Goal: Task Accomplishment & Management: Manage account settings

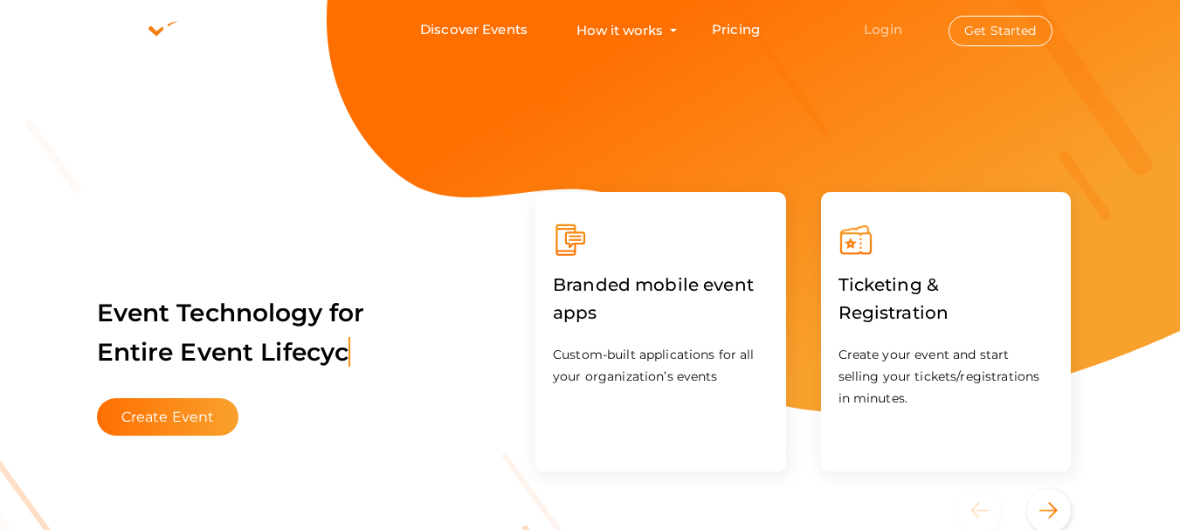
click at [878, 35] on link "Login" at bounding box center [883, 29] width 38 height 17
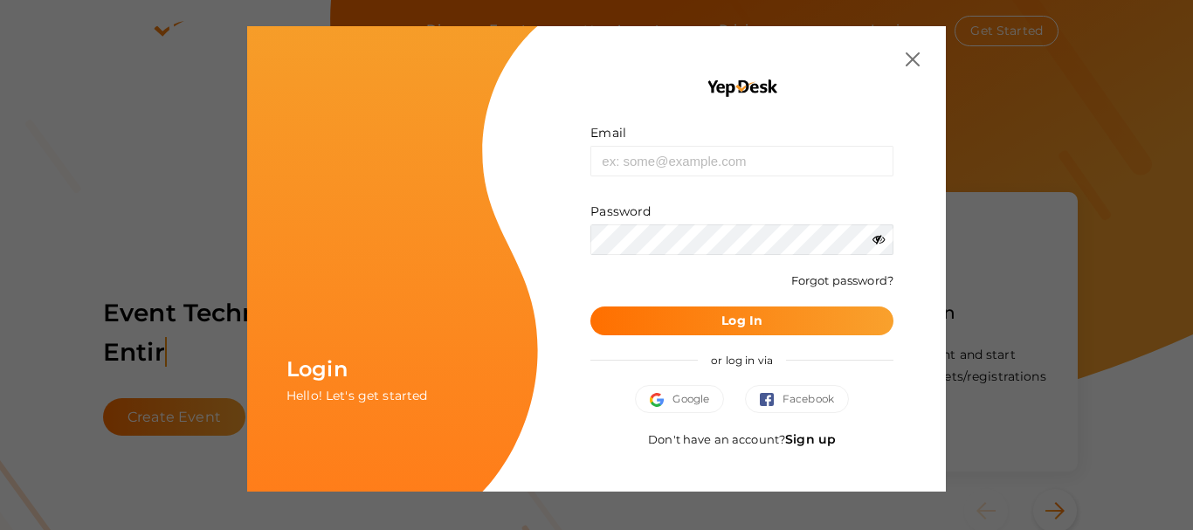
click at [816, 443] on link "Sign up" at bounding box center [810, 439] width 51 height 16
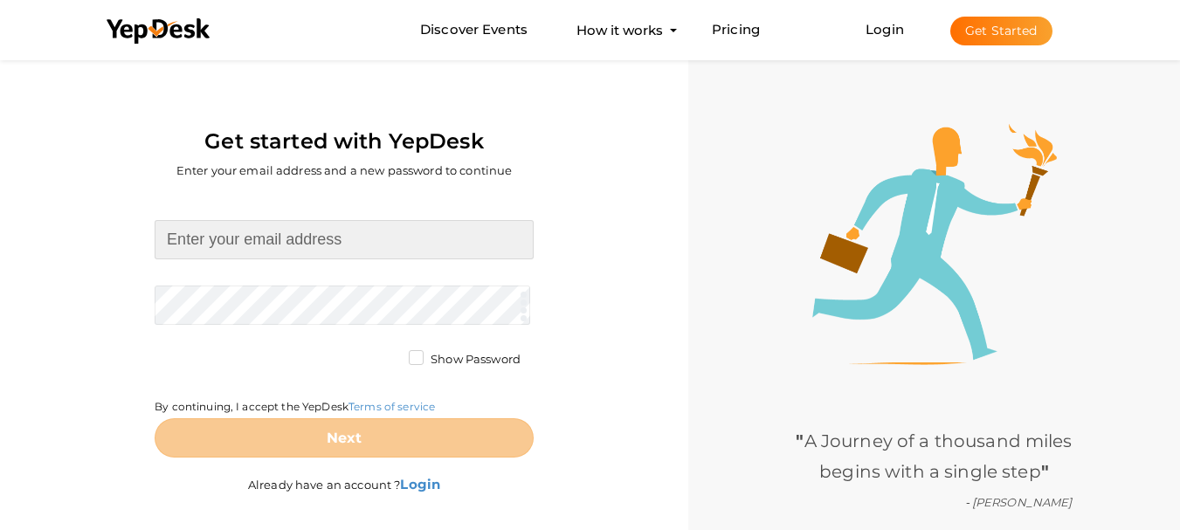
click at [254, 245] on input at bounding box center [344, 239] width 379 height 39
type input "[EMAIL_ADDRESS][DOMAIN_NAME]"
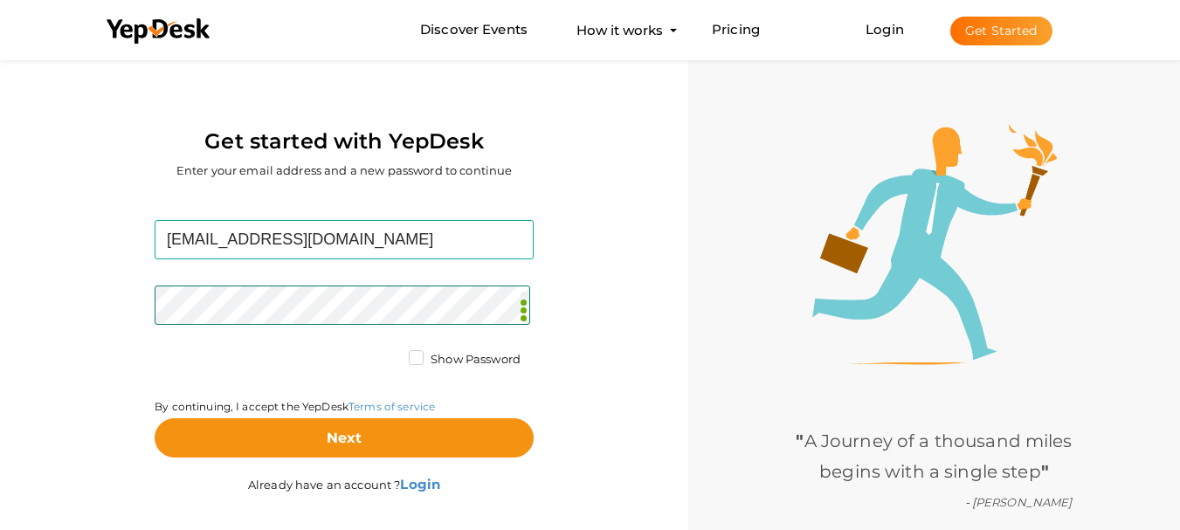
scroll to position [56, 0]
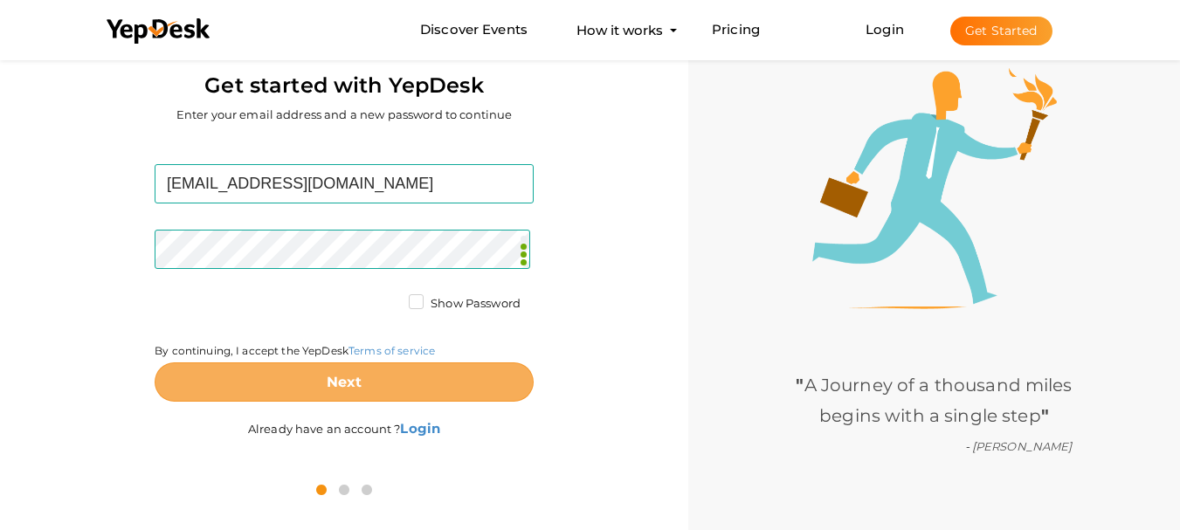
click at [341, 390] on b "Next" at bounding box center [345, 382] width 36 height 17
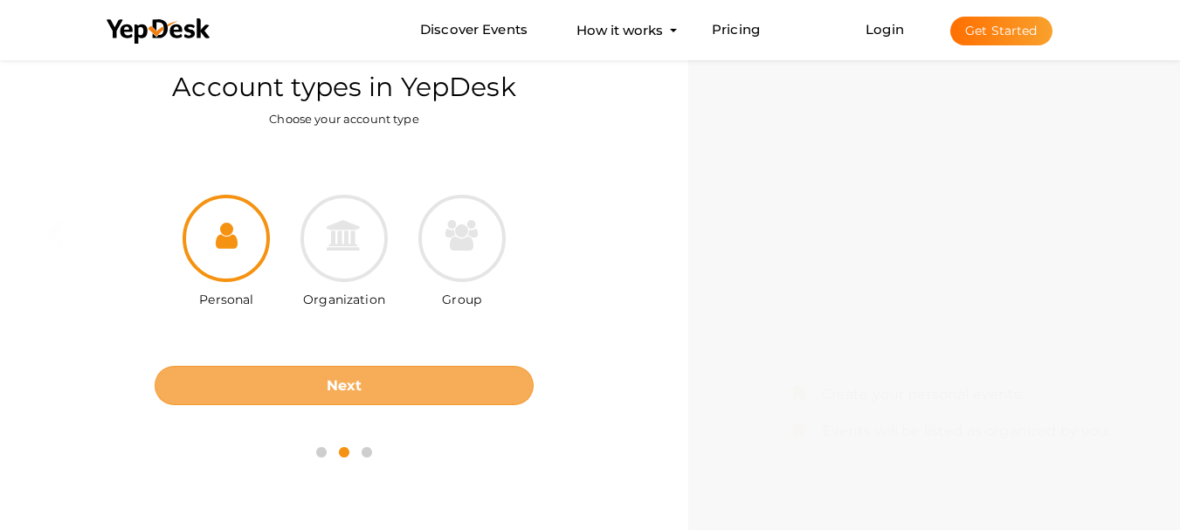
click at [403, 390] on button "Next" at bounding box center [344, 385] width 379 height 39
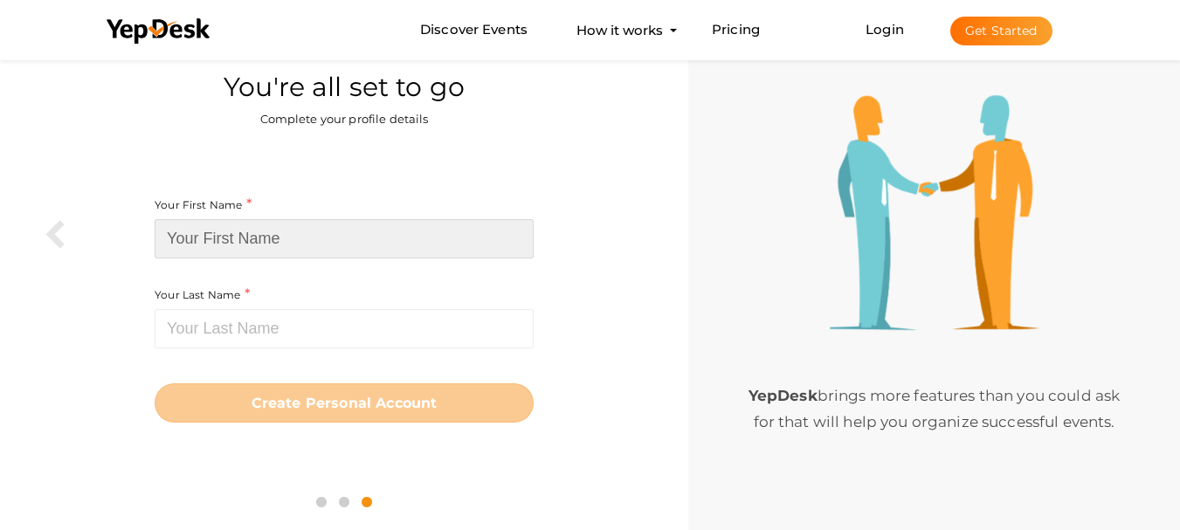
click at [255, 240] on input at bounding box center [344, 238] width 379 height 39
type input "Kritika"
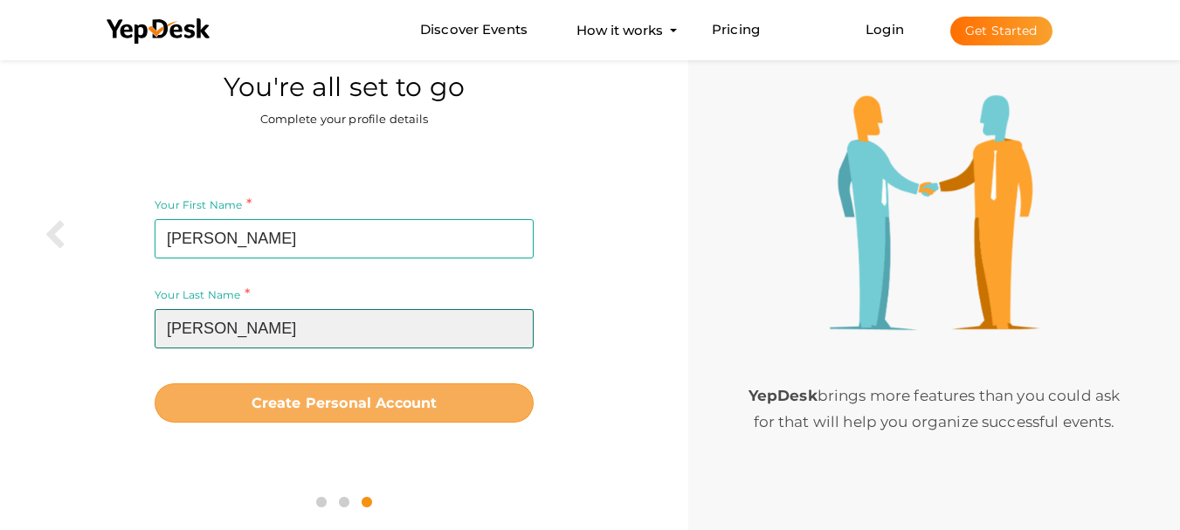
type input "Sharma"
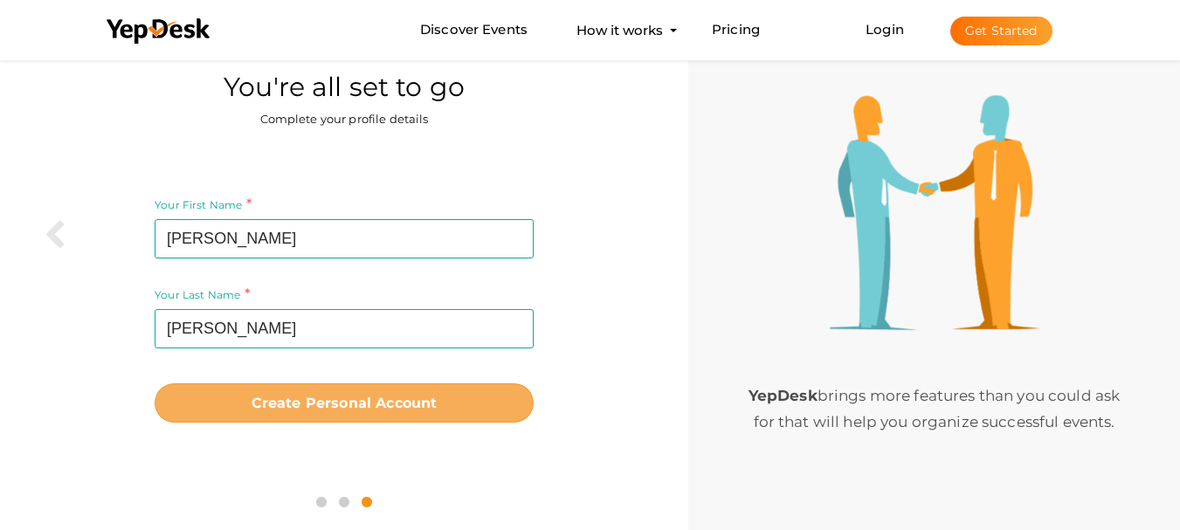
click at [318, 420] on button "Create Personal Account" at bounding box center [344, 402] width 379 height 39
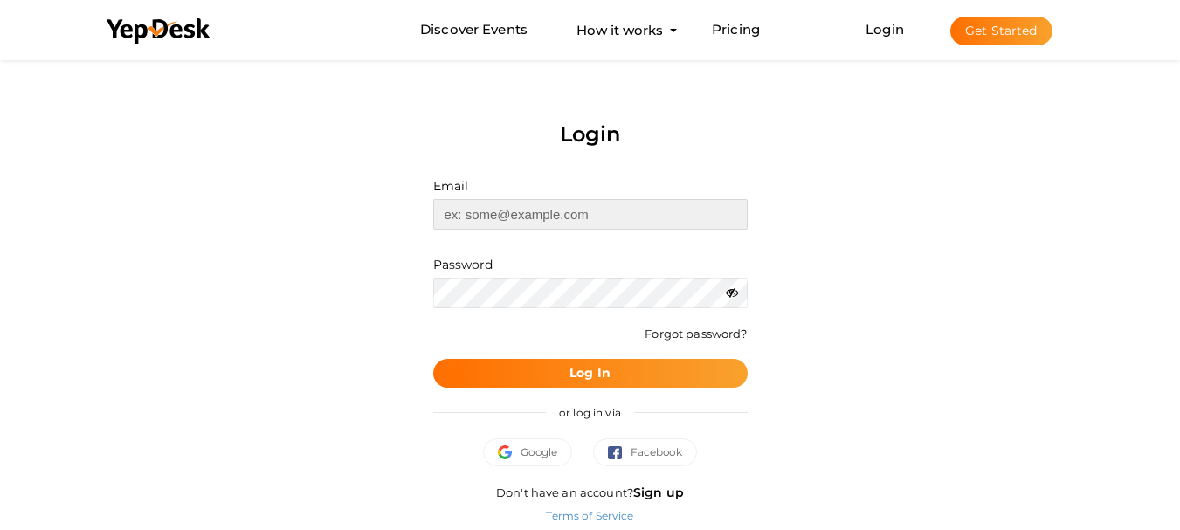
click at [618, 219] on input "text" at bounding box center [590, 214] width 314 height 31
type input "[EMAIL_ADDRESS][DOMAIN_NAME]"
click at [614, 385] on button "Log In" at bounding box center [590, 373] width 314 height 29
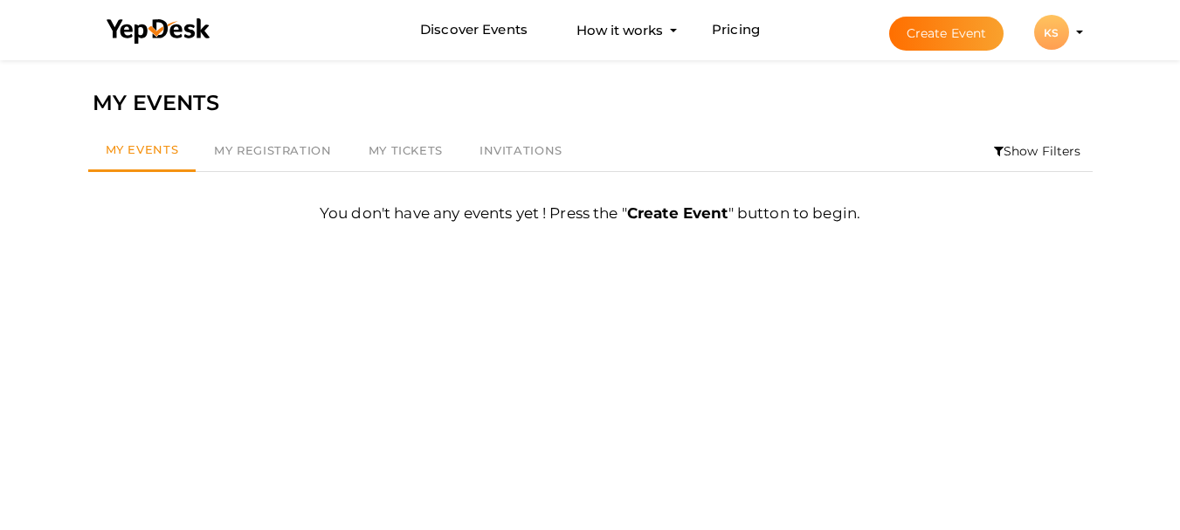
click at [1058, 39] on div "KS" at bounding box center [1051, 32] width 35 height 35
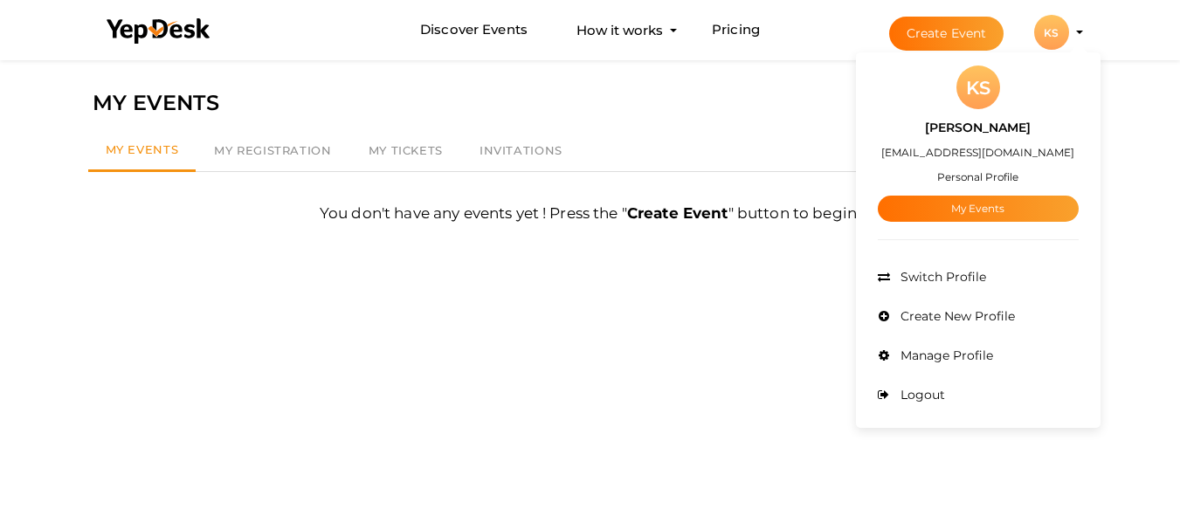
drag, startPoint x: 974, startPoint y: 192, endPoint x: 974, endPoint y: 216, distance: 23.6
click at [974, 198] on div "Kritika Sharma kritikasharma890789@gmail.com Personal Profile My Events" at bounding box center [978, 165] width 201 height 113
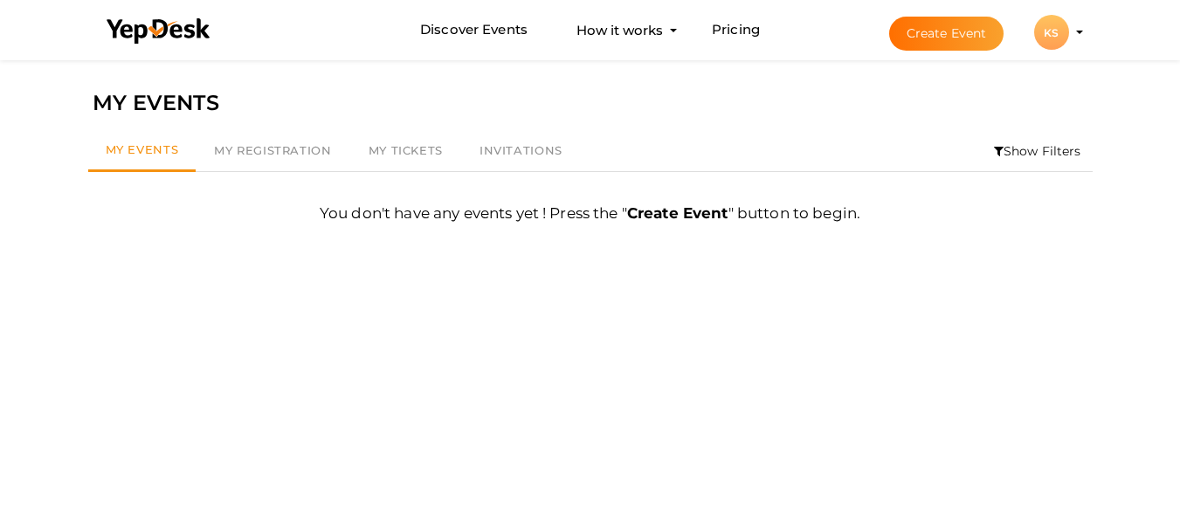
click at [1062, 33] on div "KS" at bounding box center [1051, 32] width 35 height 35
click at [1074, 30] on li "Create Event KS KS Kritika Sharma kritikasharma890789@gmail.com Personal Profil…" at bounding box center [970, 32] width 233 height 63
click at [1051, 39] on div "KS" at bounding box center [1051, 32] width 35 height 35
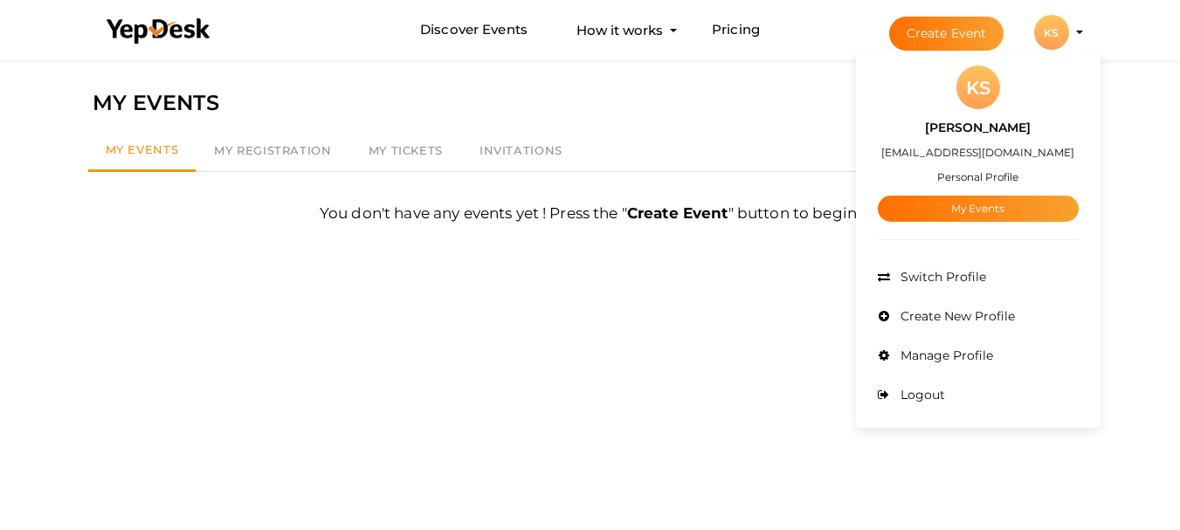
click at [1050, 39] on div "KS" at bounding box center [1051, 32] width 35 height 35
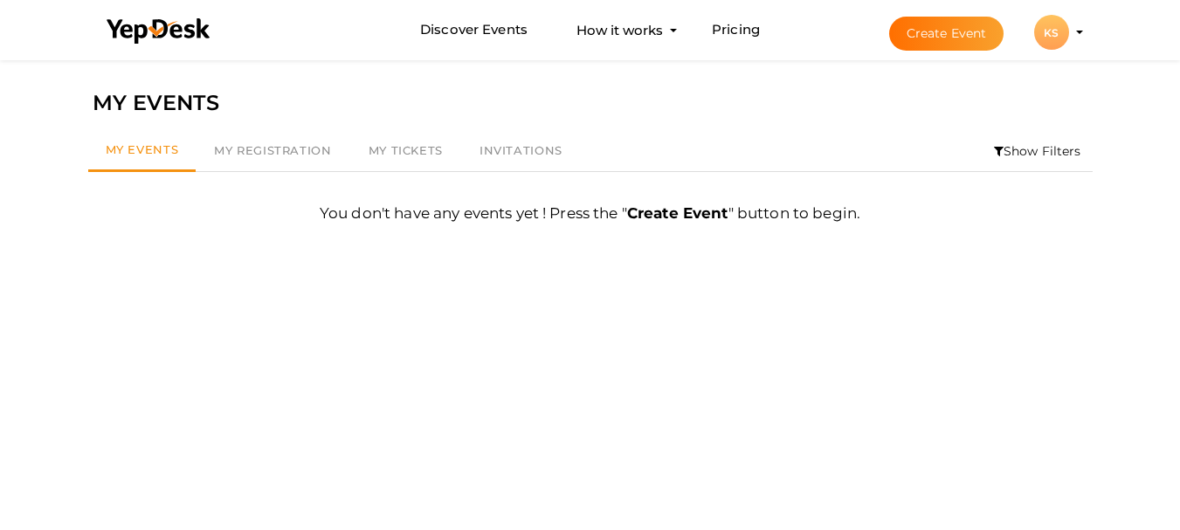
click at [1050, 39] on div "KS" at bounding box center [1051, 32] width 35 height 35
click at [0, 0] on div "KS Kritika Sharma kritikasharma890789@gmail.com Personal Profile My Events Admi…" at bounding box center [0, 0] width 0 height 0
click at [1053, 37] on div "KS" at bounding box center [1051, 32] width 35 height 35
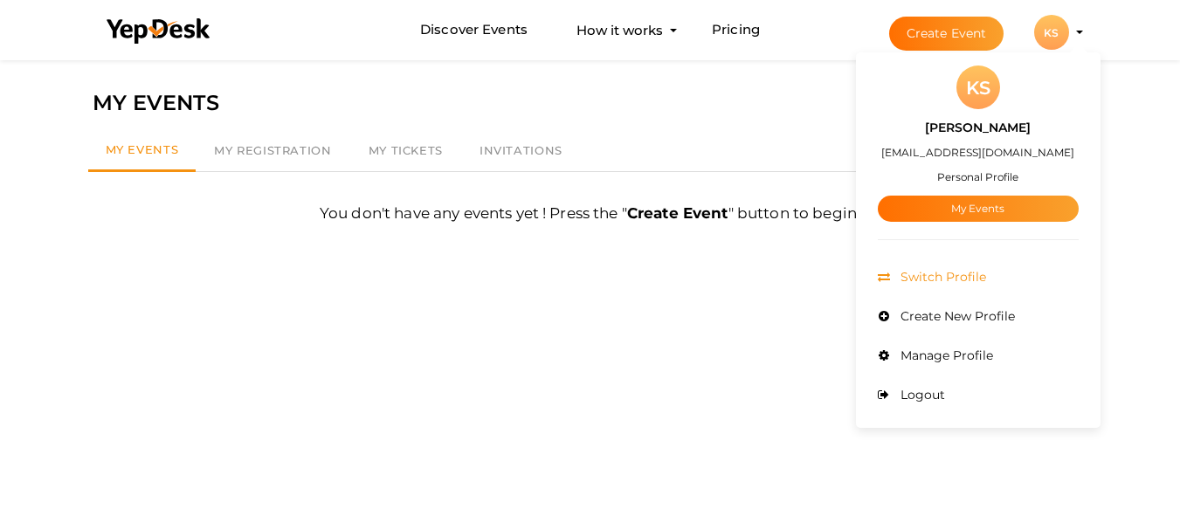
click at [945, 280] on span "Switch Profile" at bounding box center [941, 277] width 90 height 16
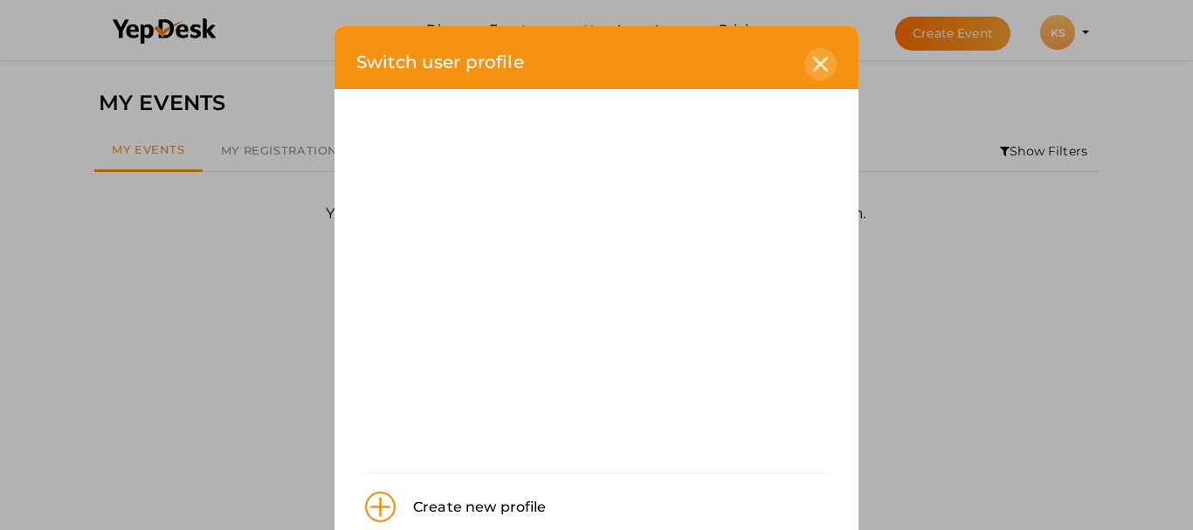
click at [821, 64] on icon at bounding box center [820, 64] width 15 height 15
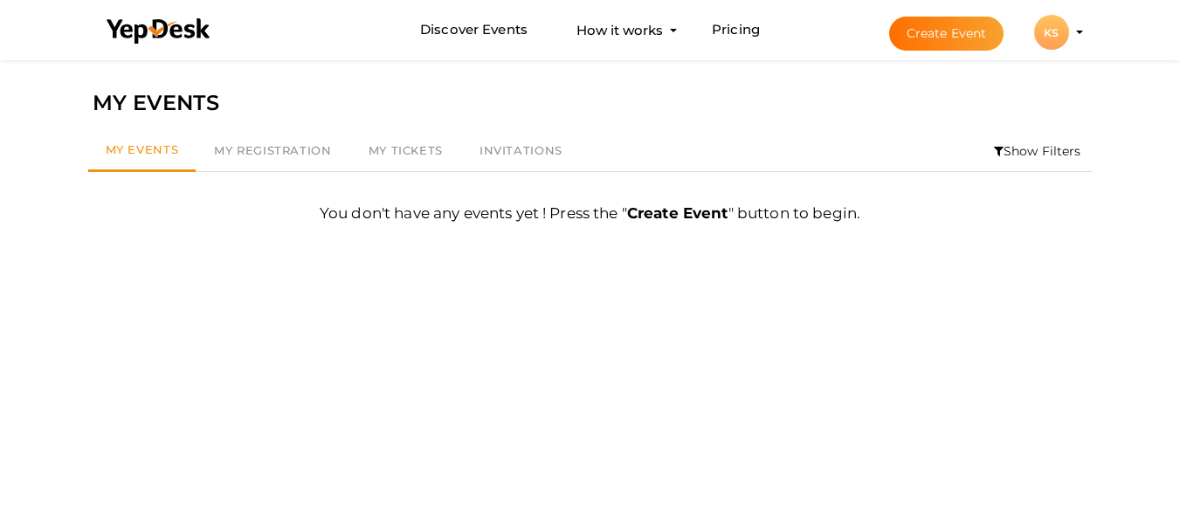
click at [1069, 31] on profile-pic "KS" at bounding box center [1051, 32] width 35 height 13
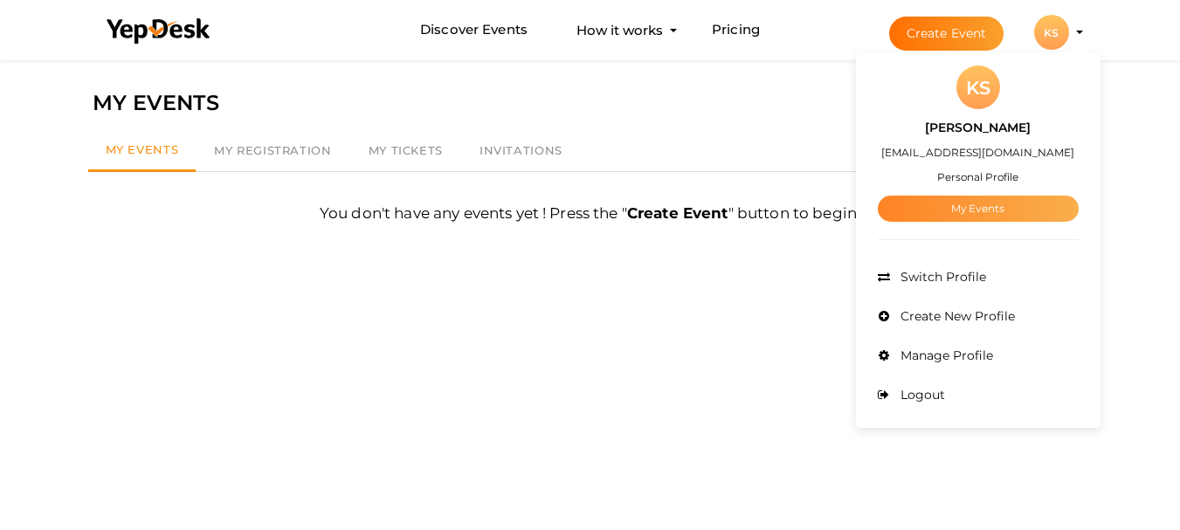
click at [994, 201] on link "My Events" at bounding box center [978, 209] width 201 height 26
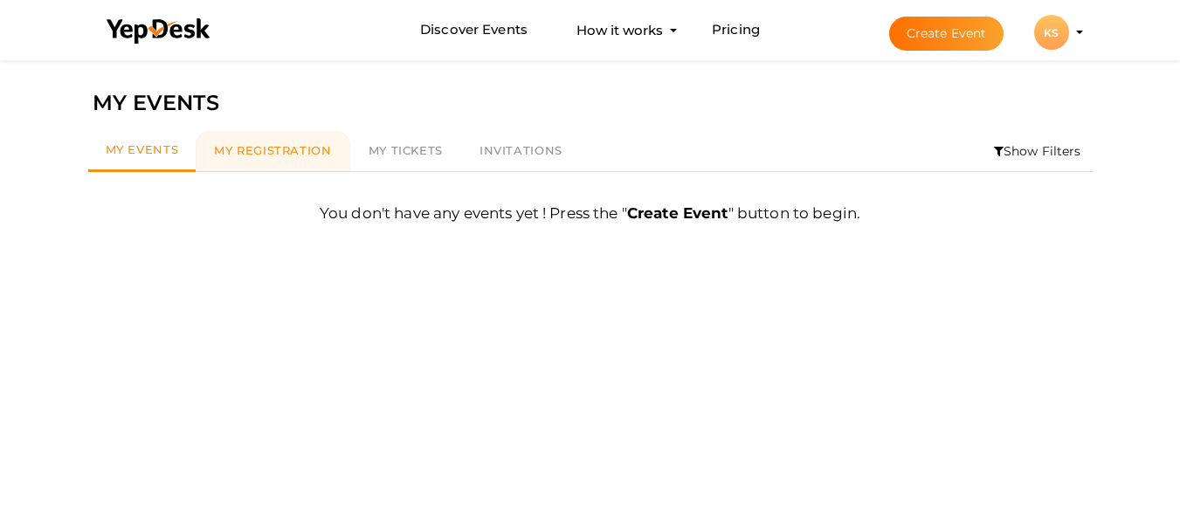
click at [265, 158] on link "My Registration" at bounding box center [273, 151] width 154 height 40
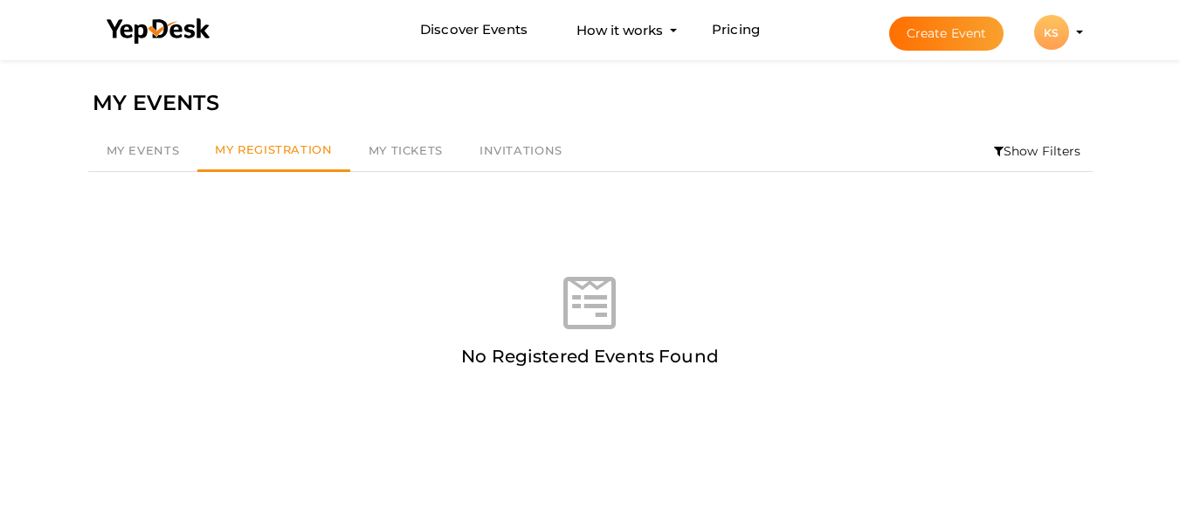
click at [1061, 28] on div "KS" at bounding box center [1051, 32] width 35 height 35
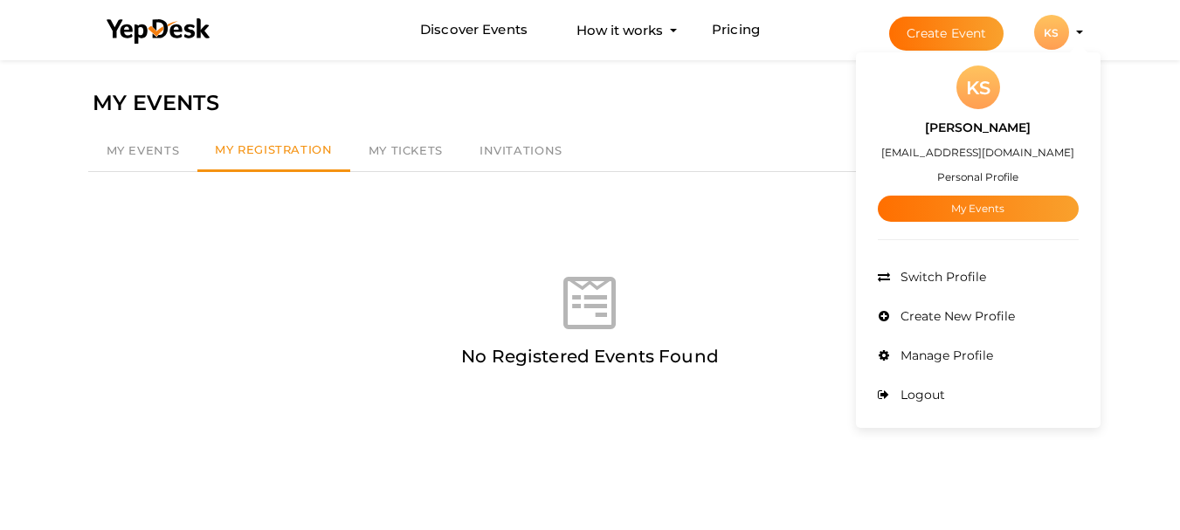
click at [977, 92] on div "KS" at bounding box center [978, 88] width 44 height 44
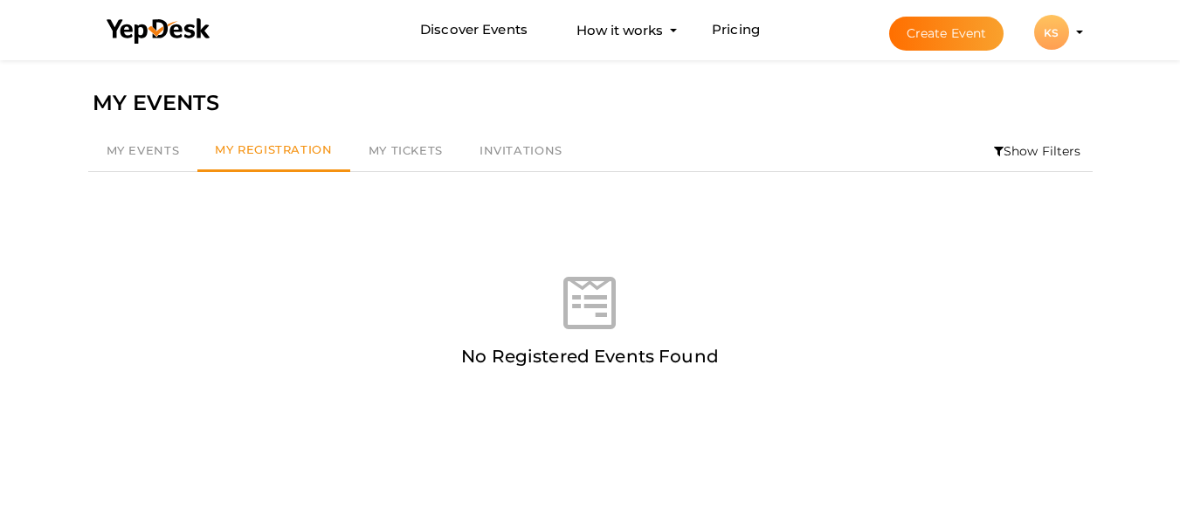
click at [1047, 38] on div "KS" at bounding box center [1051, 32] width 35 height 35
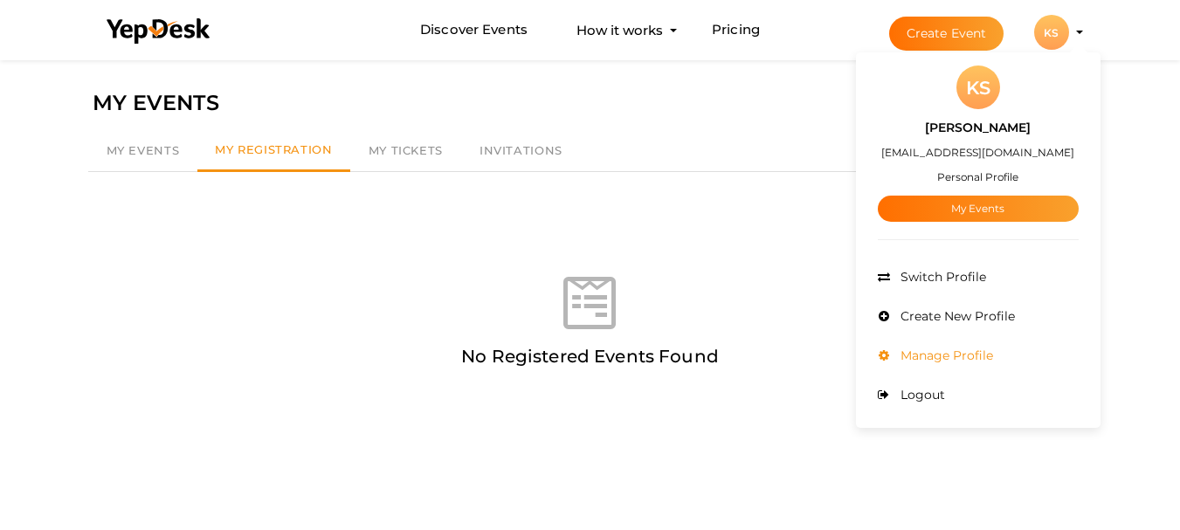
click at [968, 352] on span "Manage Profile" at bounding box center [944, 356] width 97 height 16
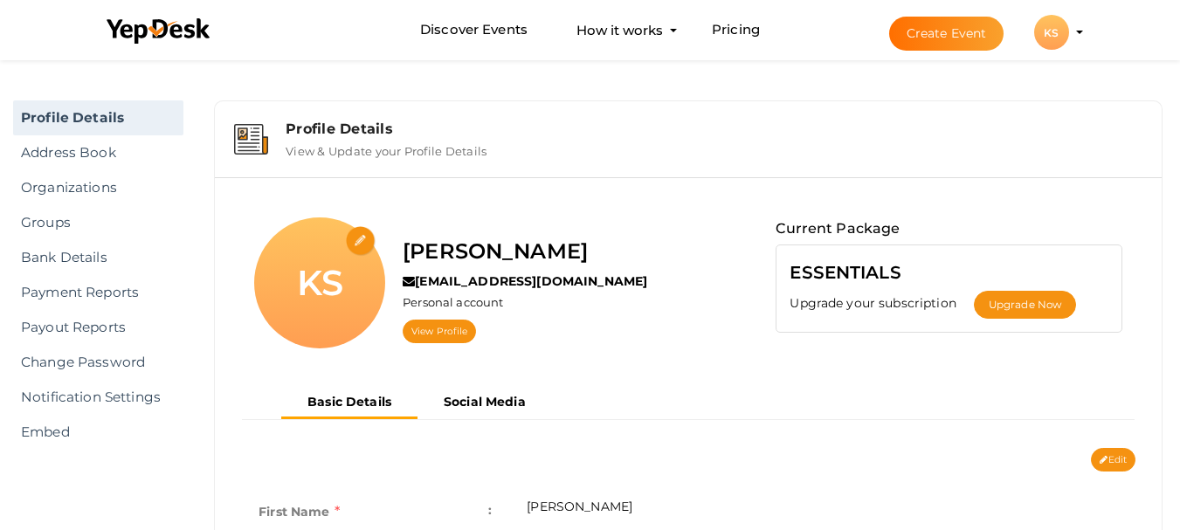
click at [367, 238] on input "file" at bounding box center [361, 241] width 31 height 31
type input "C:\fakepath\closeup-content-attractive-[DEMOGRAPHIC_DATA]-business-[DEMOGRAPHIC…"
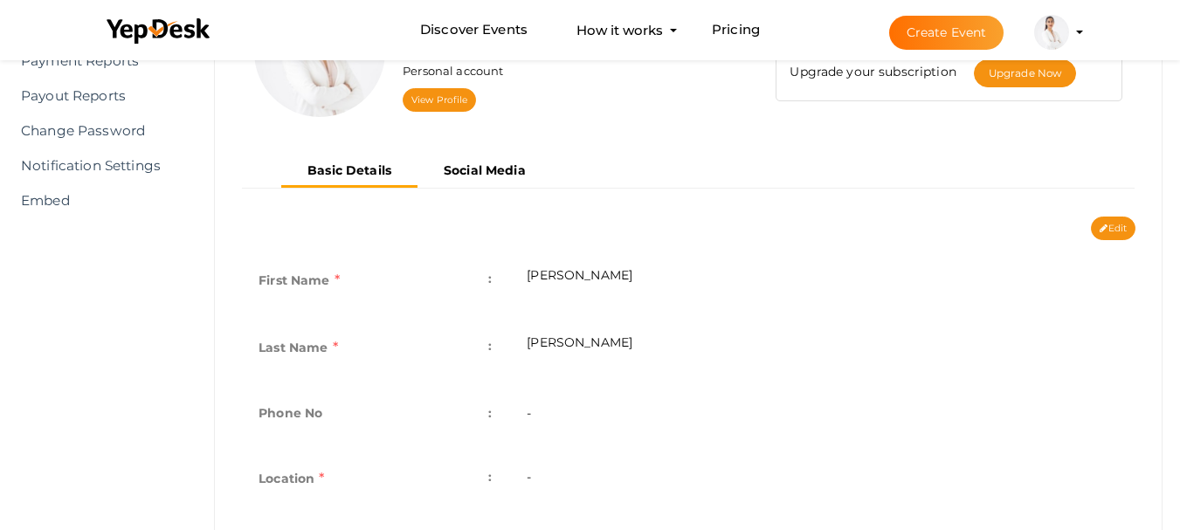
scroll to position [262, 0]
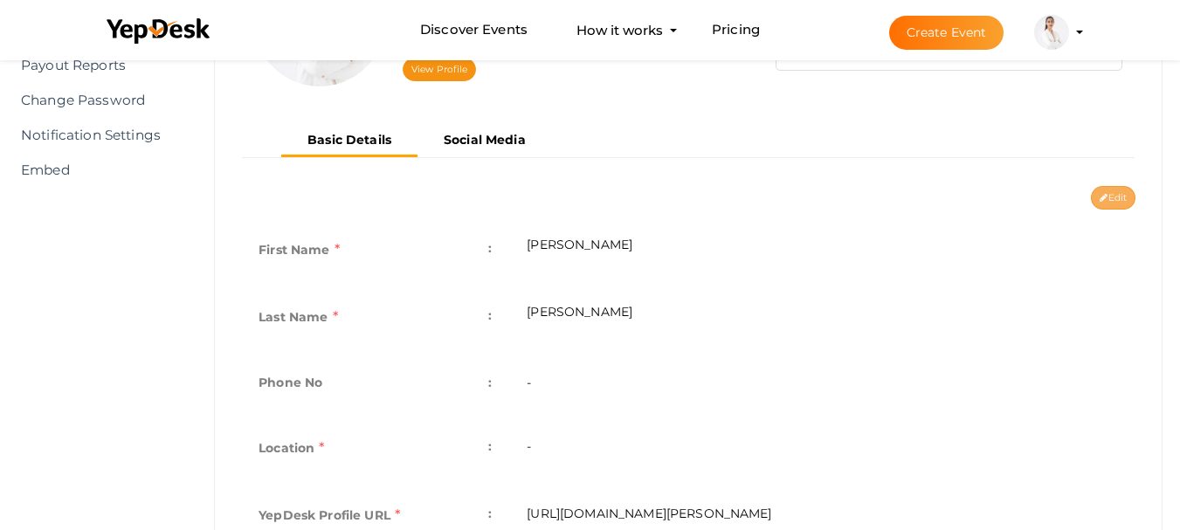
click at [1112, 198] on button "Edit" at bounding box center [1113, 198] width 45 height 24
type input "Kritika"
type input "Sharma"
type input "kritika-sharma"
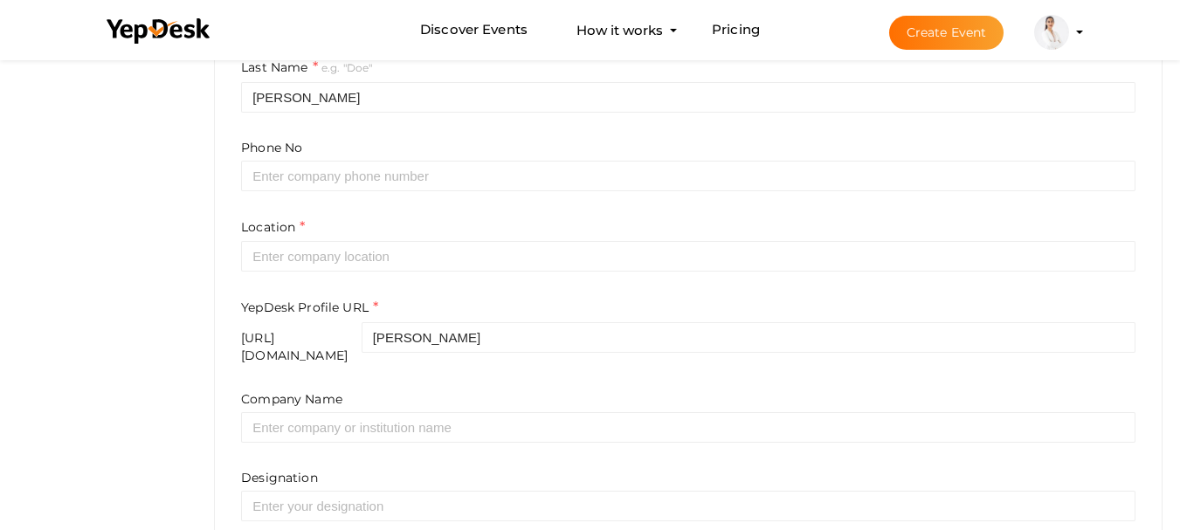
scroll to position [524, 0]
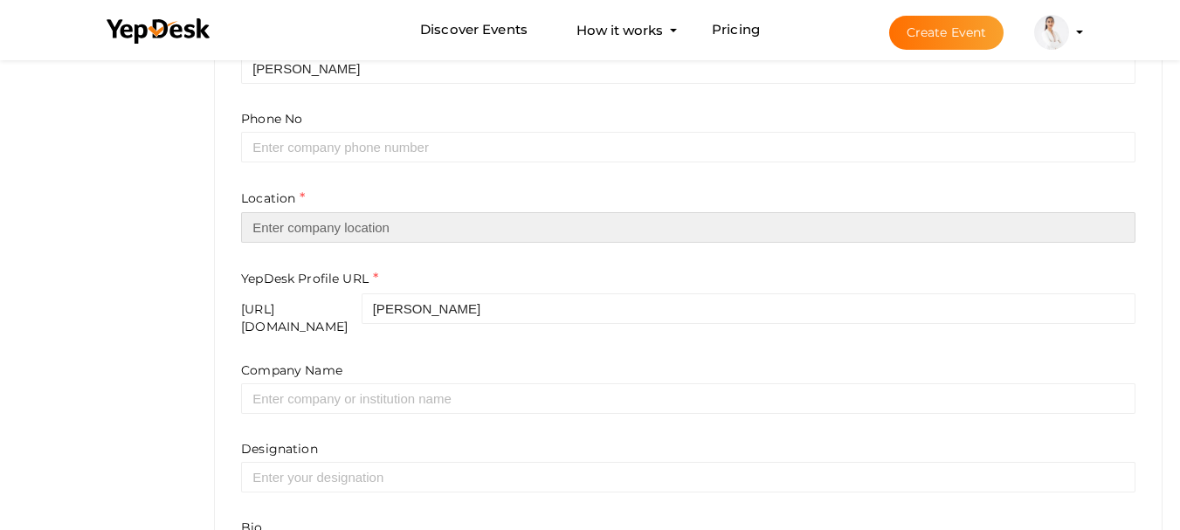
click at [320, 227] on input "text" at bounding box center [688, 227] width 894 height 31
type input "[GEOGRAPHIC_DATA]"
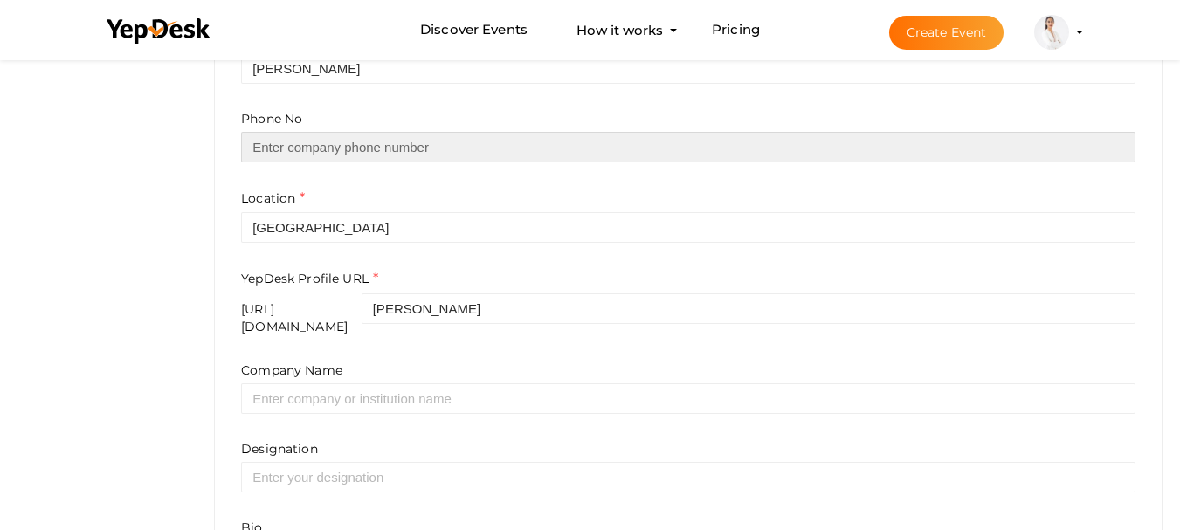
type input "07838065578"
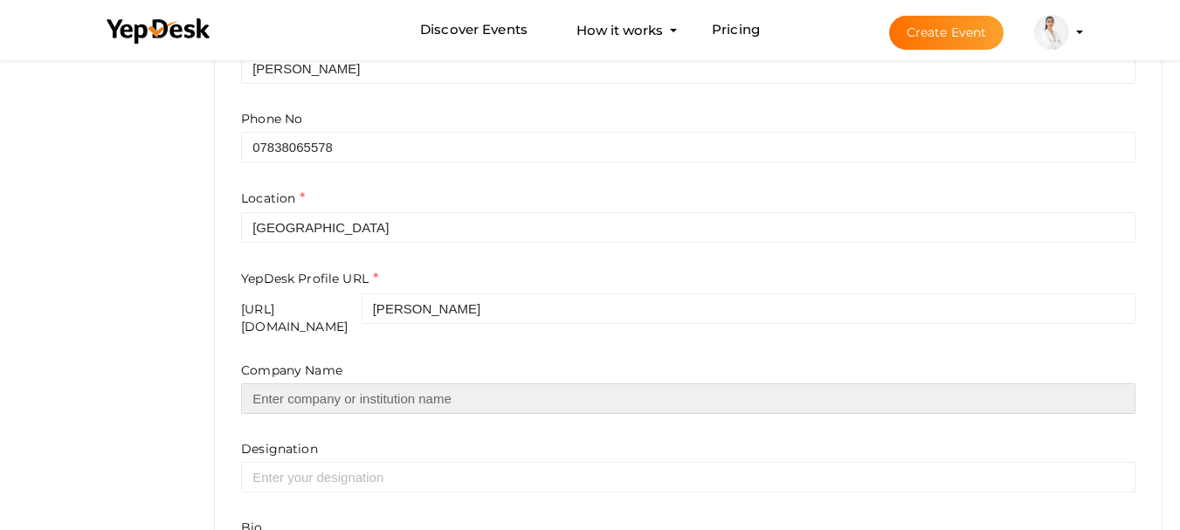
type input "InnovationM"
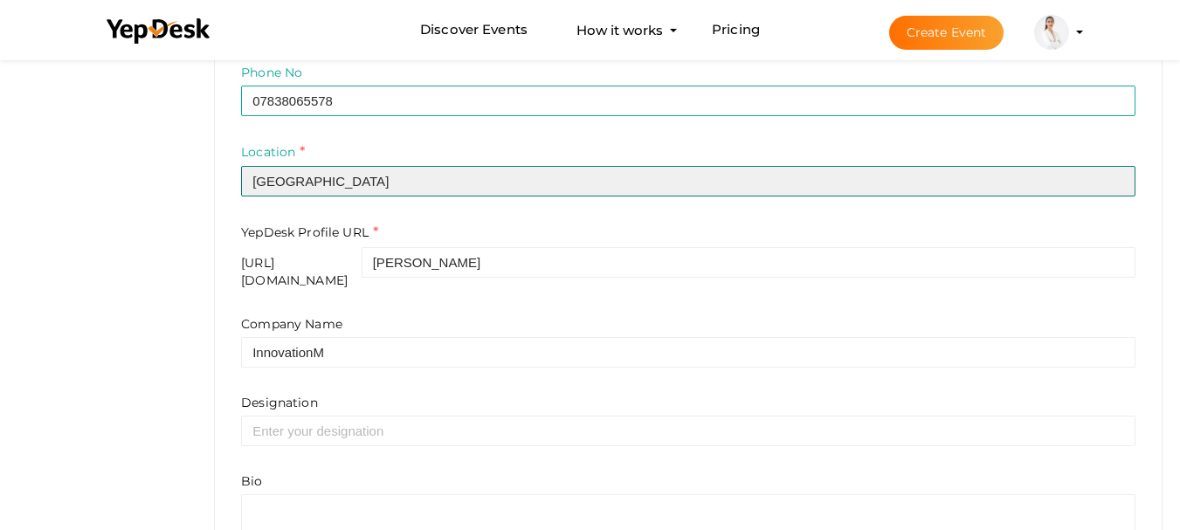
scroll to position [611, 0]
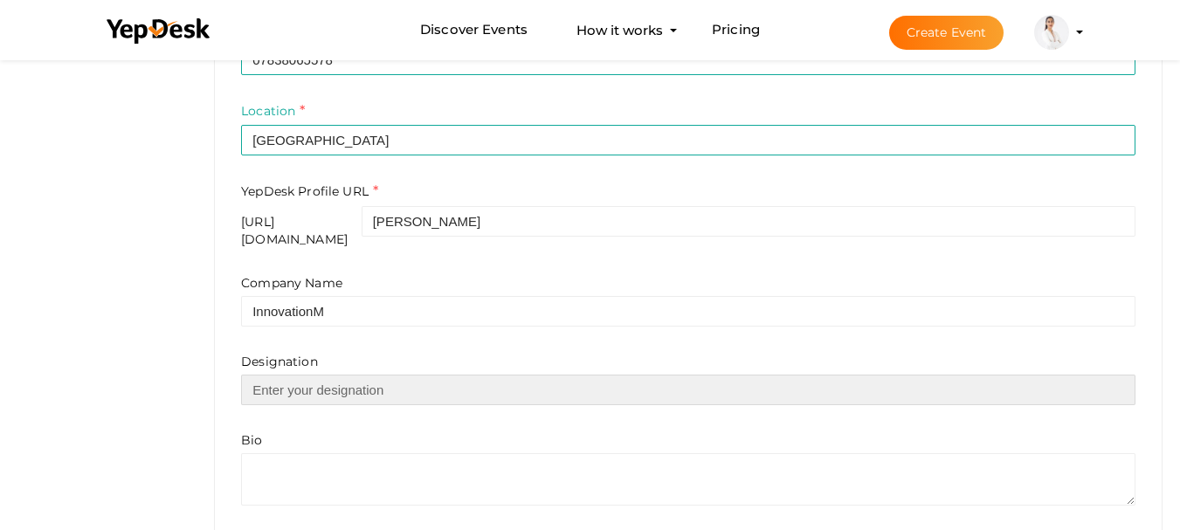
click at [378, 392] on input "text" at bounding box center [688, 390] width 894 height 31
type input "Content Writer"
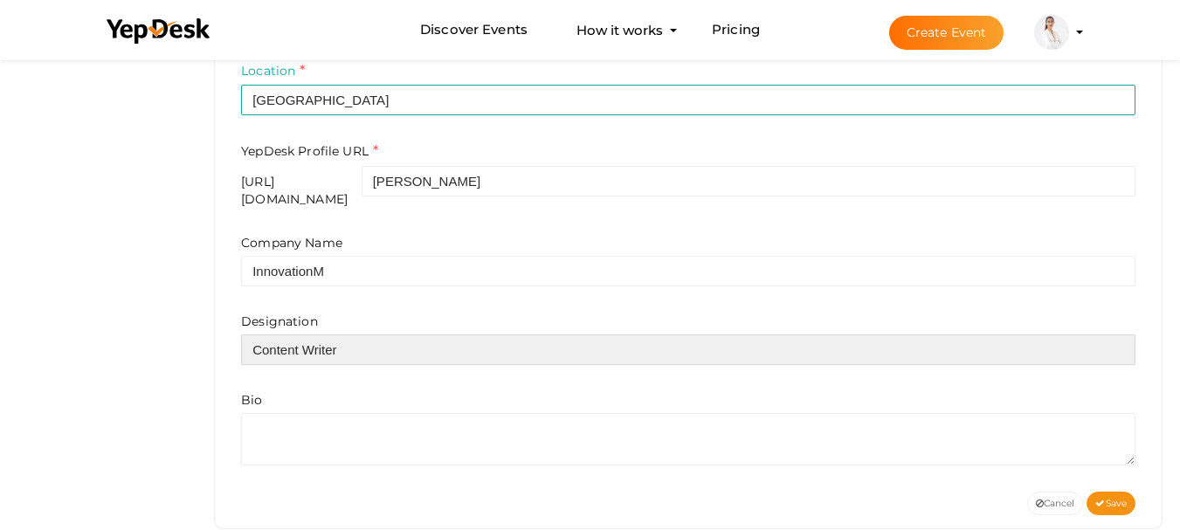
scroll to position [674, 0]
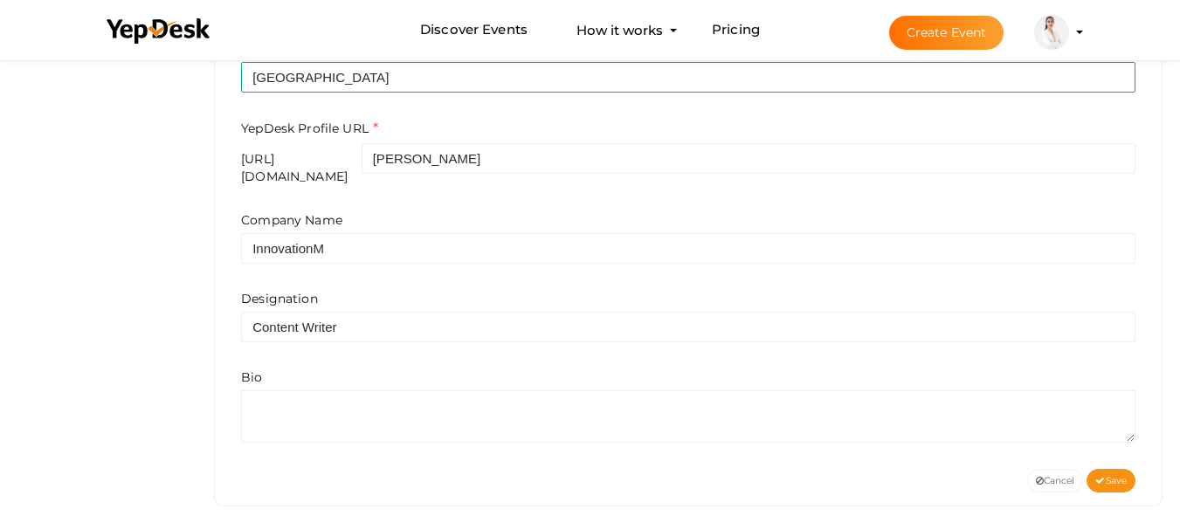
click at [355, 369] on div "Bio" at bounding box center [688, 406] width 894 height 74
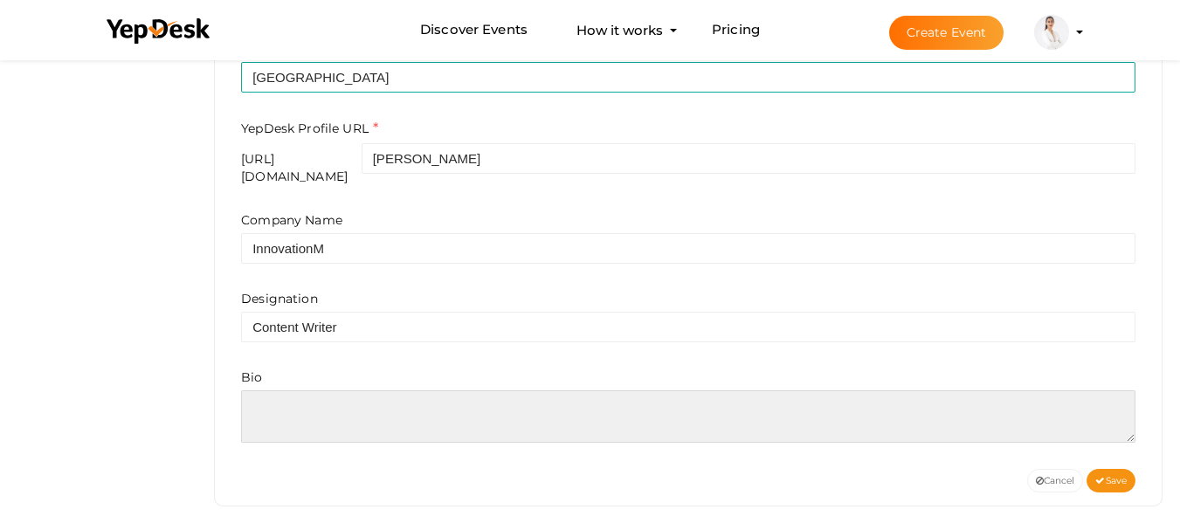
click at [356, 413] on textarea at bounding box center [688, 416] width 894 height 52
paste textarea "Kritika Sharma is an energetic and creative individual who loves to explore new…"
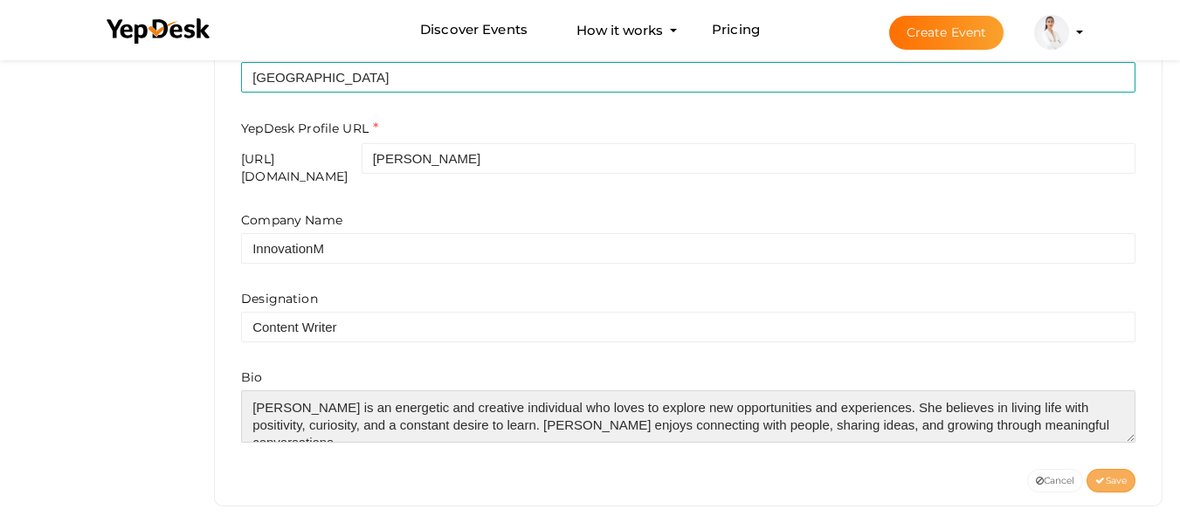
type textarea "Kritika Sharma is an energetic and creative individual who loves to explore new…"
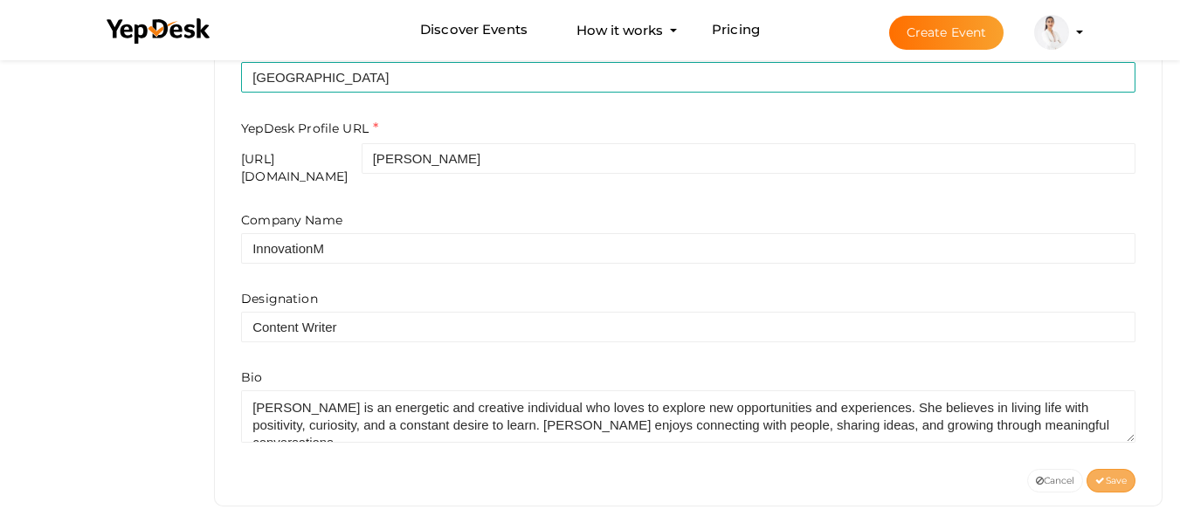
click at [1115, 475] on span "Save" at bounding box center [1110, 480] width 31 height 11
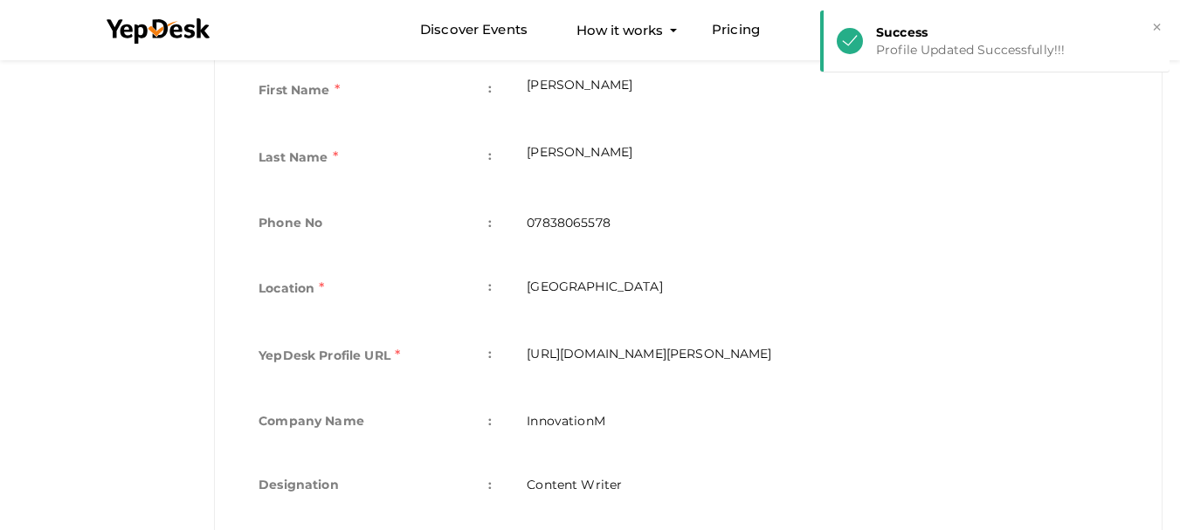
scroll to position [545, 0]
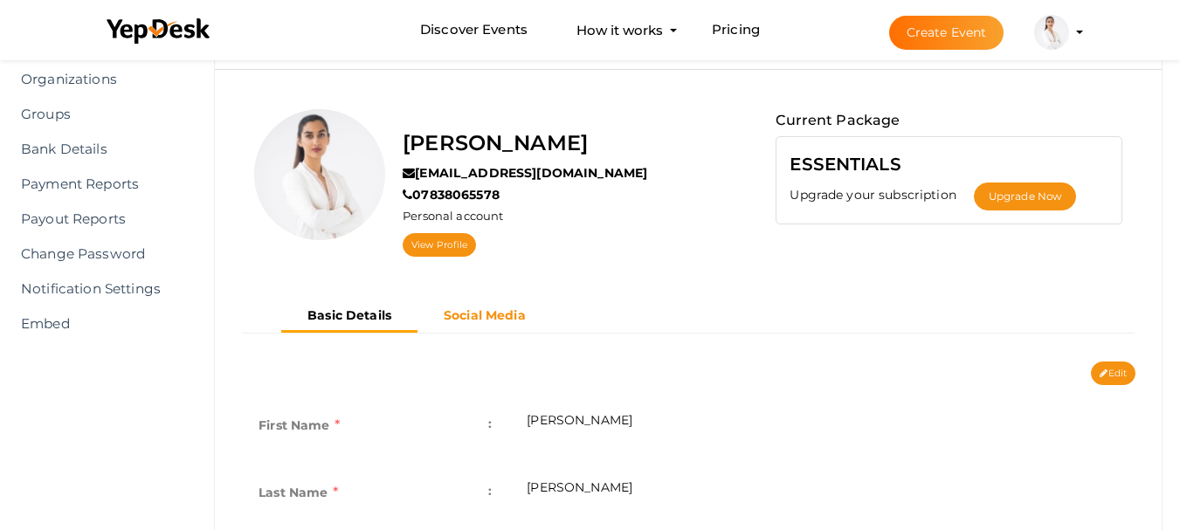
click at [497, 322] on b "Social Media" at bounding box center [485, 315] width 82 height 16
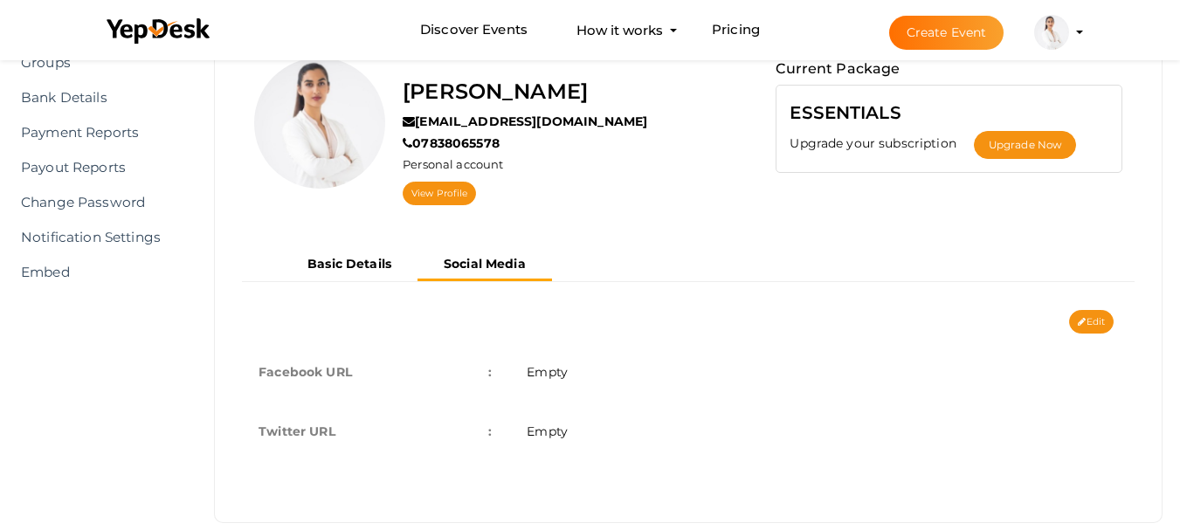
scroll to position [188, 0]
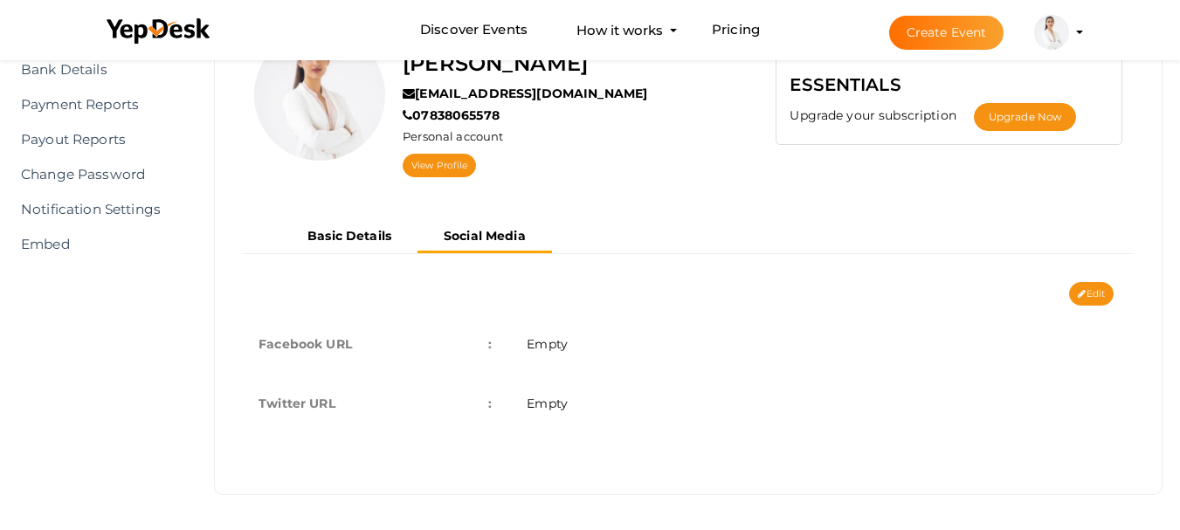
click at [552, 341] on span "Empty" at bounding box center [547, 344] width 41 height 16
click at [553, 354] on td "Empty" at bounding box center [822, 343] width 626 height 59
click at [1083, 292] on icon at bounding box center [1082, 295] width 8 height 10
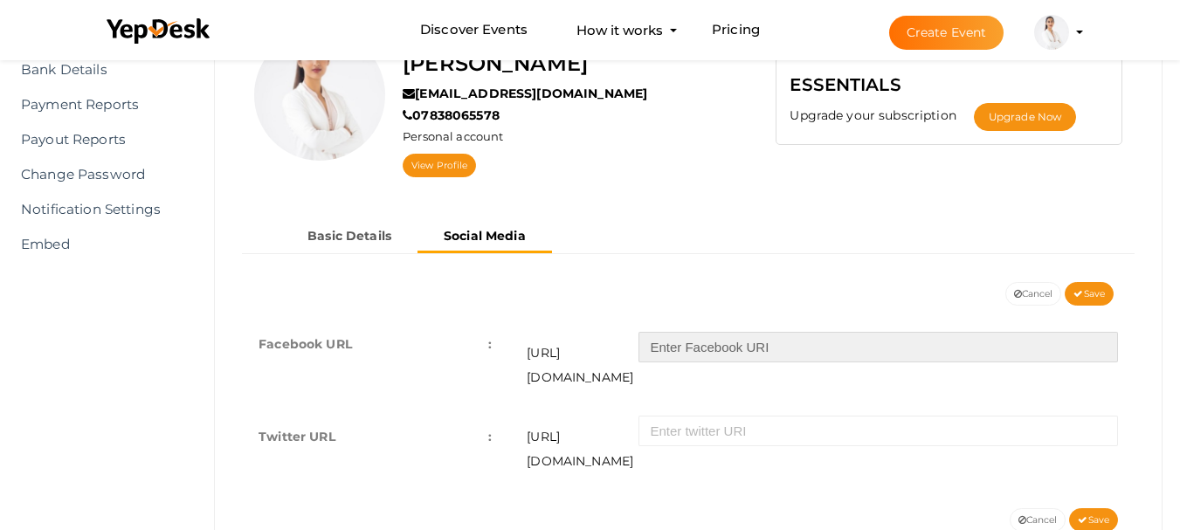
click at [723, 350] on input "text" at bounding box center [879, 347] width 480 height 31
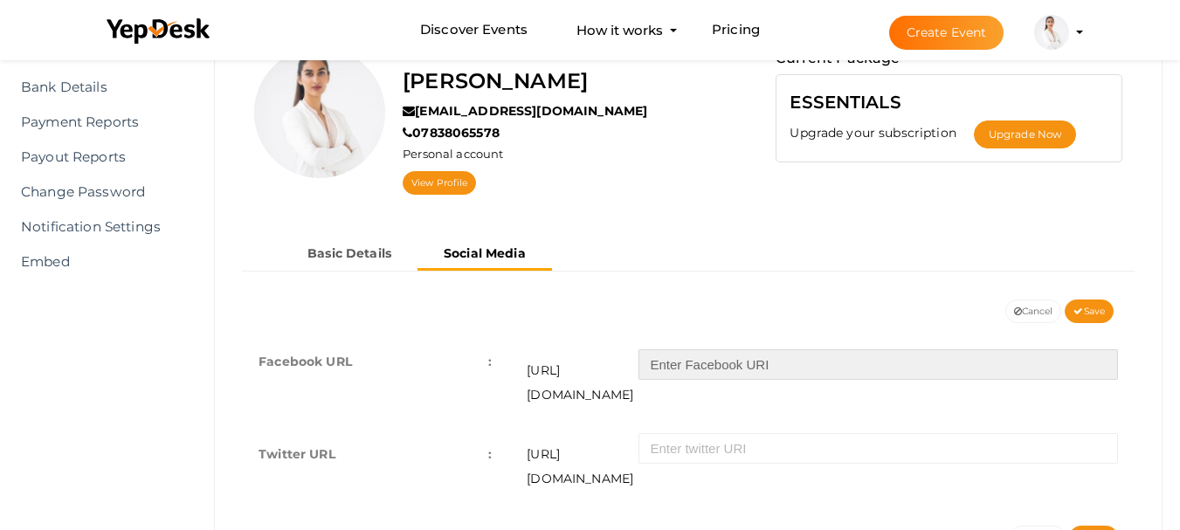
scroll to position [0, 0]
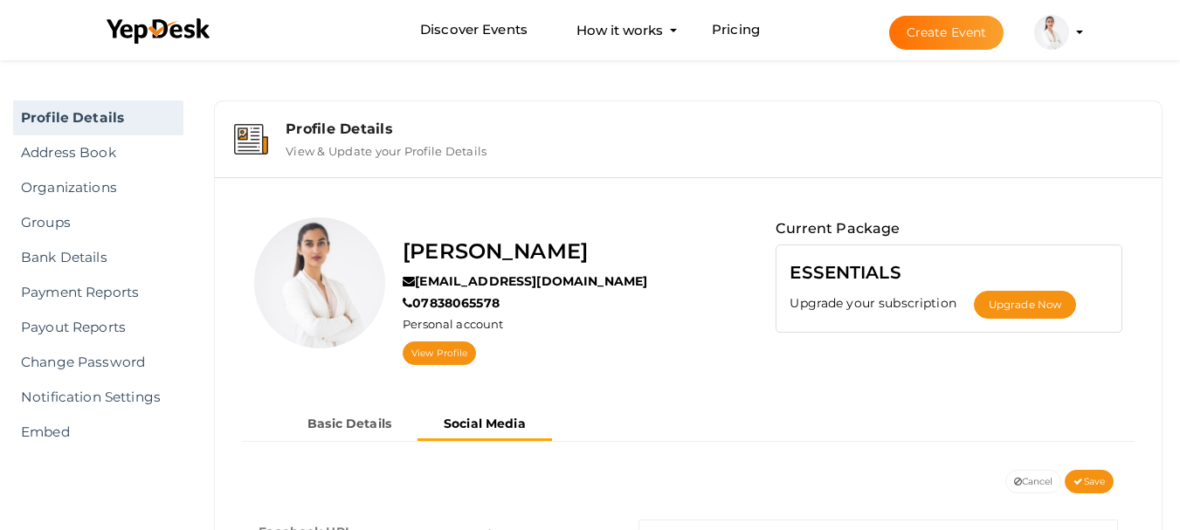
click at [314, 141] on label "View & Update your Profile Details" at bounding box center [386, 147] width 201 height 21
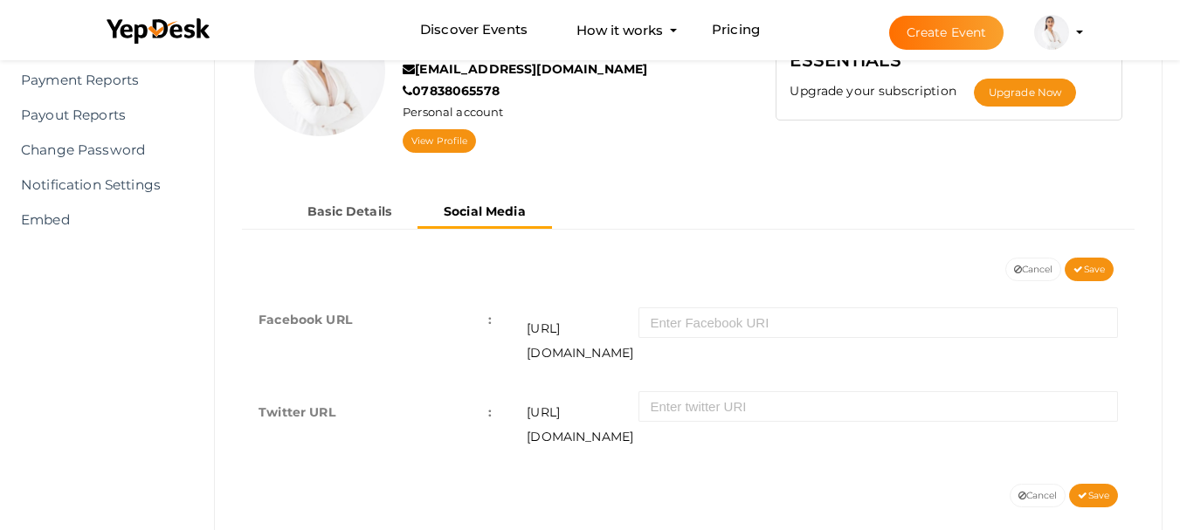
scroll to position [220, 0]
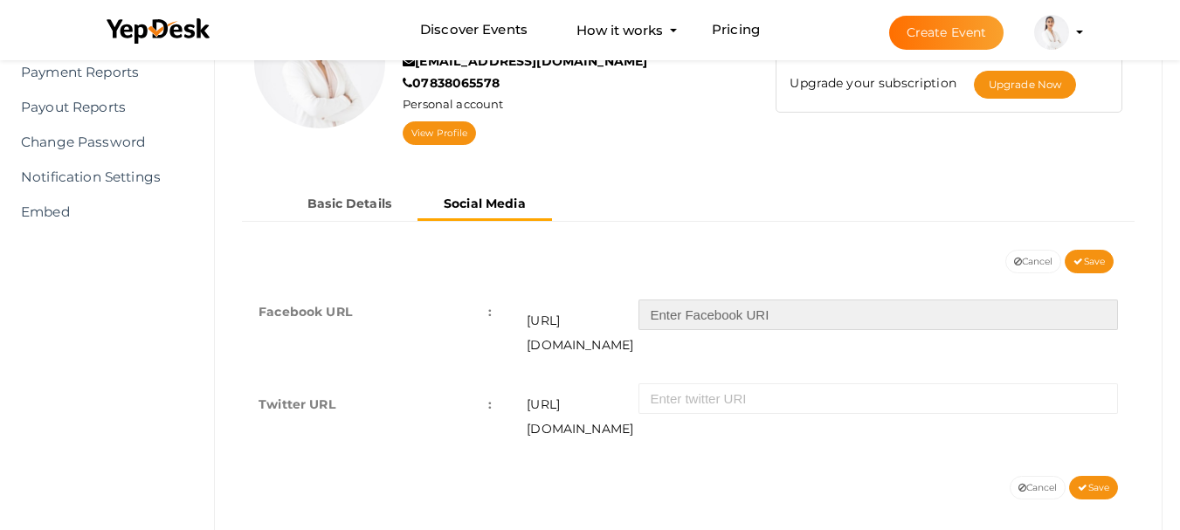
click at [775, 316] on input "text" at bounding box center [879, 315] width 480 height 31
paste input "https://www.facebook.com/profile.php?id=61577634895872"
drag, startPoint x: 832, startPoint y: 316, endPoint x: 659, endPoint y: 317, distance: 173.0
click at [659, 317] on div "https://facebook.com/ https://www.facebook.com/profile.php?id=61577634895872" at bounding box center [822, 324] width 591 height 66
type input "profile.php?id=61577634895872"
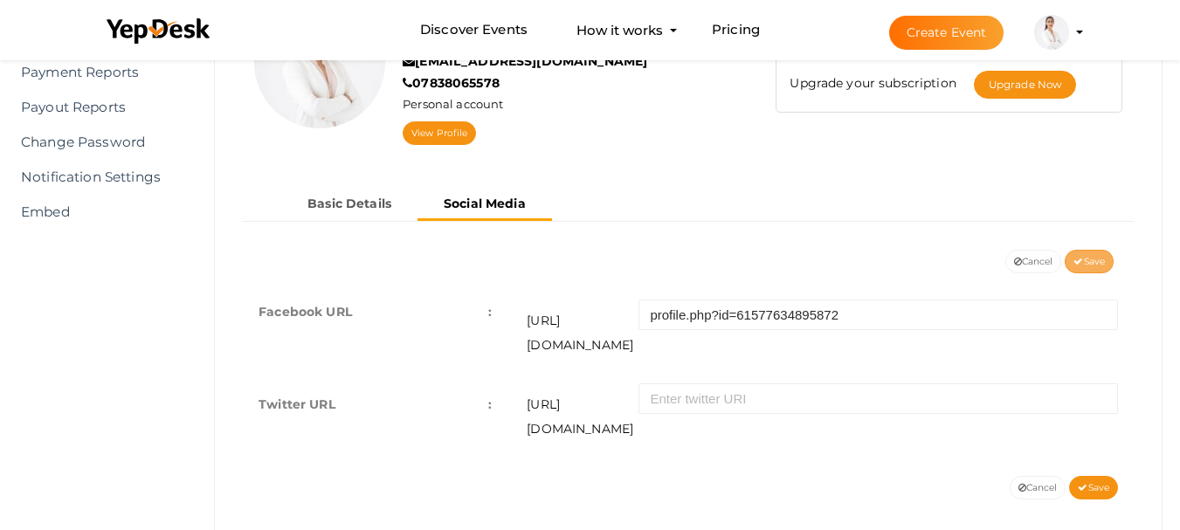
click at [1092, 256] on span "Save" at bounding box center [1089, 261] width 31 height 11
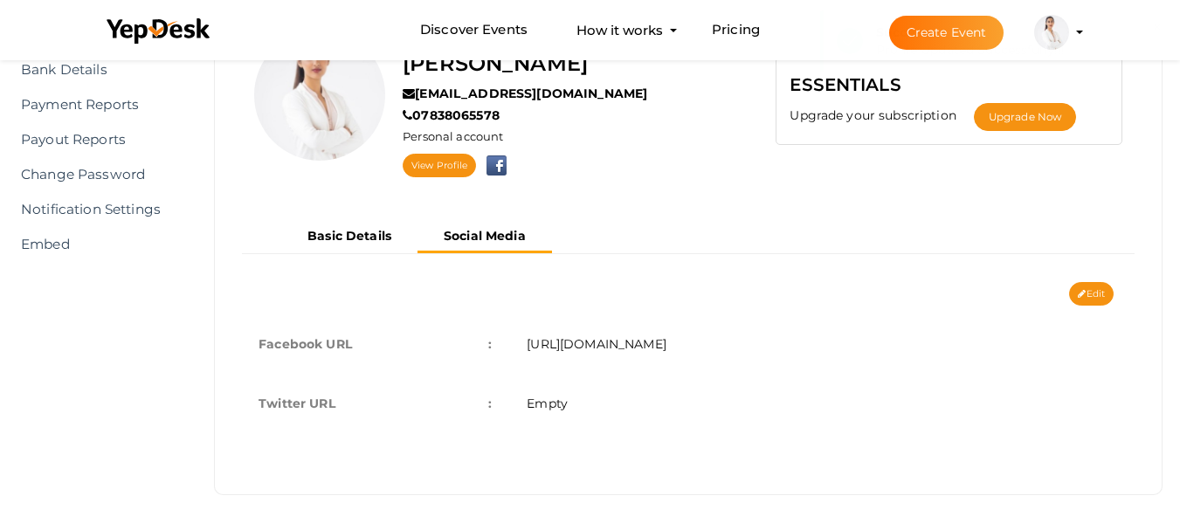
scroll to position [188, 0]
click at [618, 409] on td "Empty" at bounding box center [822, 403] width 626 height 59
click at [1085, 293] on button "Edit" at bounding box center [1091, 294] width 45 height 24
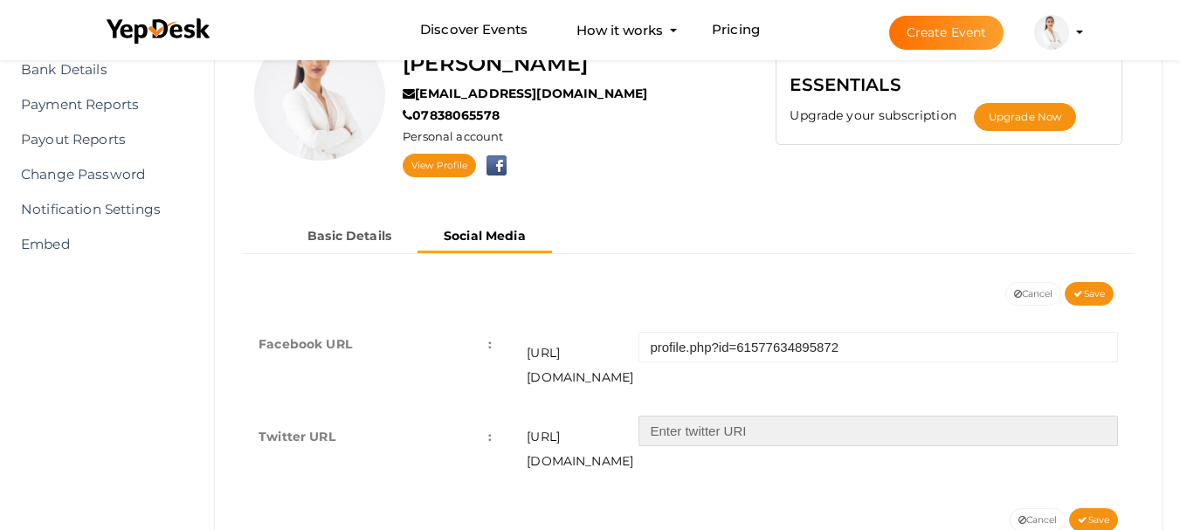
click at [686, 416] on input "text" at bounding box center [879, 431] width 480 height 31
paste input "https://x.com/KritikaSha82293"
click at [737, 416] on input "https://x.com/KritikaSha82293" at bounding box center [879, 431] width 480 height 31
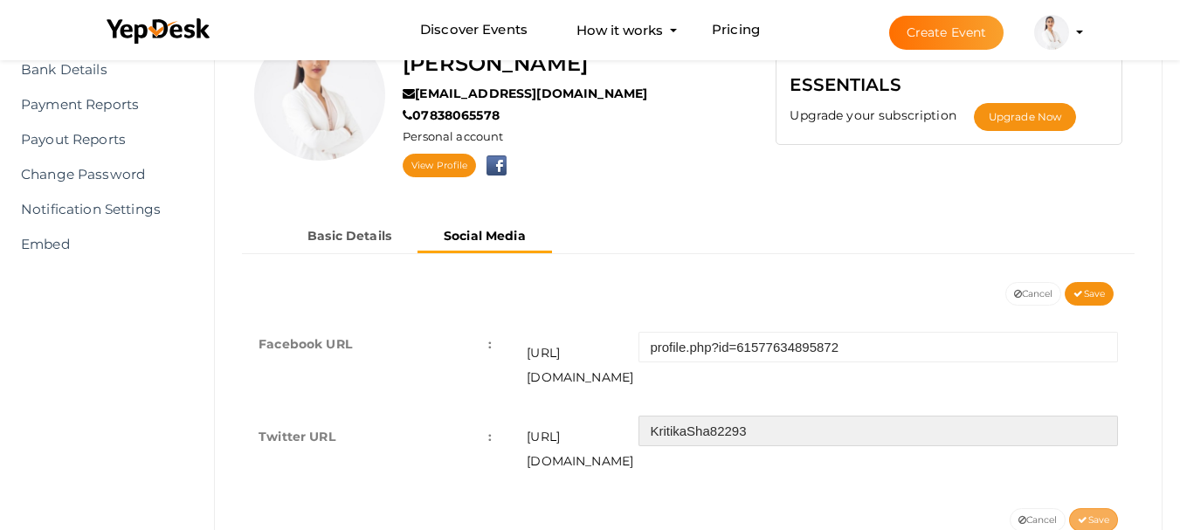
type input "KritikaSha82293"
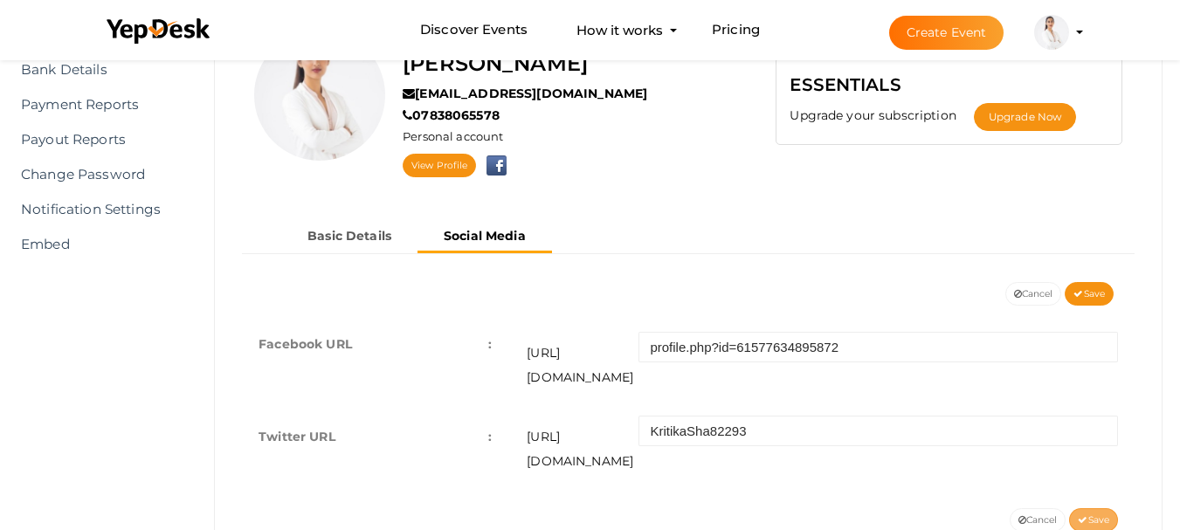
click at [1101, 514] on span "Save" at bounding box center [1093, 519] width 31 height 11
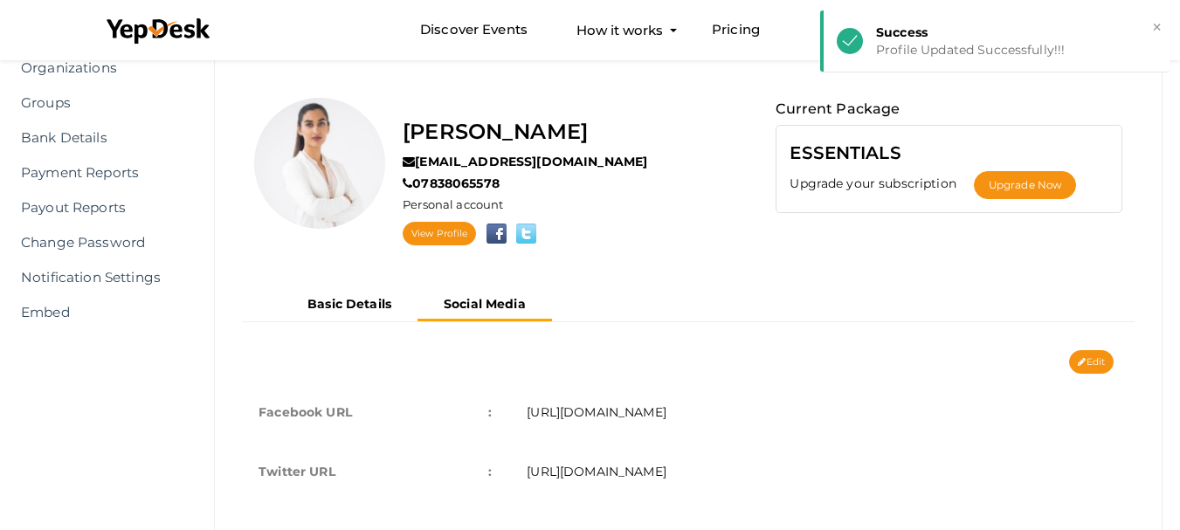
scroll to position [13, 0]
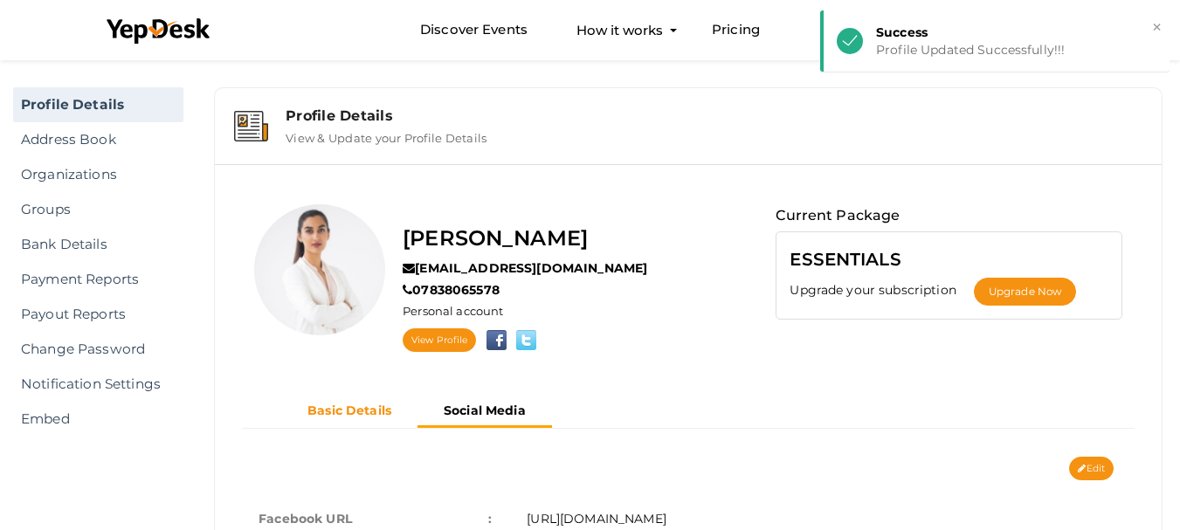
click at [360, 408] on b "Basic Details" at bounding box center [349, 411] width 84 height 16
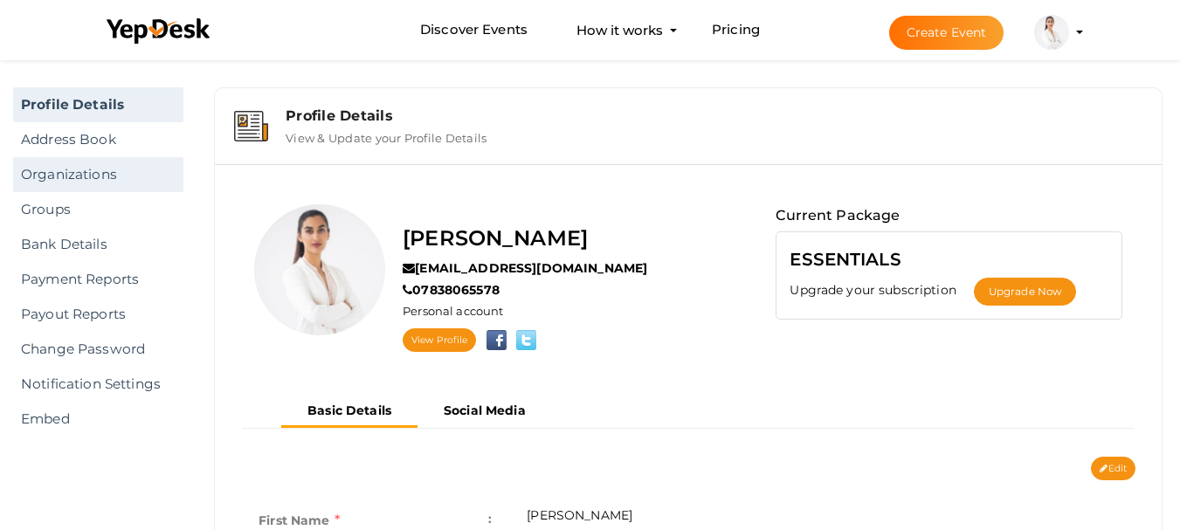
click at [86, 170] on link "Organizations" at bounding box center [98, 174] width 170 height 35
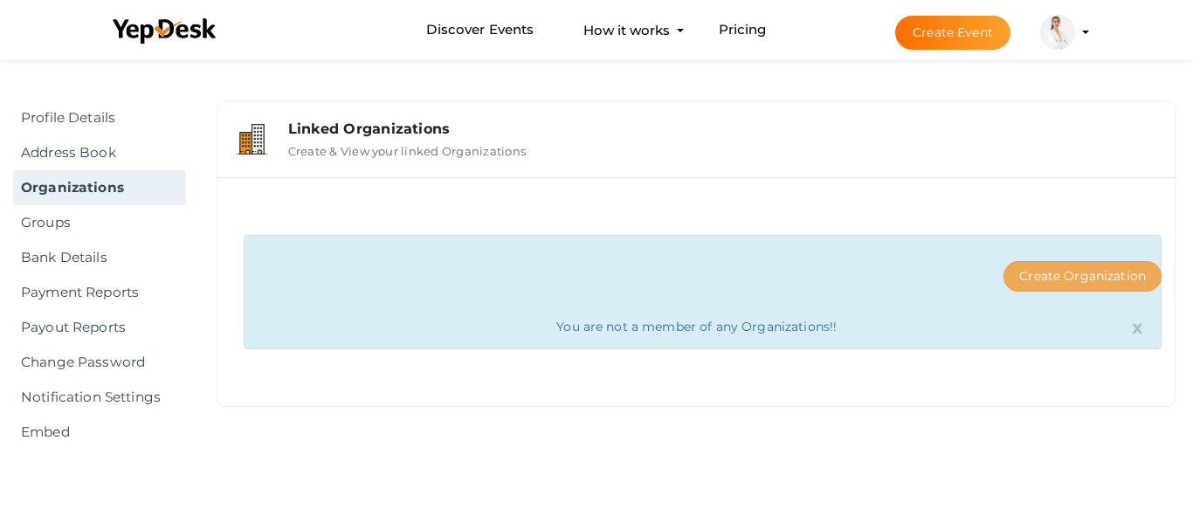
click at [1118, 277] on button "Create Organization" at bounding box center [1083, 276] width 158 height 31
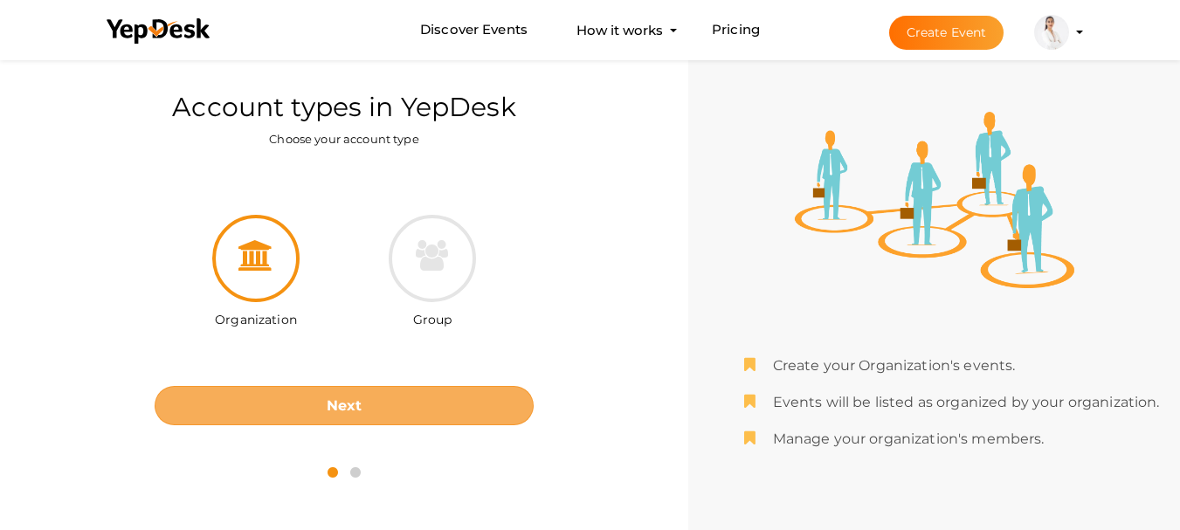
scroll to position [56, 0]
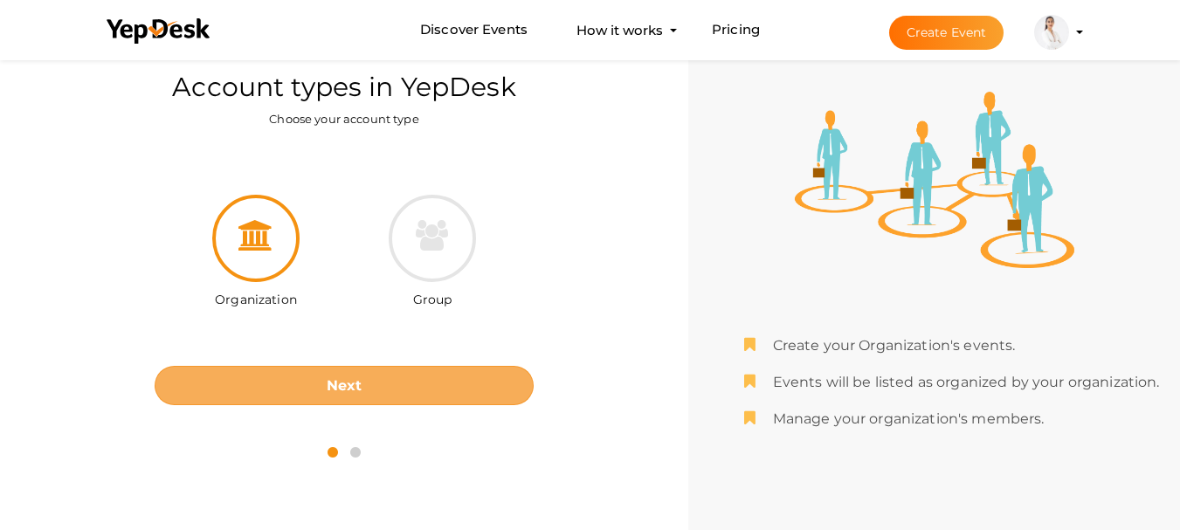
click at [373, 385] on button "Next" at bounding box center [344, 385] width 379 height 39
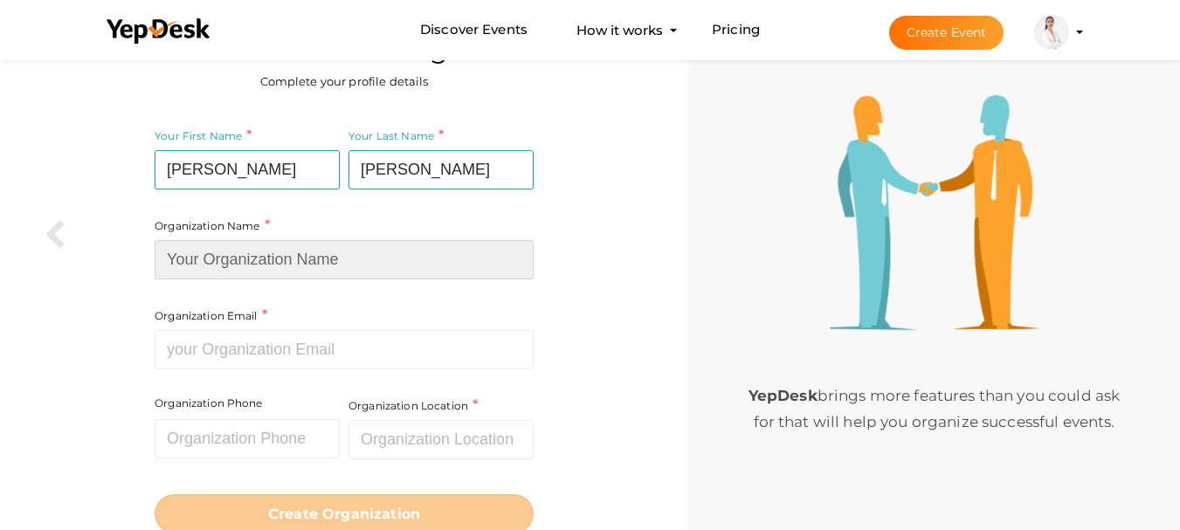
click at [275, 263] on input at bounding box center [344, 259] width 379 height 39
type input "InnovationM"
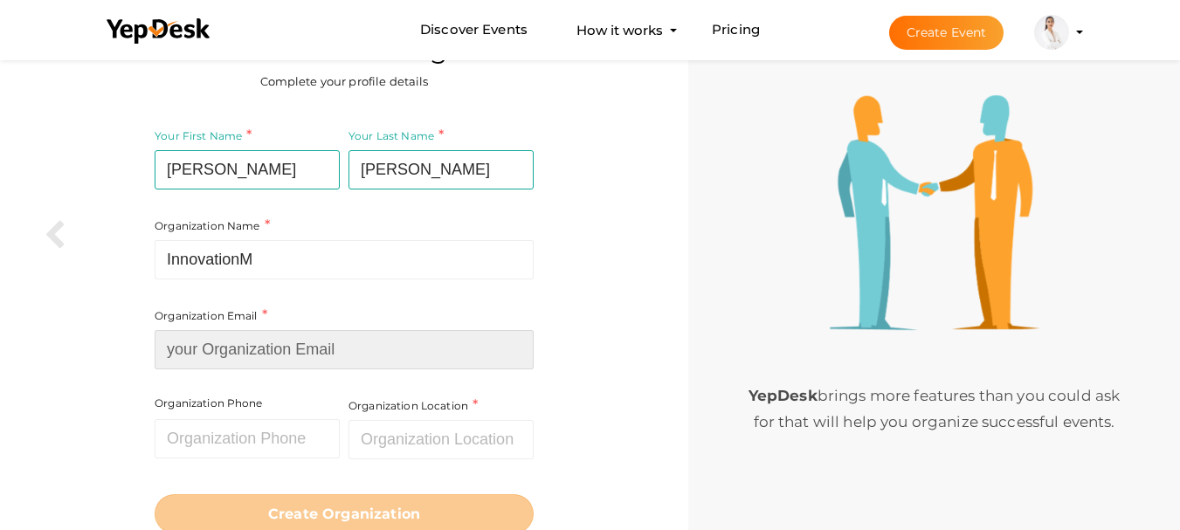
type input "[EMAIL_ADDRESS][DOMAIN_NAME]"
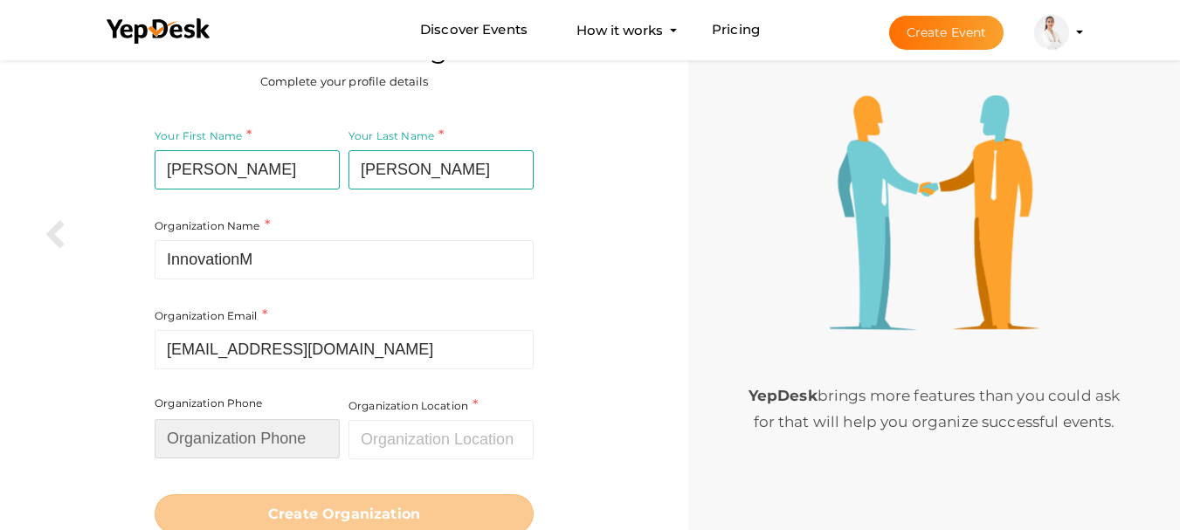
type input "07838065578"
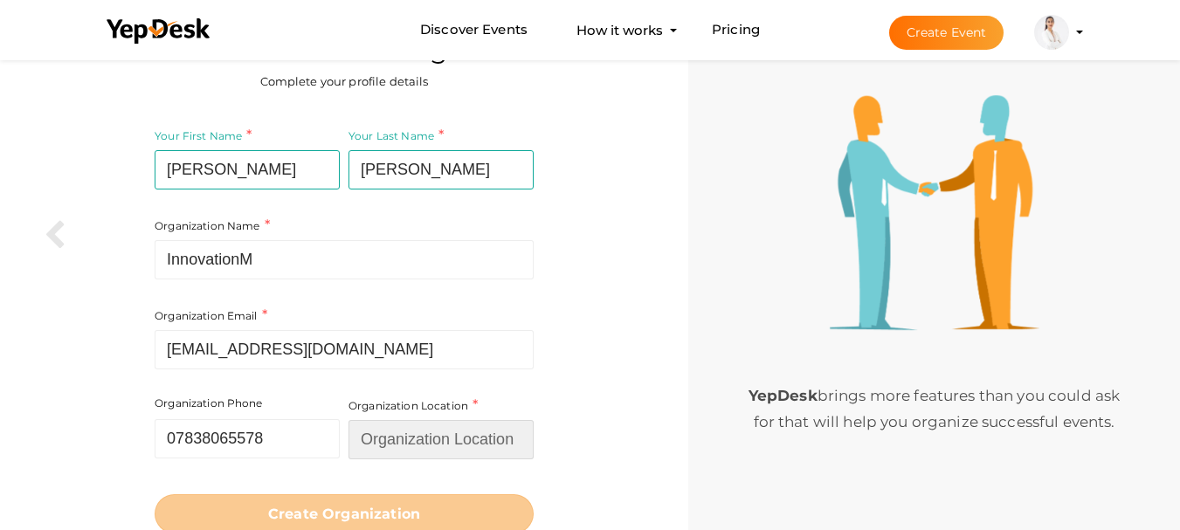
type input "[GEOGRAPHIC_DATA]"
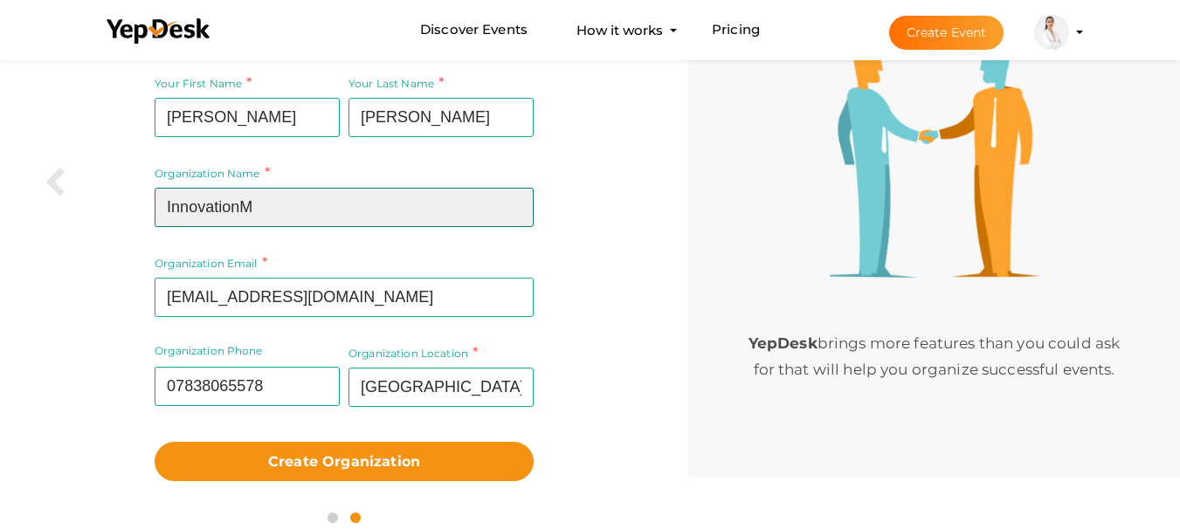
scroll to position [122, 0]
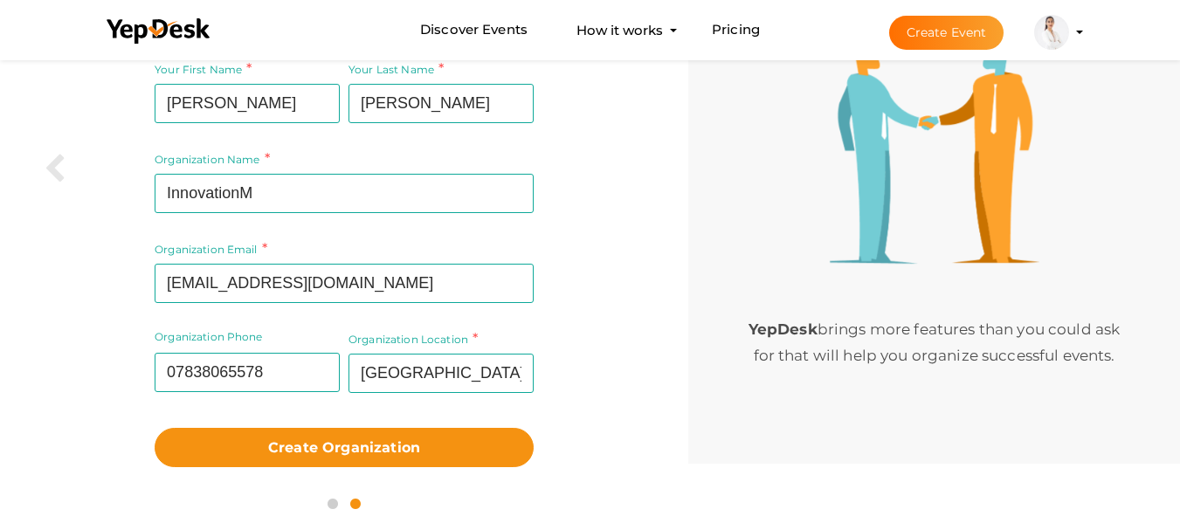
click at [299, 225] on div "Organization Name InnovationM Required. Between two and hundred characters Name…" at bounding box center [344, 181] width 379 height 244
click at [528, 237] on div "Organization Name InnovationM Required. Between two and hundred characters Name…" at bounding box center [344, 181] width 379 height 244
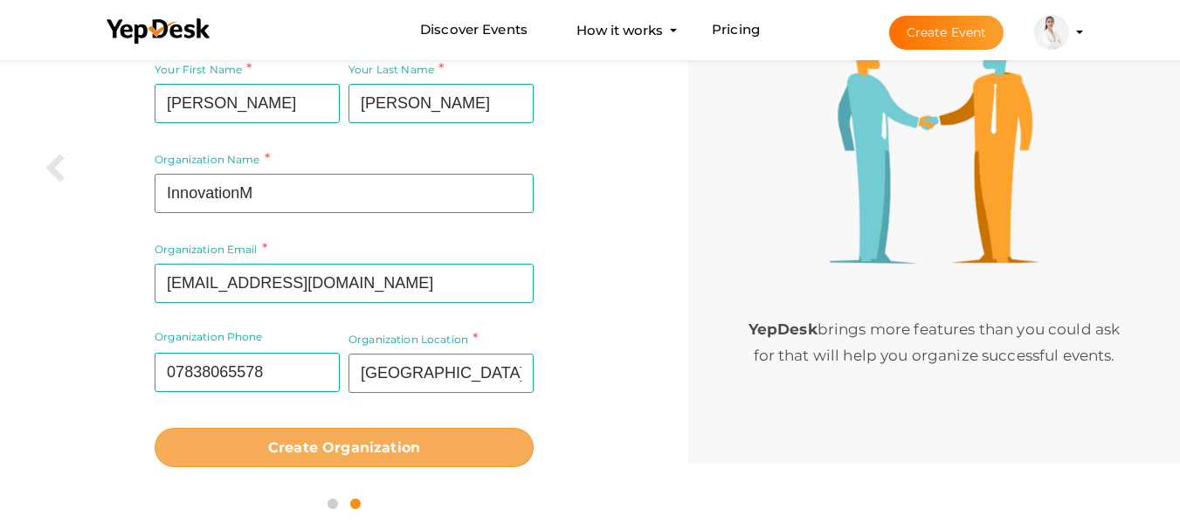
click at [414, 443] on b "Create Organization" at bounding box center [344, 447] width 152 height 17
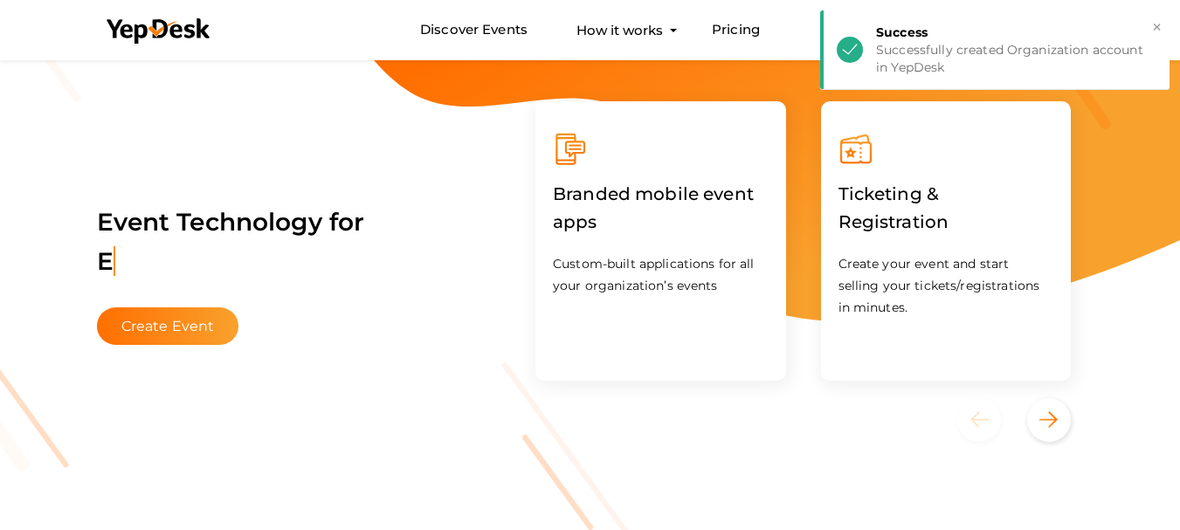
scroll to position [24, 0]
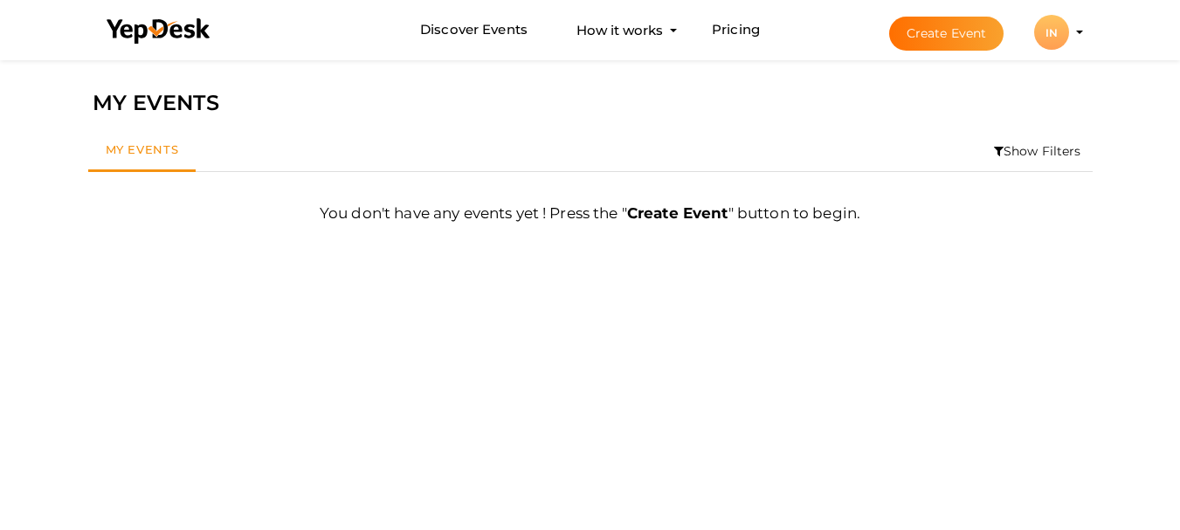
click at [1057, 31] on div "IN" at bounding box center [1051, 32] width 35 height 35
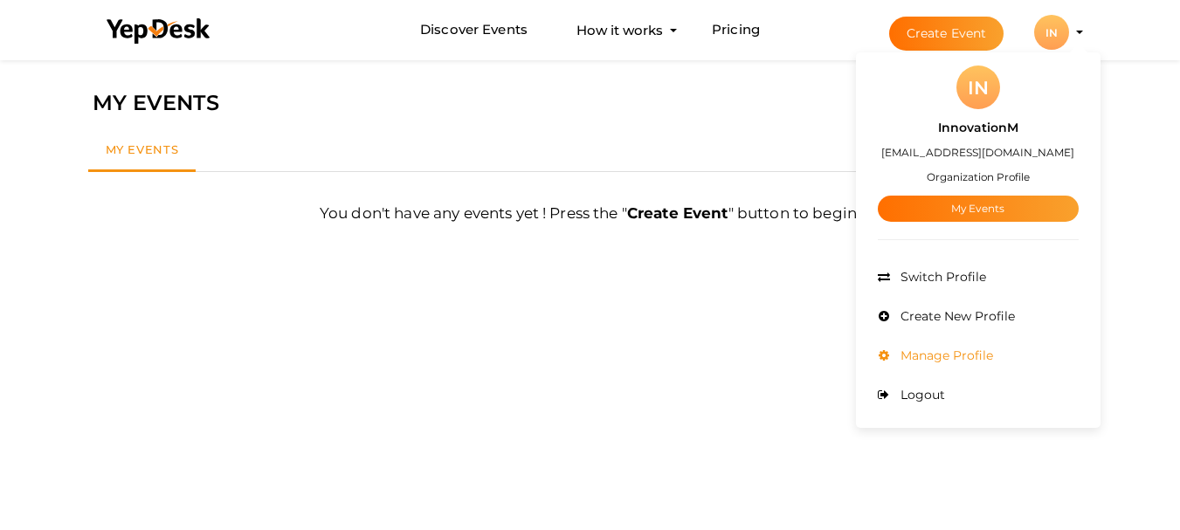
click at [926, 350] on span "Manage Profile" at bounding box center [944, 356] width 97 height 16
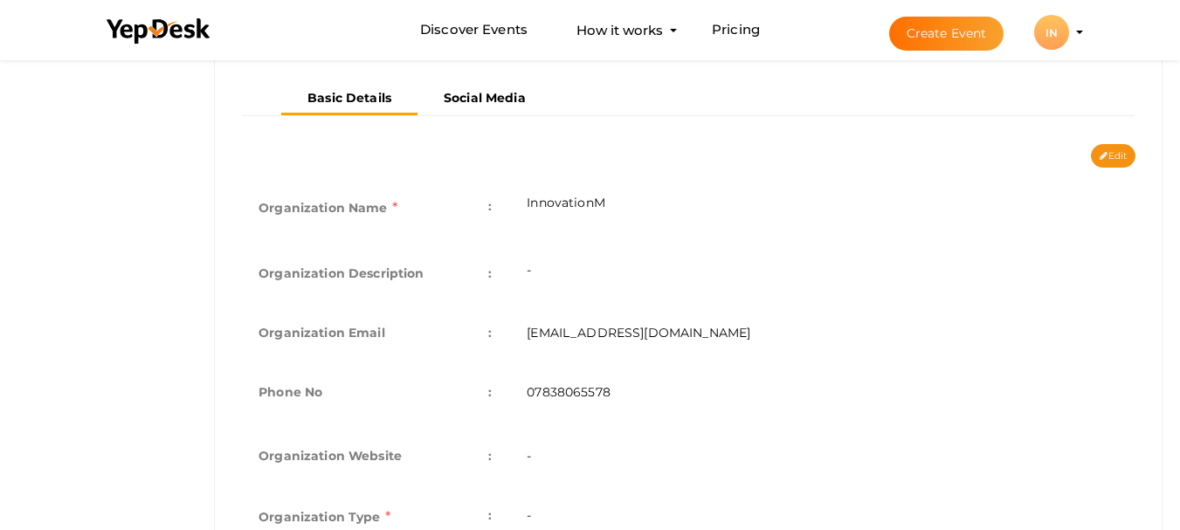
scroll to position [349, 0]
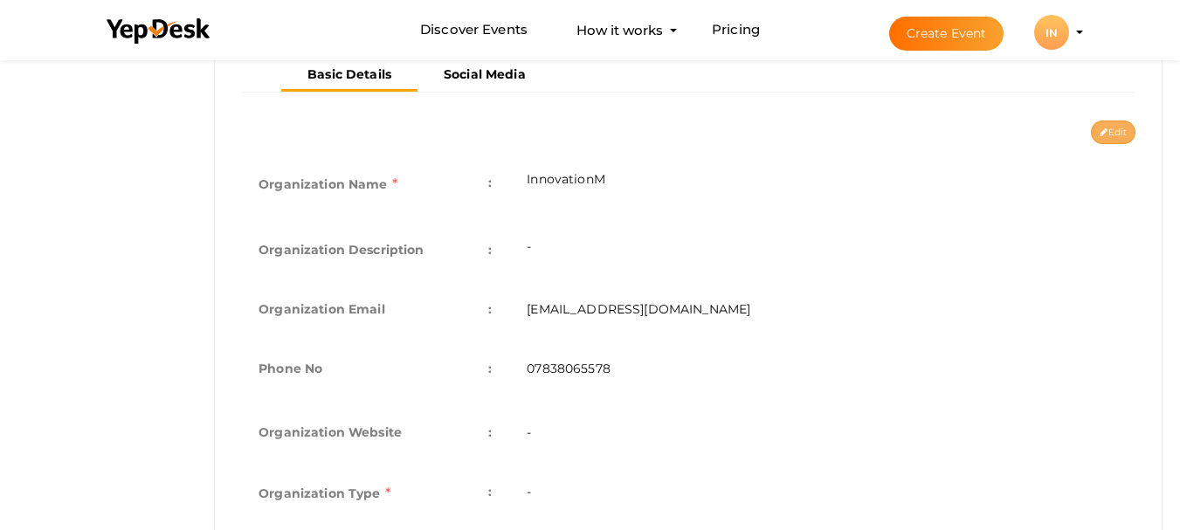
click at [1117, 129] on button "Edit" at bounding box center [1113, 133] width 45 height 24
type input "InnovationM"
type input "[EMAIL_ADDRESS][DOMAIN_NAME]"
type input "07838065578"
select select "9"
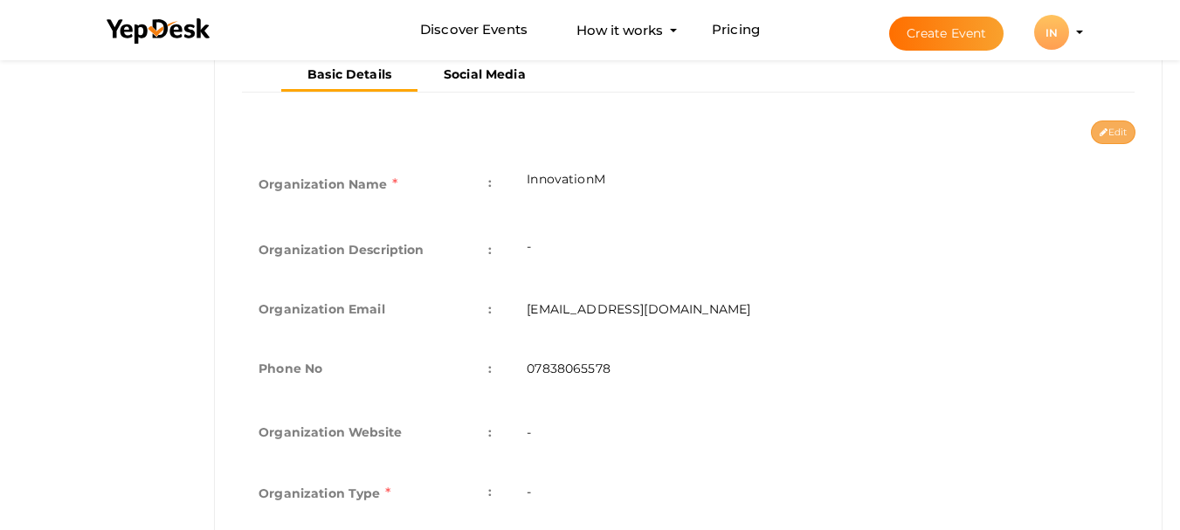
type input "[GEOGRAPHIC_DATA]"
type input "innovationm"
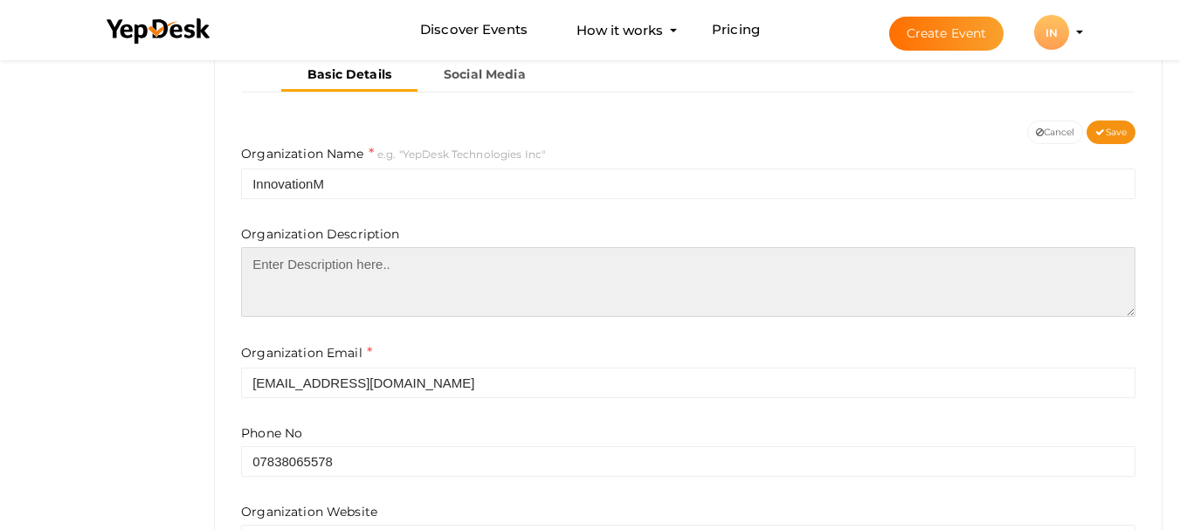
click at [319, 273] on textarea at bounding box center [688, 282] width 894 height 70
paste textarea "InnovationM Noida is a leading Software Development Services Company in [GEOGRA…"
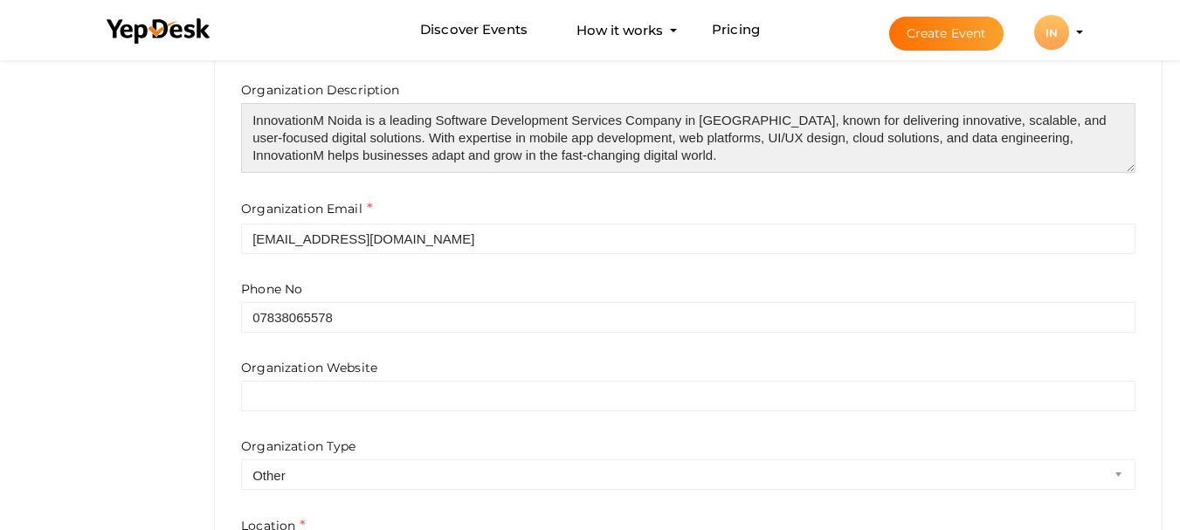
scroll to position [524, 0]
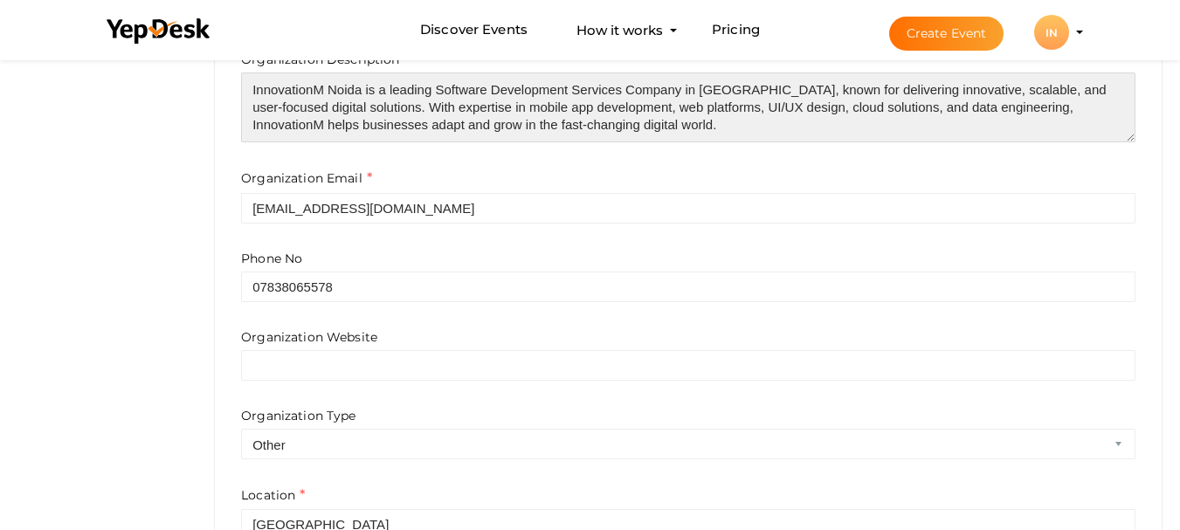
type textarea "InnovationM Noida is a leading Software Development Services Company in [GEOGRA…"
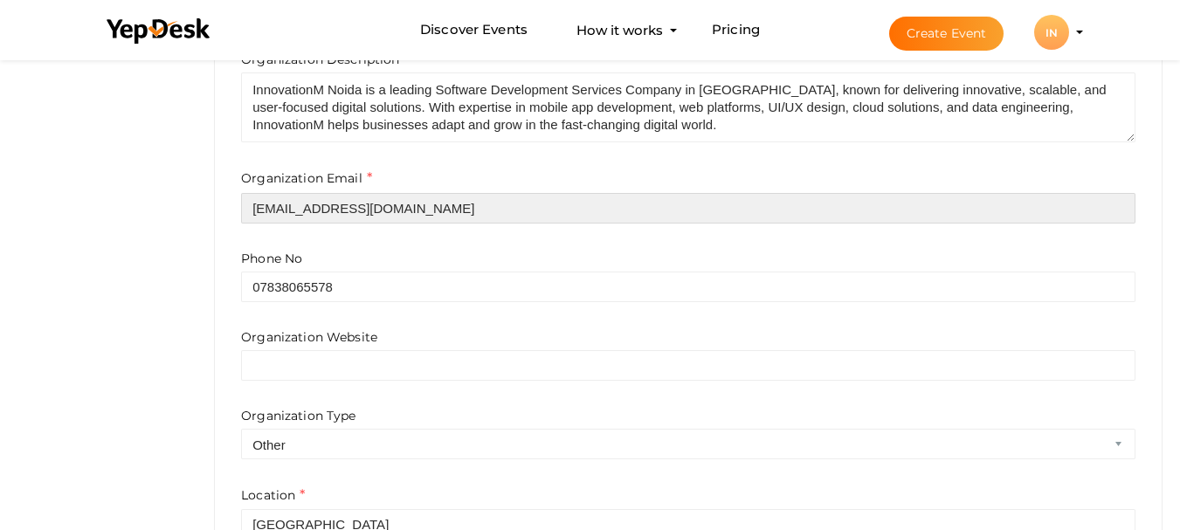
click at [413, 209] on input "[EMAIL_ADDRESS][DOMAIN_NAME]" at bounding box center [688, 208] width 894 height 31
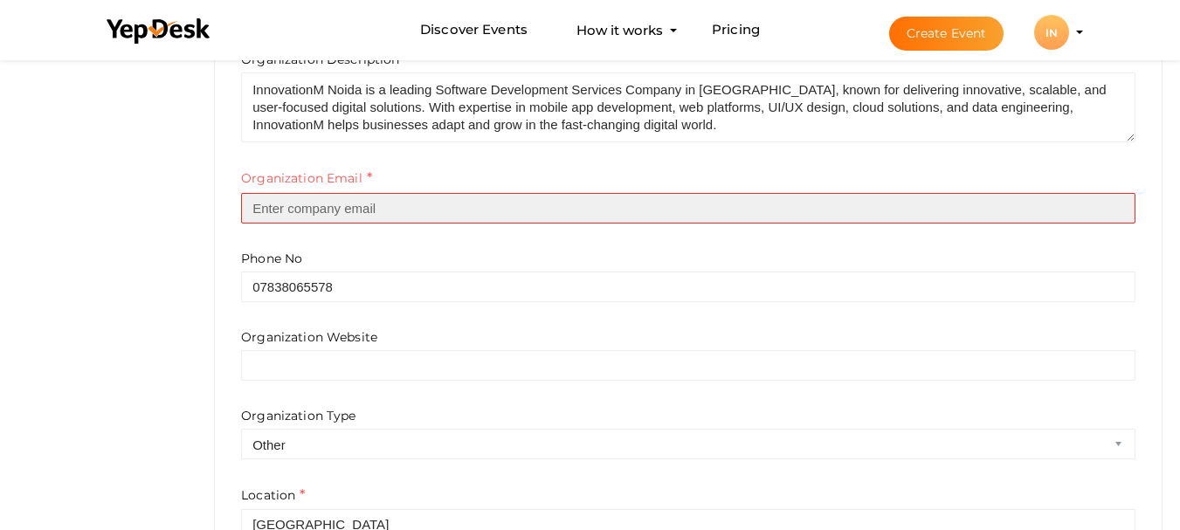
click at [413, 209] on input "text" at bounding box center [688, 208] width 894 height 31
type input "[EMAIL_ADDRESS][DOMAIN_NAME]"
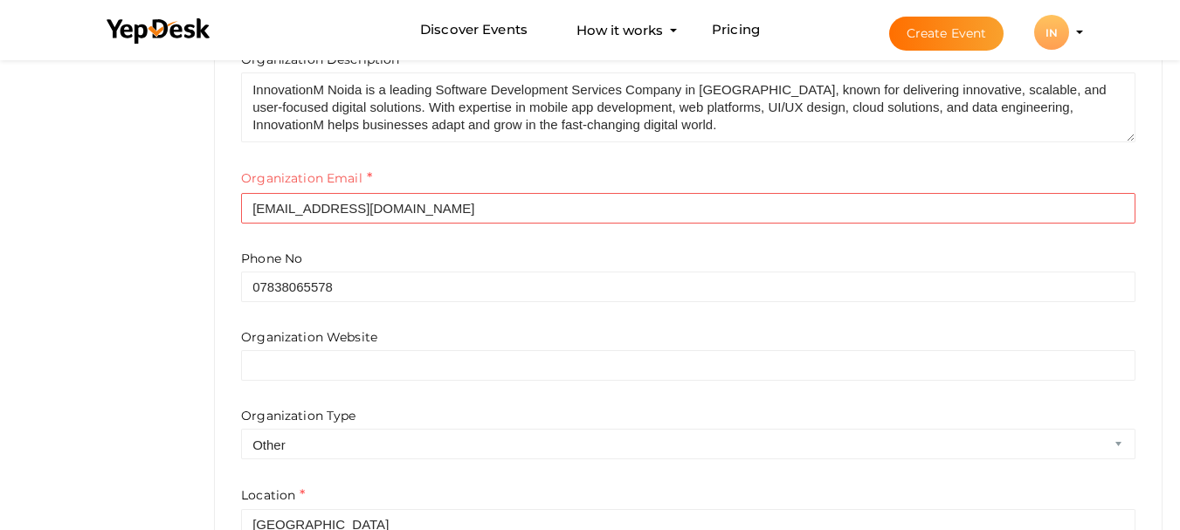
type input "Noida"
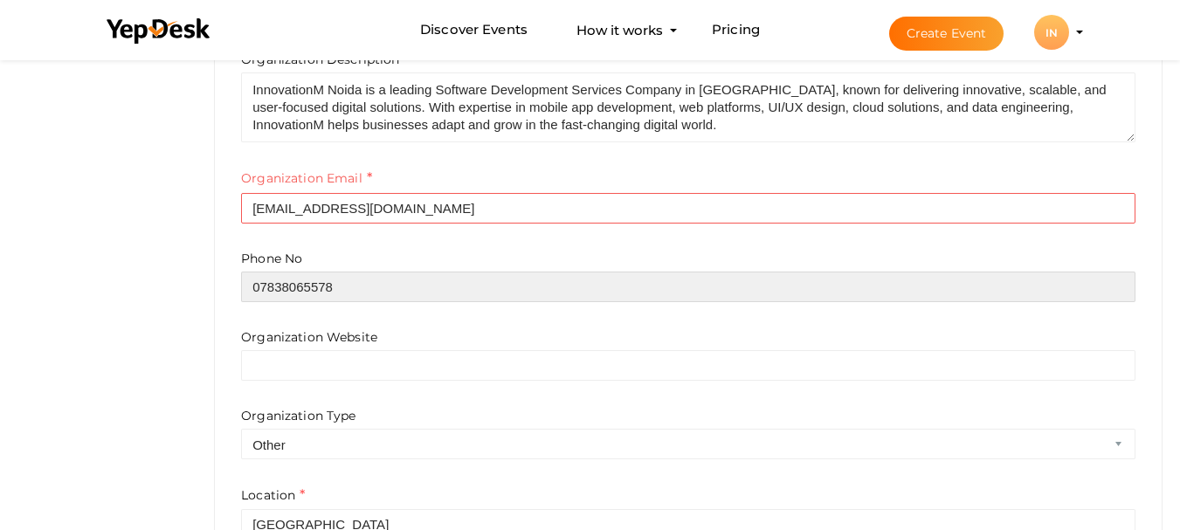
type input "08445098108"
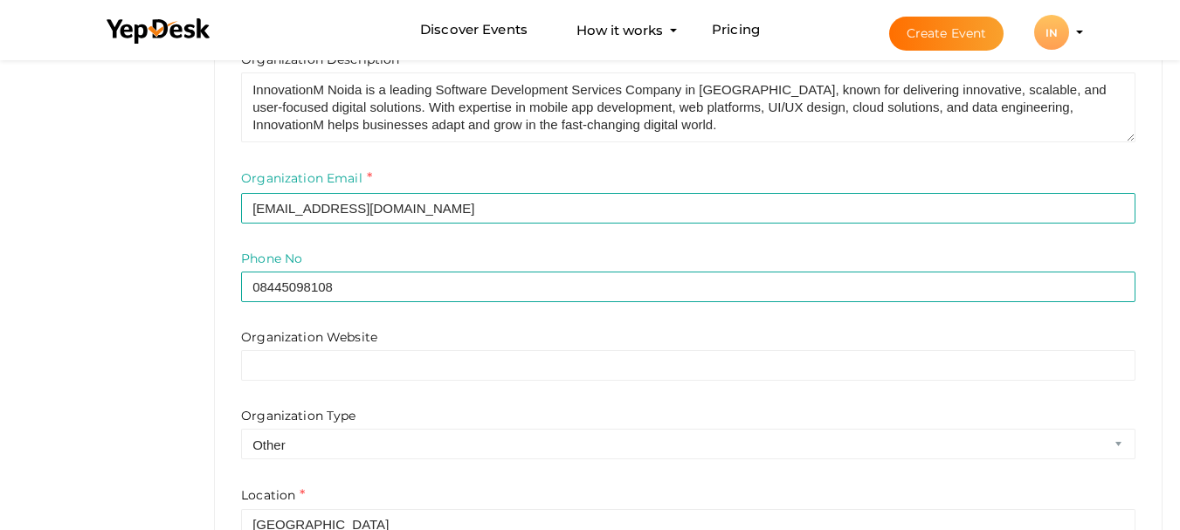
click at [491, 264] on div "Phone No 08445098108" at bounding box center [688, 276] width 894 height 52
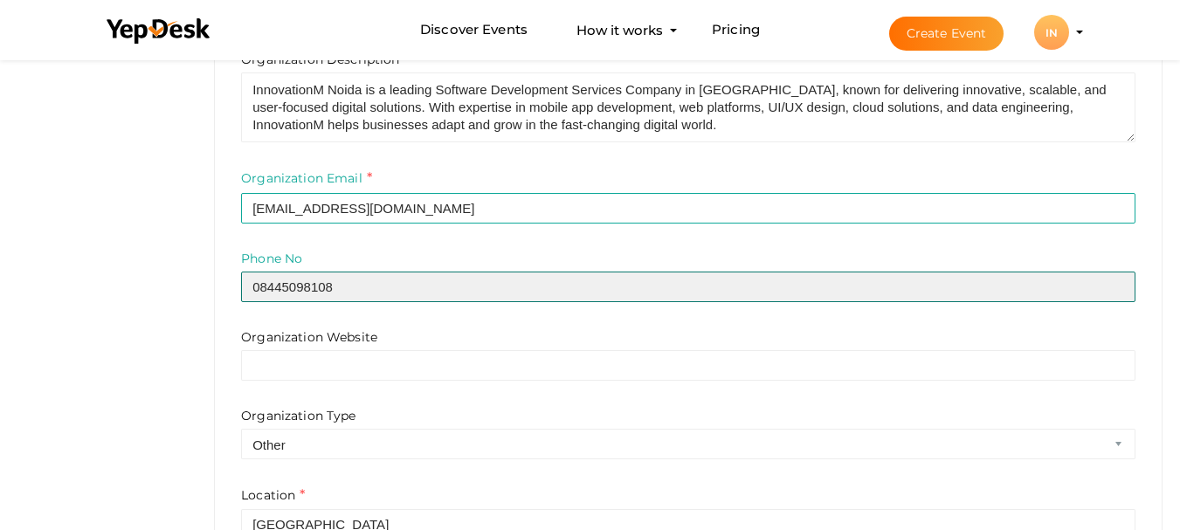
click at [368, 293] on input "08445098108" at bounding box center [688, 287] width 894 height 31
click at [368, 293] on input "text" at bounding box center [688, 287] width 894 height 31
type input "07838065578"
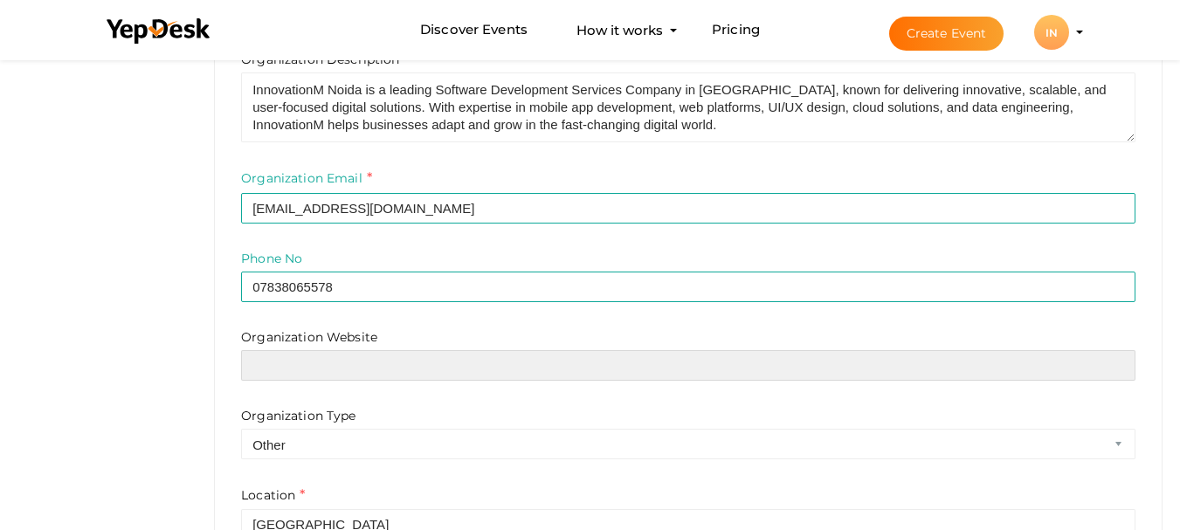
click at [343, 378] on input "text" at bounding box center [688, 365] width 894 height 31
paste input "https://www.innovationm.com/"
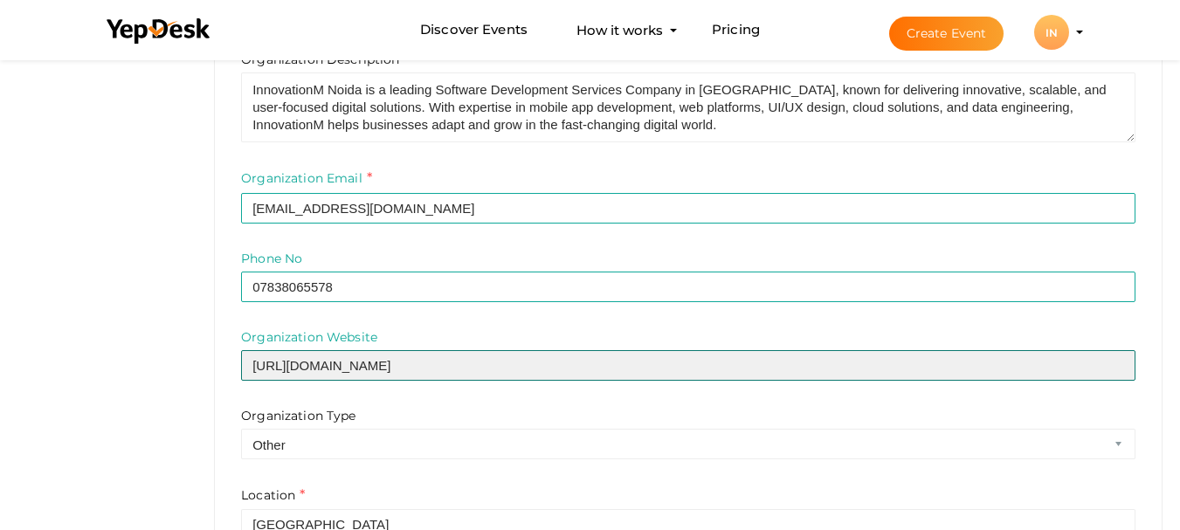
type input "https://www.innovationm.com/"
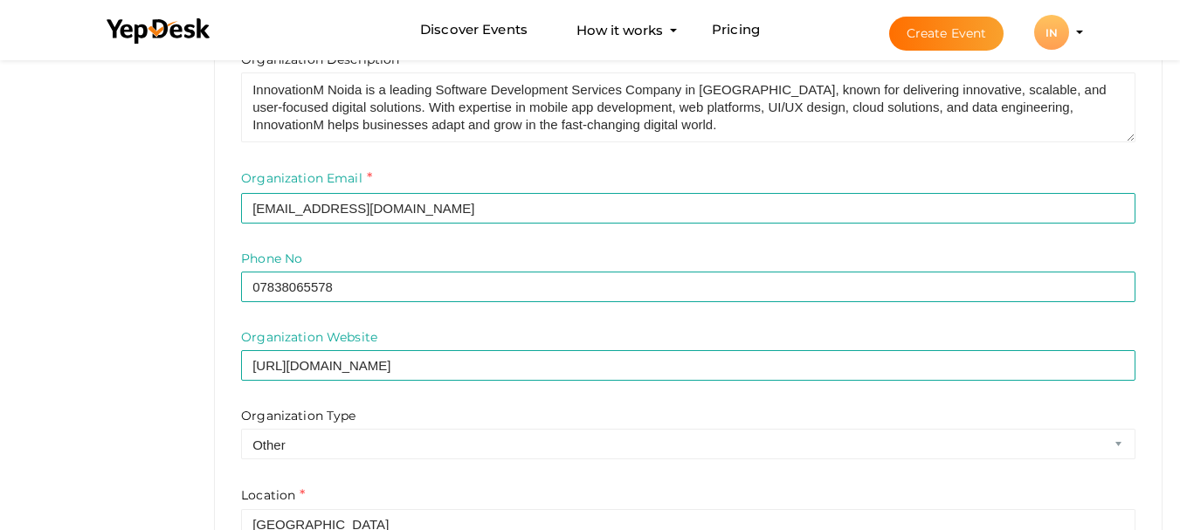
click at [459, 310] on form "Organization Name e.g. "YepDesk Technologies Inc" Noida Organization Descriptio…" at bounding box center [688, 300] width 894 height 663
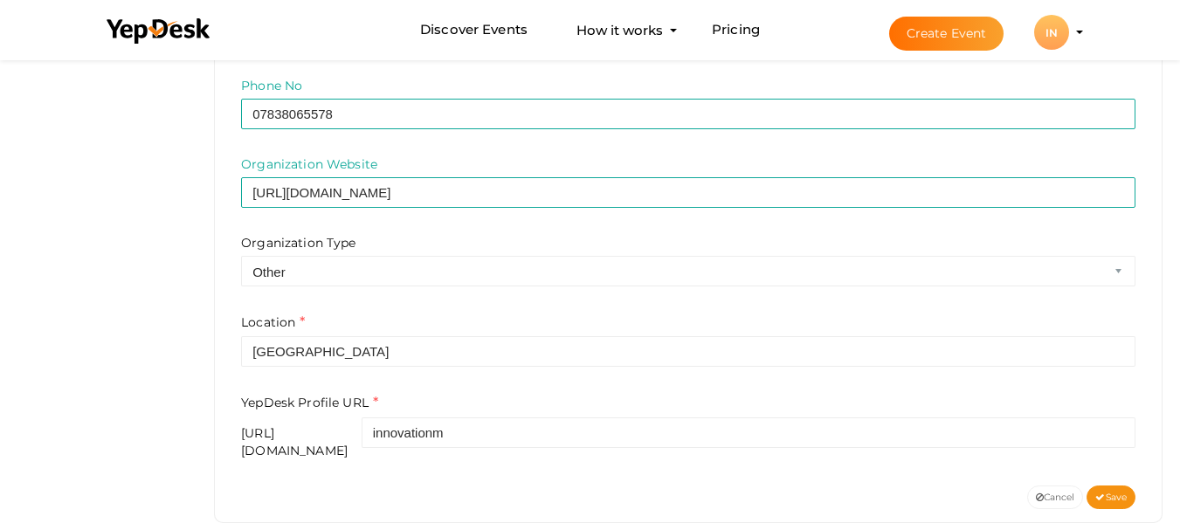
scroll to position [699, 0]
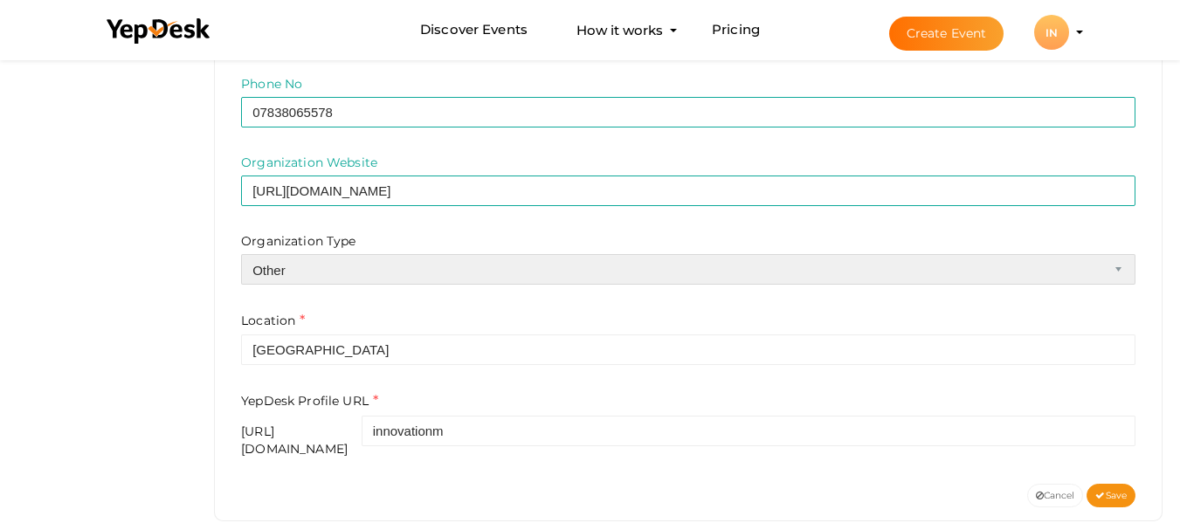
click at [342, 264] on select "Airline Corporation Educational Organization Government Organization Local Busi…" at bounding box center [688, 269] width 894 height 31
click at [241, 254] on select "Airline Corporation Educational Organization Government Organization Local Busi…" at bounding box center [688, 269] width 894 height 31
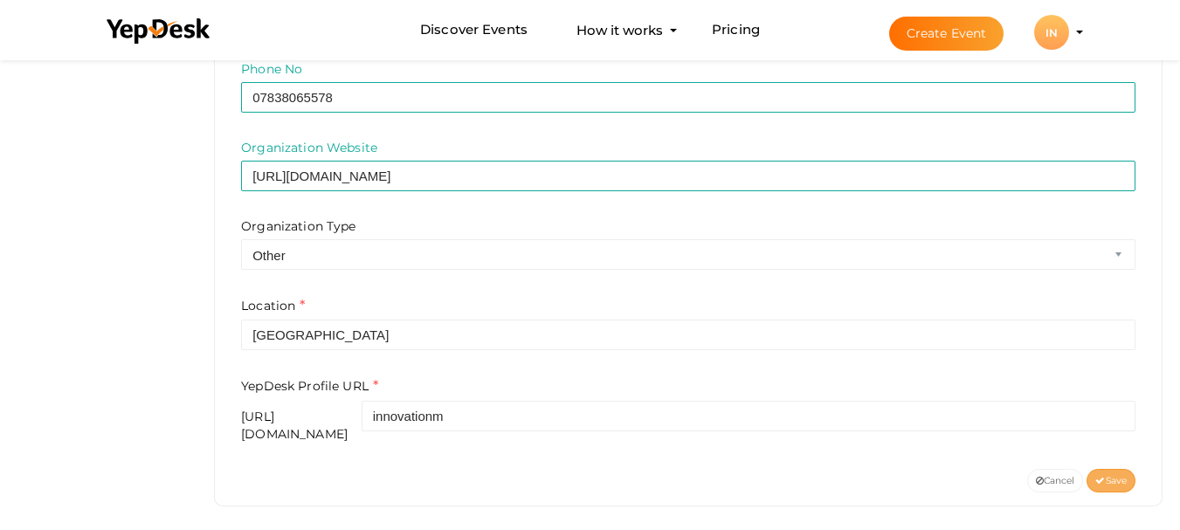
click at [1107, 475] on span "Save" at bounding box center [1110, 480] width 31 height 11
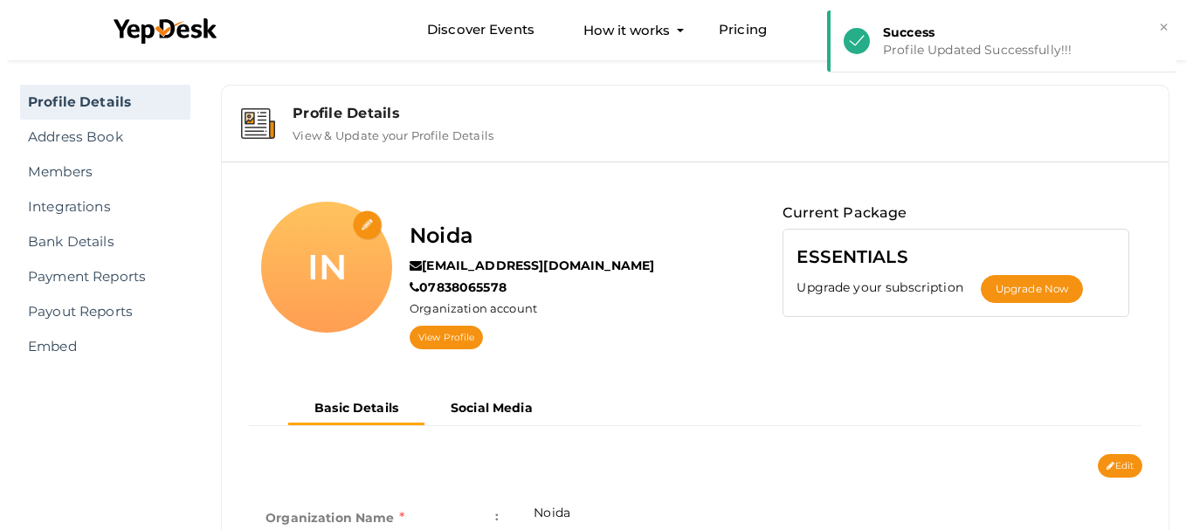
scroll to position [0, 0]
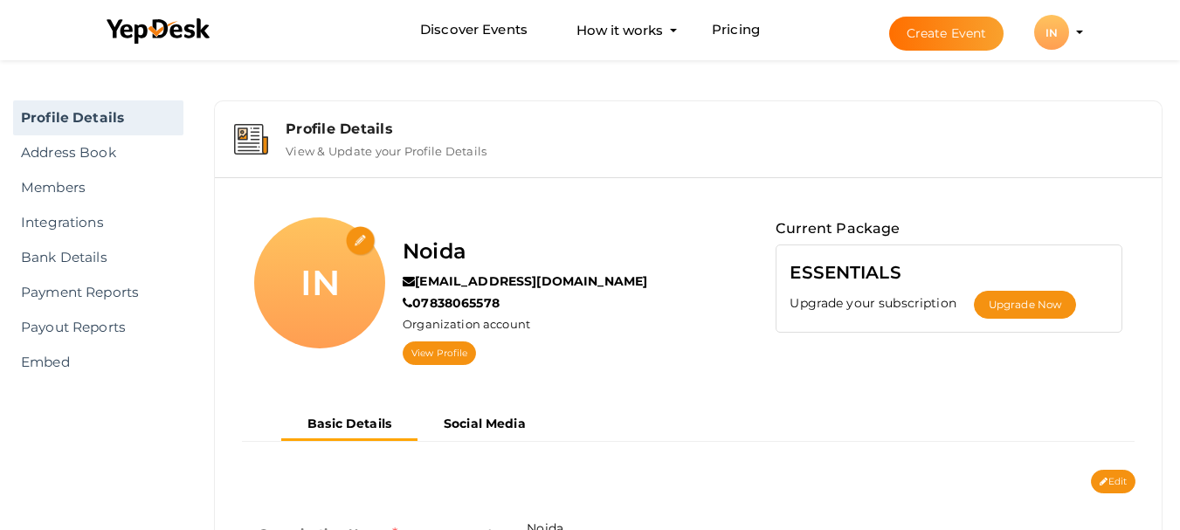
click at [361, 241] on input "file" at bounding box center [361, 241] width 31 height 31
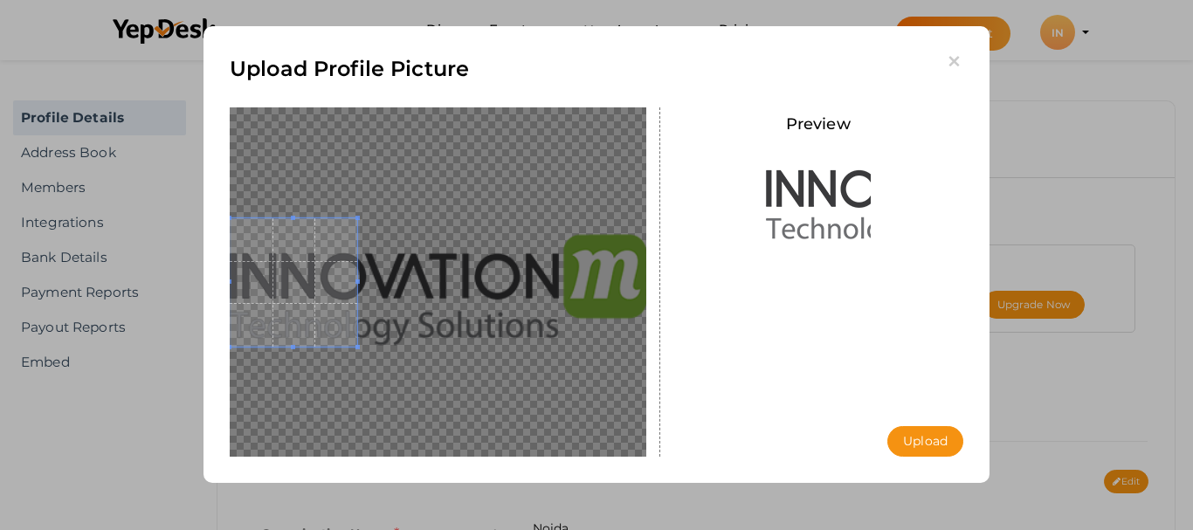
drag, startPoint x: 466, startPoint y: 278, endPoint x: 300, endPoint y: 237, distance: 170.1
click at [300, 237] on span at bounding box center [294, 282] width 128 height 128
drag, startPoint x: 356, startPoint y: 282, endPoint x: 585, endPoint y: 286, distance: 228.9
click at [585, 286] on div at bounding box center [438, 281] width 417 height 349
drag, startPoint x: 357, startPoint y: 349, endPoint x: 600, endPoint y: 231, distance: 270.3
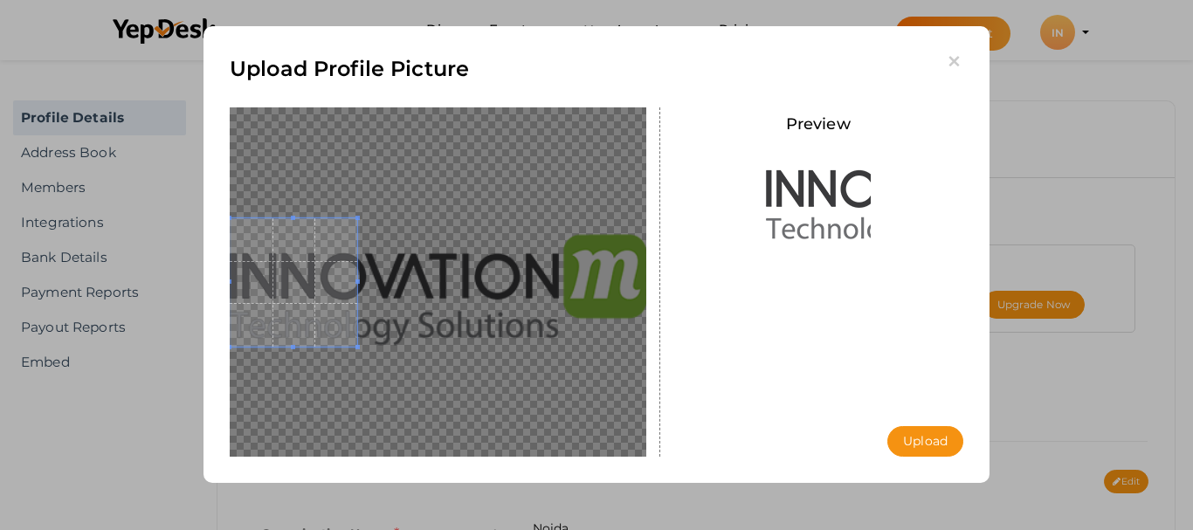
click at [434, 362] on div at bounding box center [438, 281] width 417 height 349
click at [951, 63] on icon "button" at bounding box center [954, 61] width 18 height 18
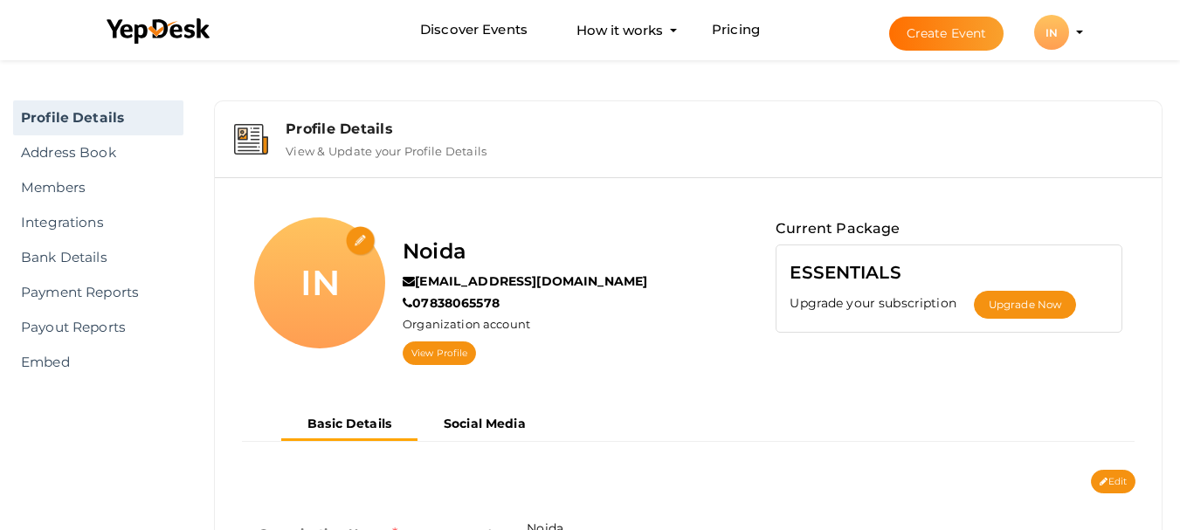
click at [357, 241] on input "file" at bounding box center [361, 241] width 31 height 31
type input "C:\fakepath\innovationm-navbar-logo (6).jpg"
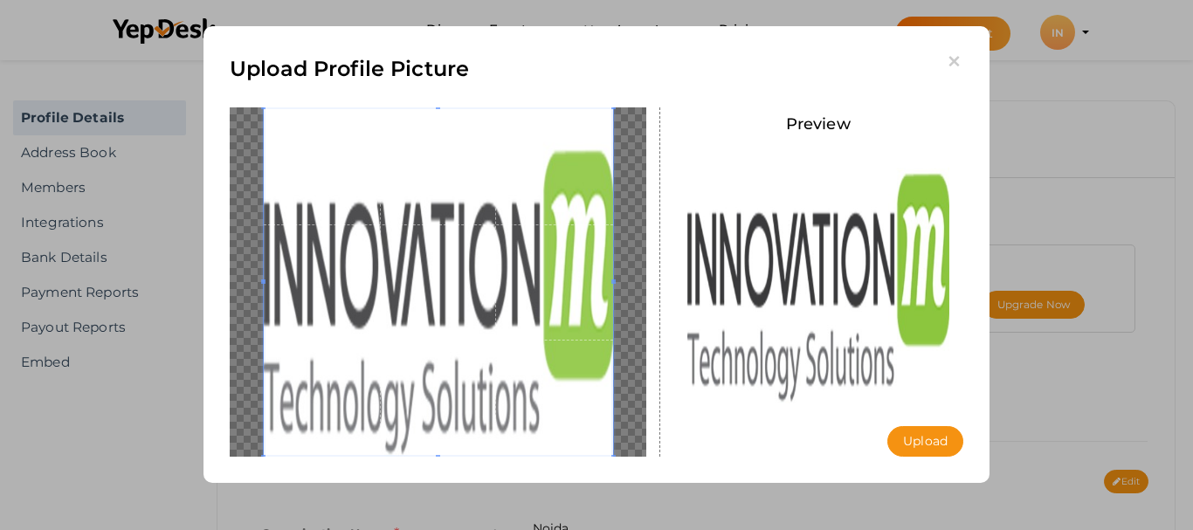
drag, startPoint x: 495, startPoint y: 300, endPoint x: 483, endPoint y: 296, distance: 12.7
click at [483, 296] on span at bounding box center [438, 281] width 349 height 349
click at [935, 442] on button "Upload" at bounding box center [925, 441] width 76 height 31
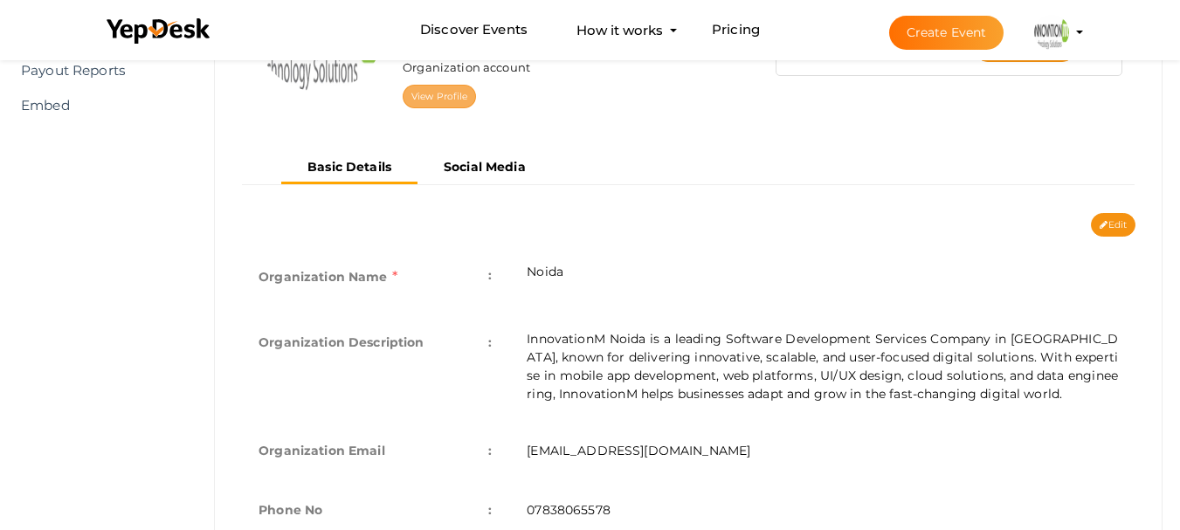
scroll to position [87, 0]
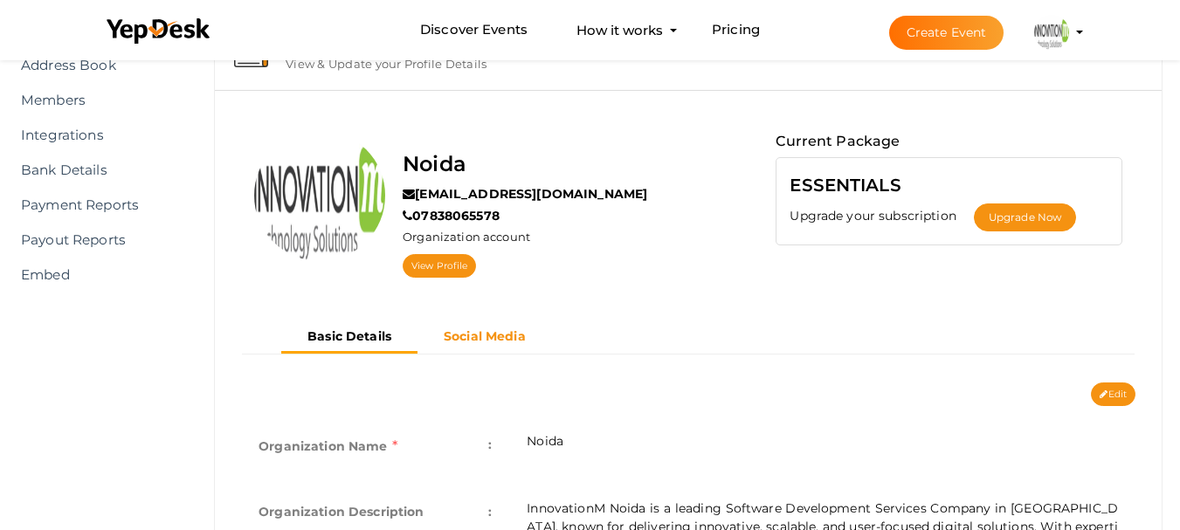
click at [517, 335] on b "Social Media" at bounding box center [485, 336] width 82 height 16
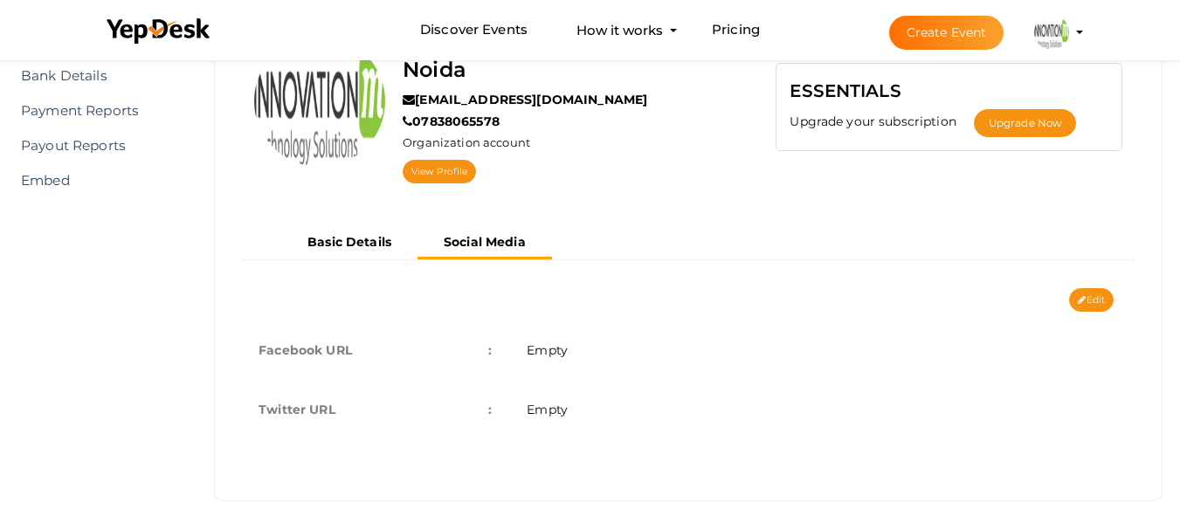
scroll to position [188, 0]
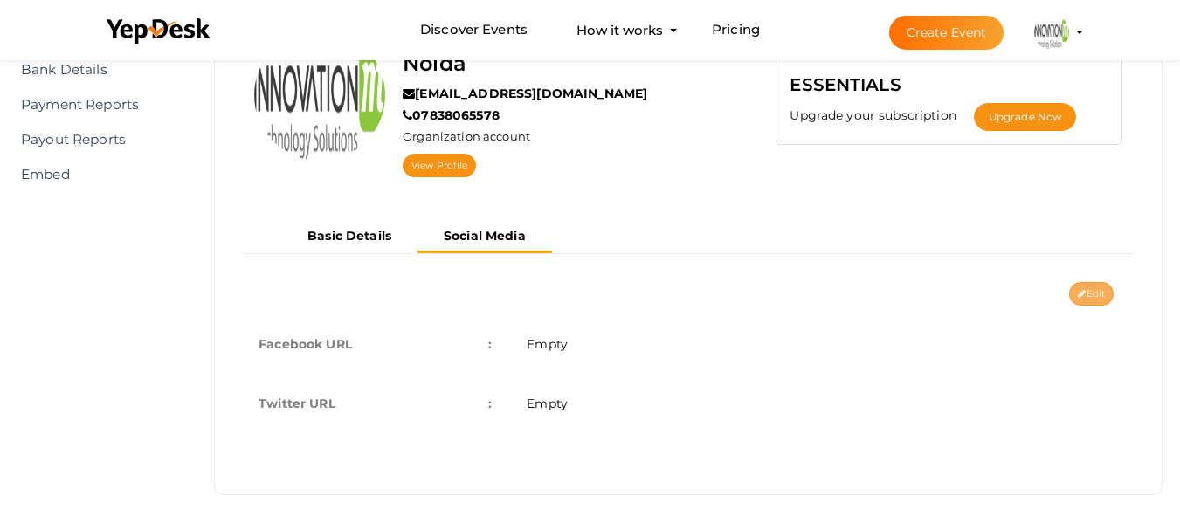
click at [1094, 291] on button "Edit" at bounding box center [1091, 294] width 45 height 24
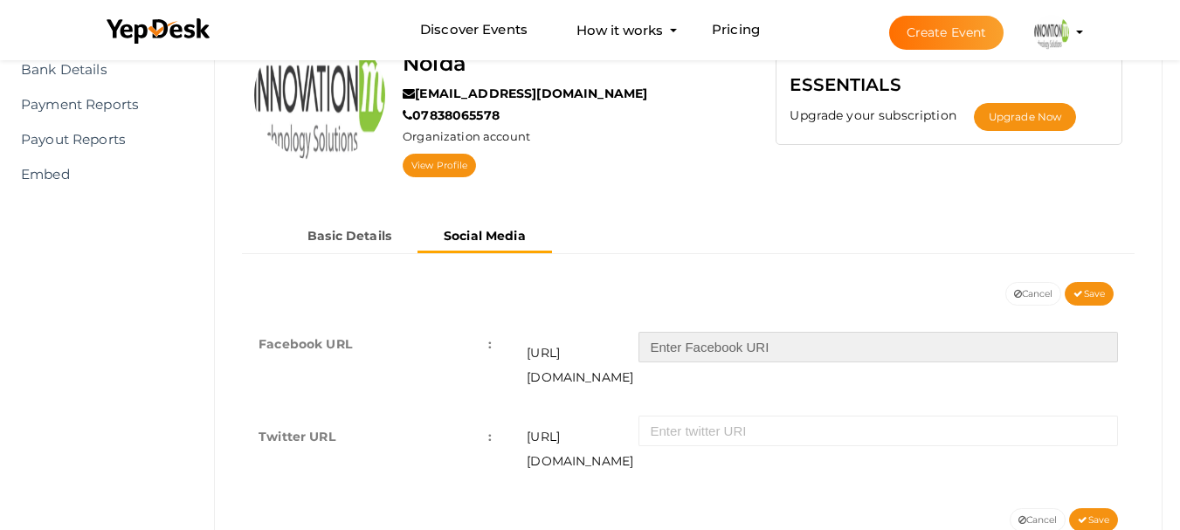
click at [758, 362] on input "text" at bounding box center [879, 347] width 480 height 31
paste input "https://www.facebook.com/InnovationM.Technology/"
drag, startPoint x: 830, startPoint y: 350, endPoint x: 625, endPoint y: 351, distance: 205.3
click at [625, 351] on div "https://facebook.com/ https://www.facebook.com/InnovationM.Technology/" at bounding box center [822, 356] width 591 height 66
type input "InnovationM.Technology/"
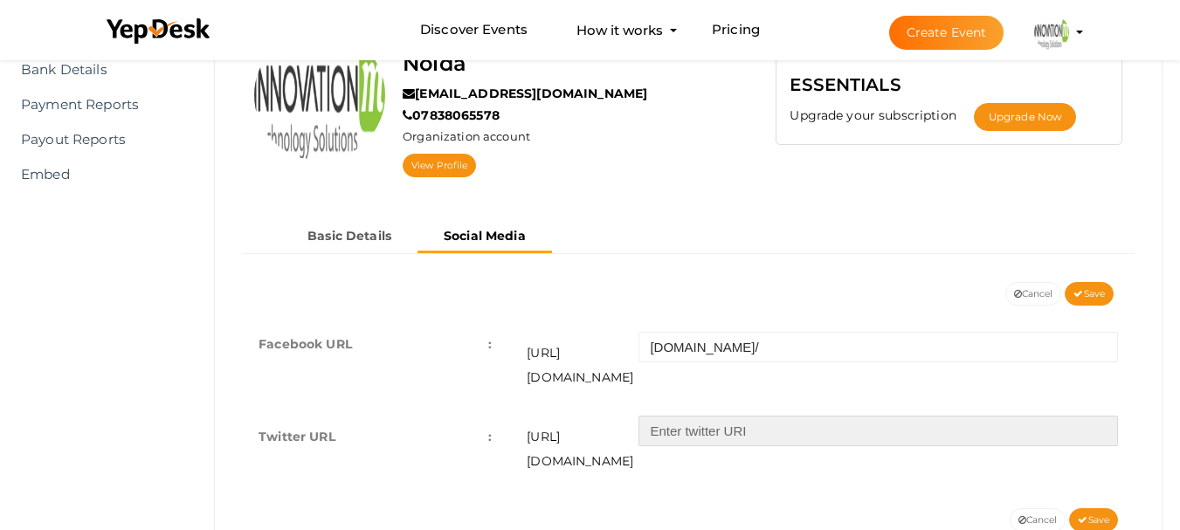
click at [719, 417] on input "text" at bounding box center [879, 431] width 480 height 31
paste input "https://x.com/InnovationM_?ref_src=twsrc%5Egoogle%7Ctwcamp%5Eserp%7Ctwgr%5Eauth…"
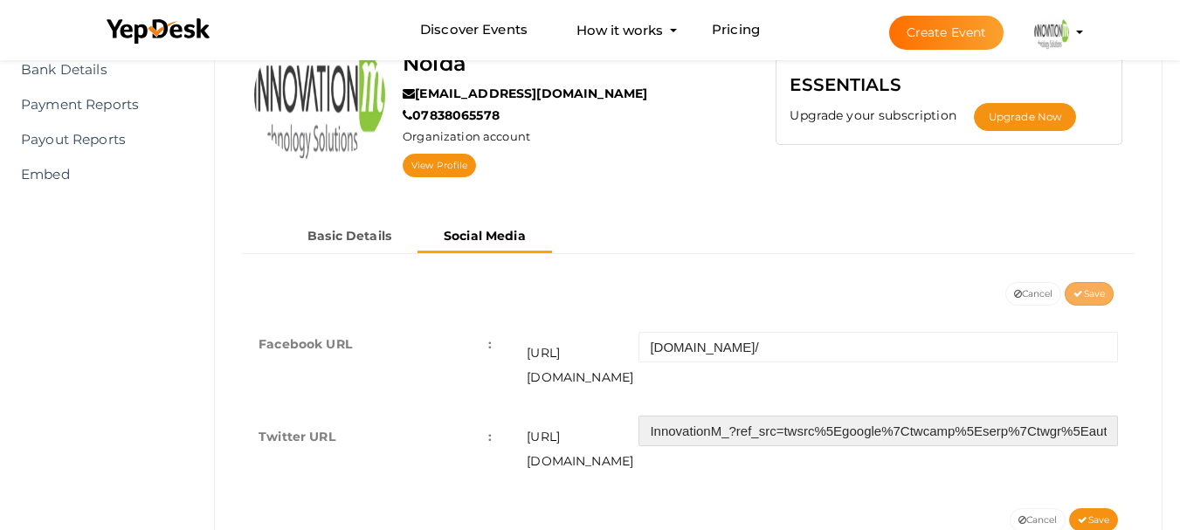
type input "InnovationM_?ref_src=twsrc%5Egoogle%7Ctwcamp%5Eserp%7Ctwgr%5Eauthor"
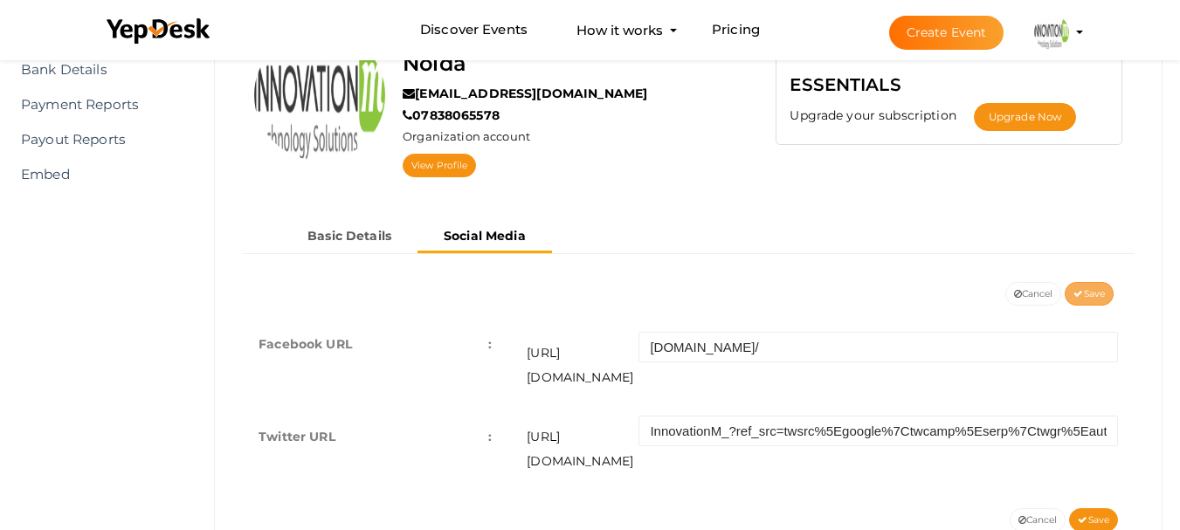
click at [1098, 294] on span "Save" at bounding box center [1089, 293] width 31 height 11
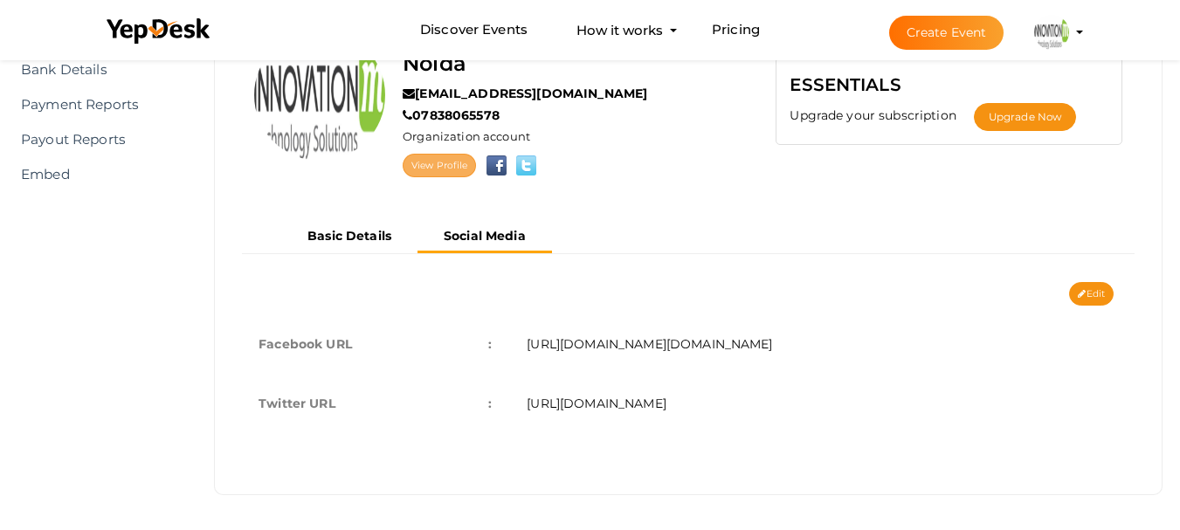
click at [428, 161] on link "View Profile" at bounding box center [439, 166] width 73 height 24
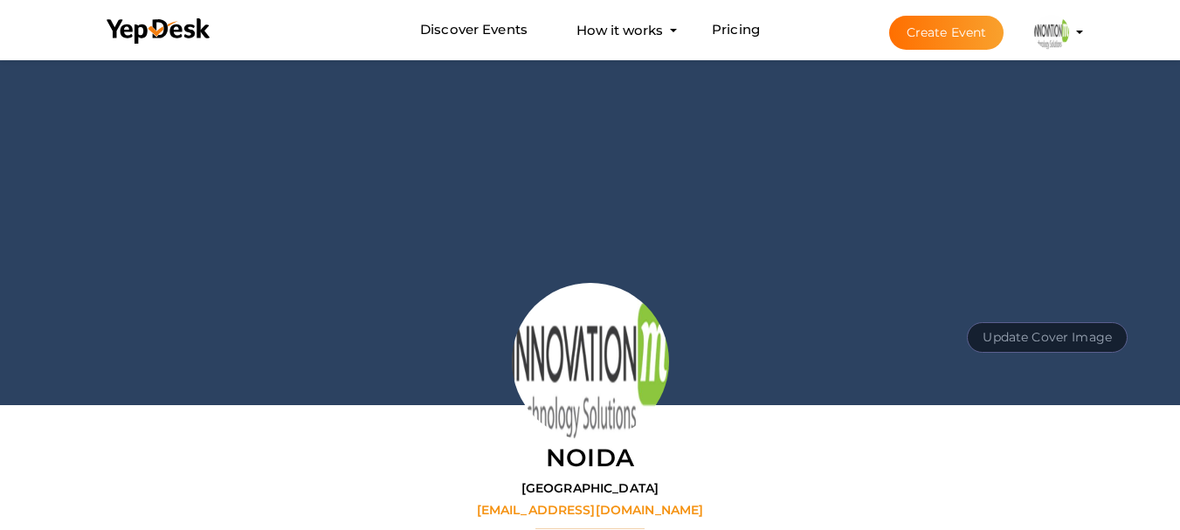
click at [1031, 331] on button "Update Cover Image" at bounding box center [1047, 337] width 161 height 31
click at [1065, 305] on input "file" at bounding box center [1046, 298] width 138 height 31
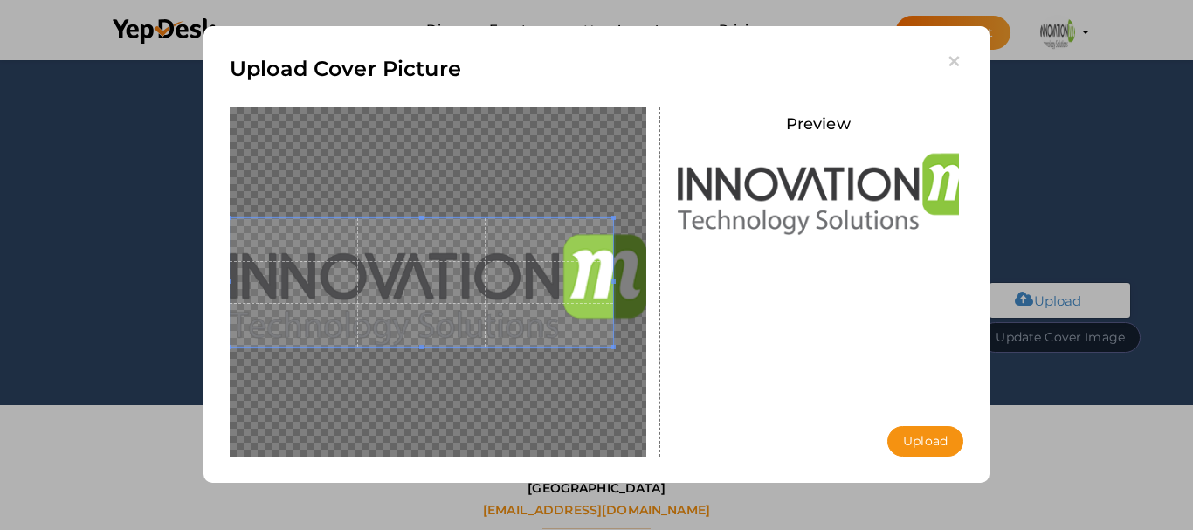
drag, startPoint x: 510, startPoint y: 300, endPoint x: 449, endPoint y: 295, distance: 61.3
click at [449, 295] on span at bounding box center [421, 282] width 383 height 128
drag, startPoint x: 615, startPoint y: 284, endPoint x: 669, endPoint y: 280, distance: 54.3
click at [673, 107] on div "Preview Upload Uploading..." at bounding box center [597, 107] width 760 height 0
drag, startPoint x: 537, startPoint y: 321, endPoint x: 497, endPoint y: 307, distance: 42.5
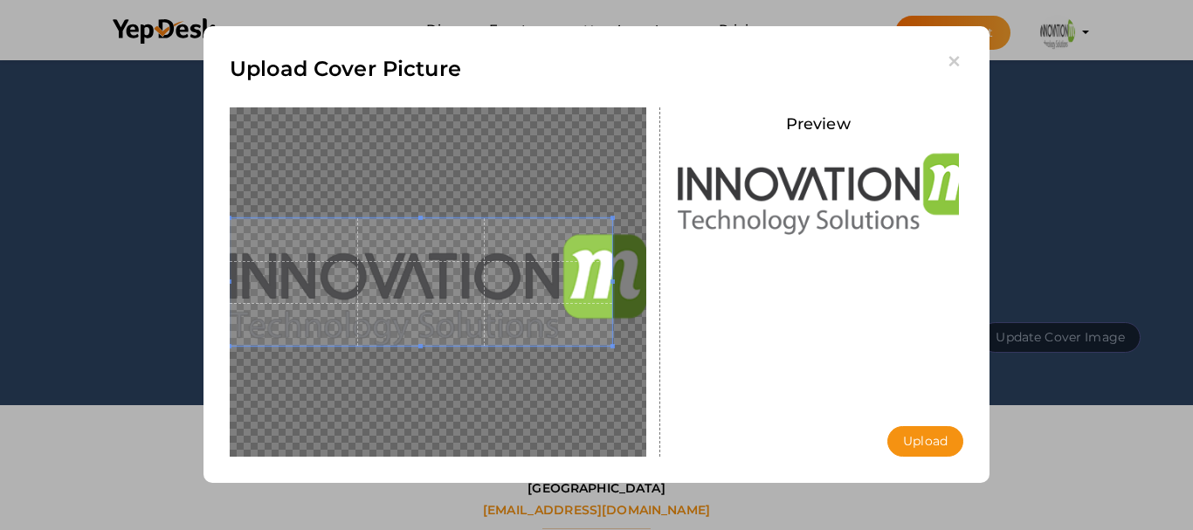
click at [497, 307] on span at bounding box center [421, 282] width 383 height 128
click at [952, 63] on icon "button" at bounding box center [954, 61] width 18 height 18
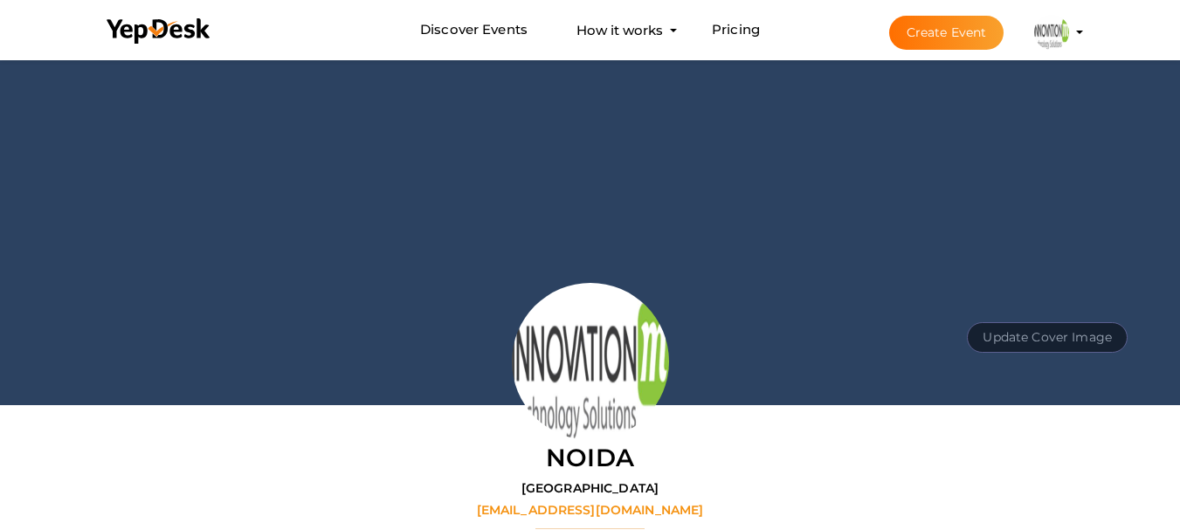
click at [1069, 337] on button "Update Cover Image" at bounding box center [1047, 337] width 161 height 31
click at [1041, 291] on input "file" at bounding box center [1046, 298] width 138 height 31
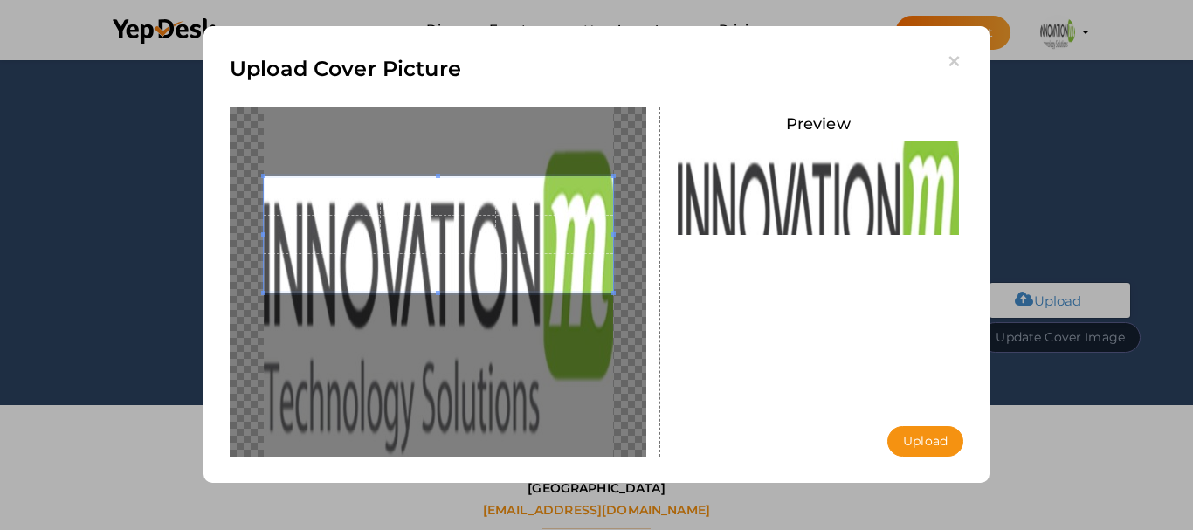
drag, startPoint x: 520, startPoint y: 294, endPoint x: 509, endPoint y: 236, distance: 59.5
click at [509, 236] on span at bounding box center [438, 234] width 349 height 116
drag, startPoint x: 441, startPoint y: 293, endPoint x: 504, endPoint y: 336, distance: 76.1
click at [452, 359] on div at bounding box center [438, 281] width 417 height 349
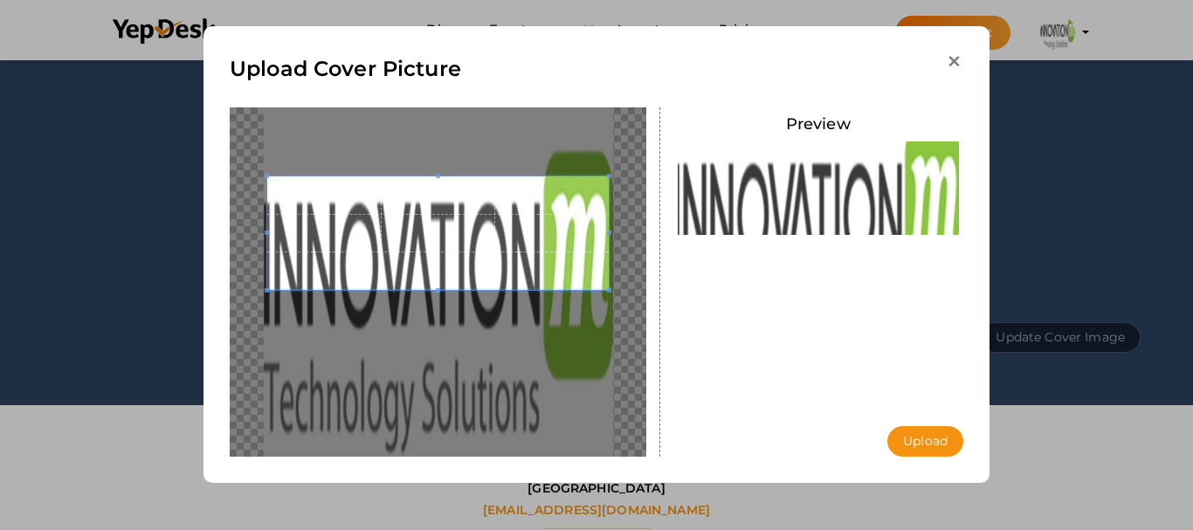
click at [956, 62] on icon "button" at bounding box center [954, 61] width 18 height 18
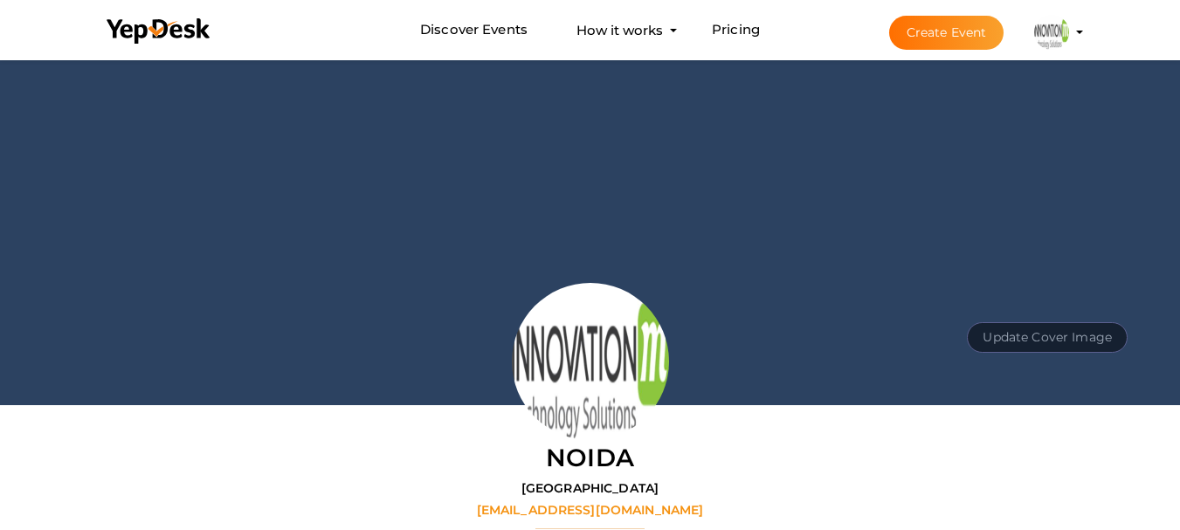
click at [1017, 337] on button "Update Cover Image" at bounding box center [1047, 337] width 161 height 31
click at [1010, 294] on input "file" at bounding box center [1046, 298] width 138 height 31
click at [1018, 344] on button "Update Cover Image" at bounding box center [1047, 337] width 161 height 31
click at [1025, 334] on button "Update Cover Image" at bounding box center [1047, 337] width 161 height 31
click at [1028, 290] on input "file" at bounding box center [1046, 298] width 138 height 31
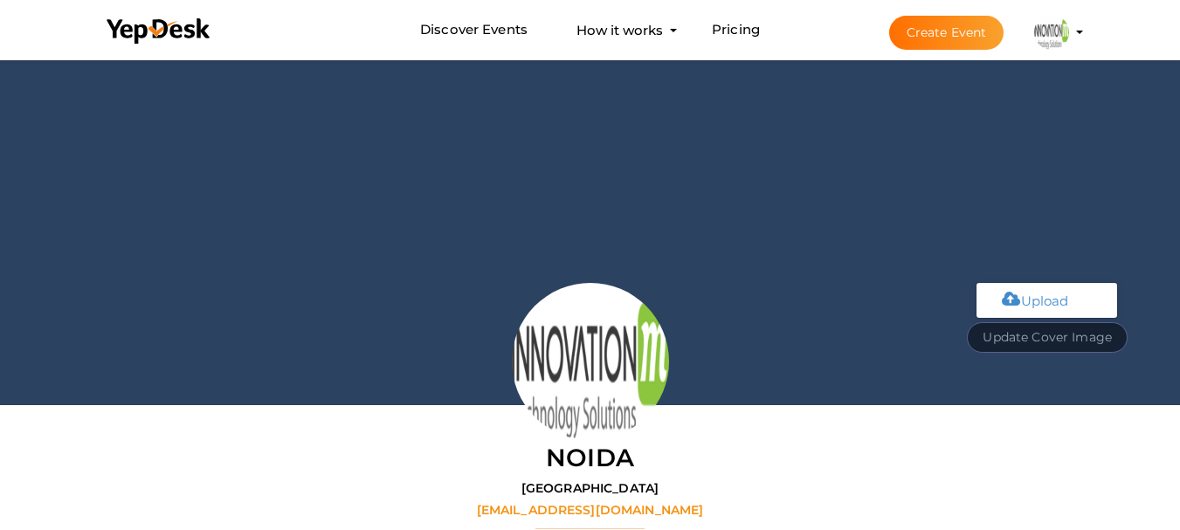
type input "C:\fakepath\innovationm-navbar-logo (3).jpg"
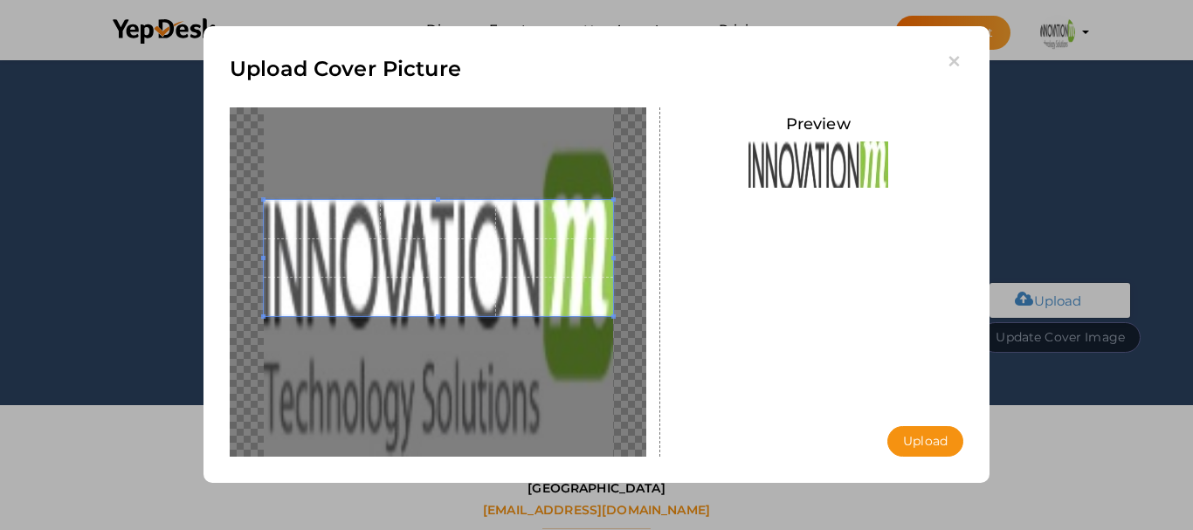
drag, startPoint x: 425, startPoint y: 269, endPoint x: 417, endPoint y: 233, distance: 36.9
click at [417, 233] on span at bounding box center [438, 258] width 349 height 116
click at [949, 62] on icon "button" at bounding box center [954, 61] width 18 height 18
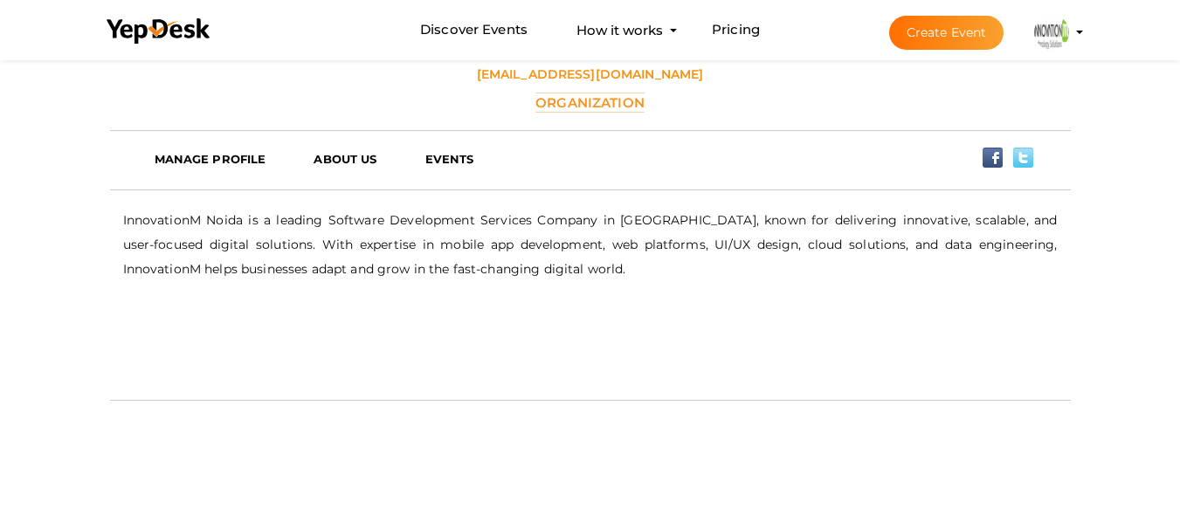
scroll to position [786, 0]
